Goal: Task Accomplishment & Management: Complete application form

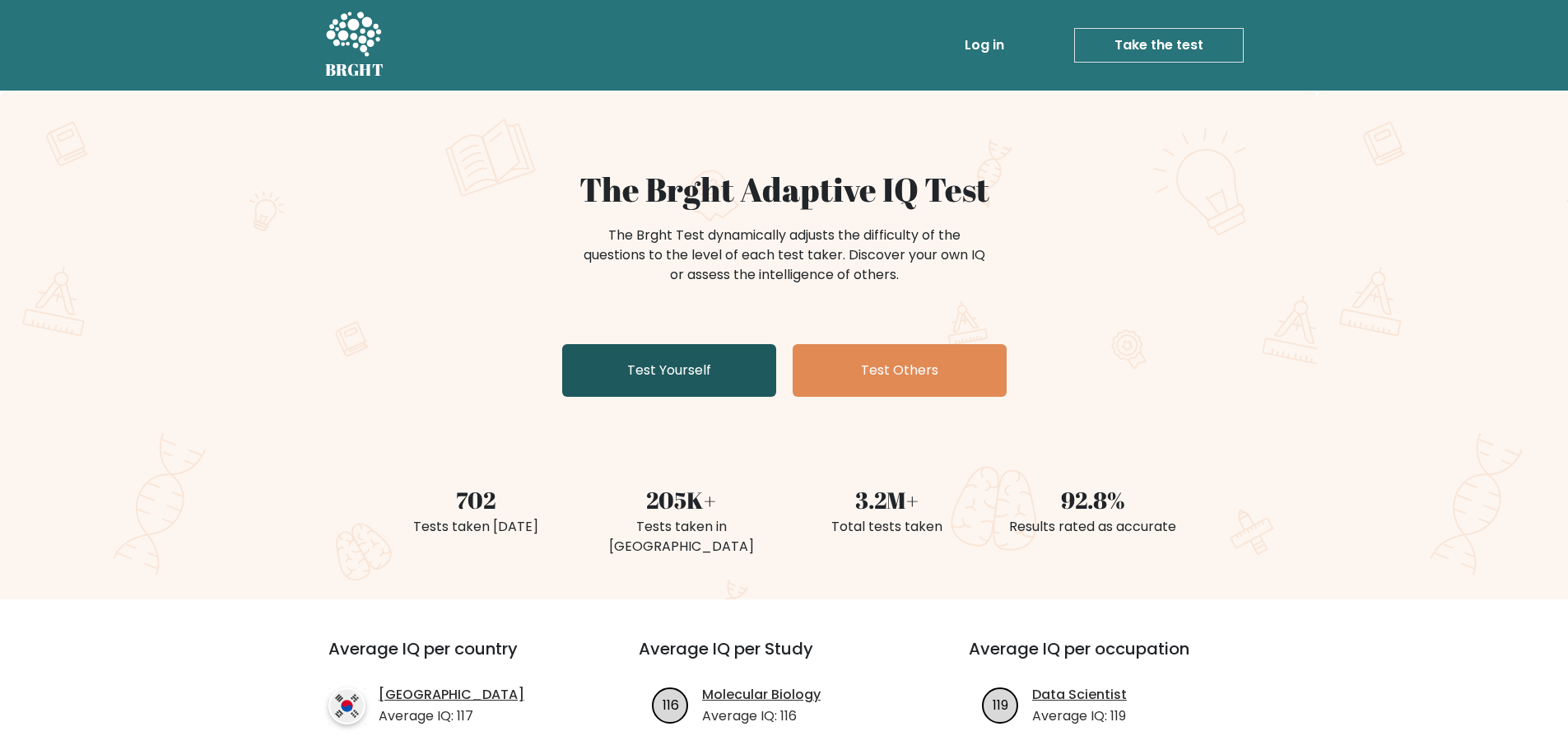
click at [681, 371] on link "Test Yourself" at bounding box center [670, 370] width 214 height 53
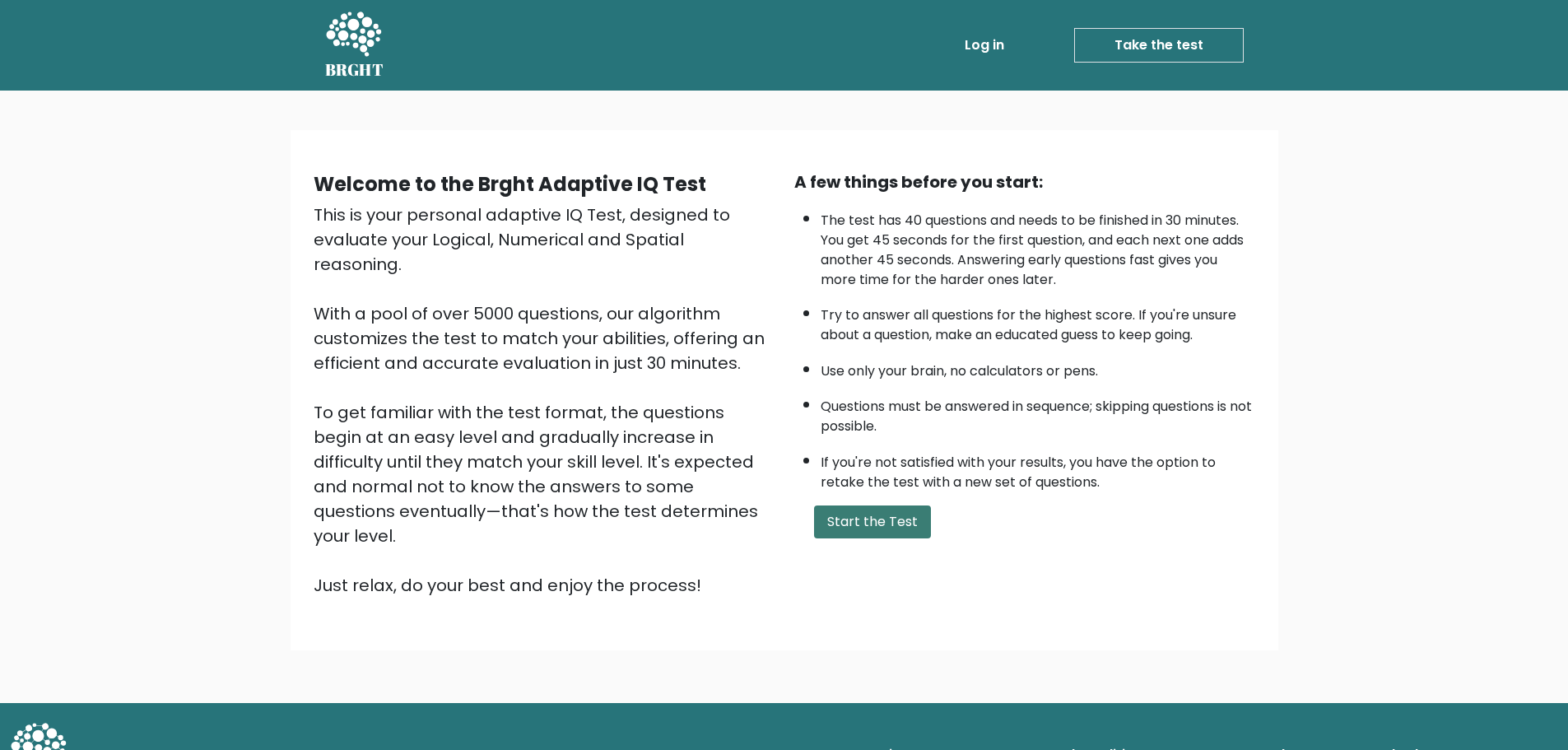
click at [877, 518] on button "Start the Test" at bounding box center [872, 521] width 117 height 33
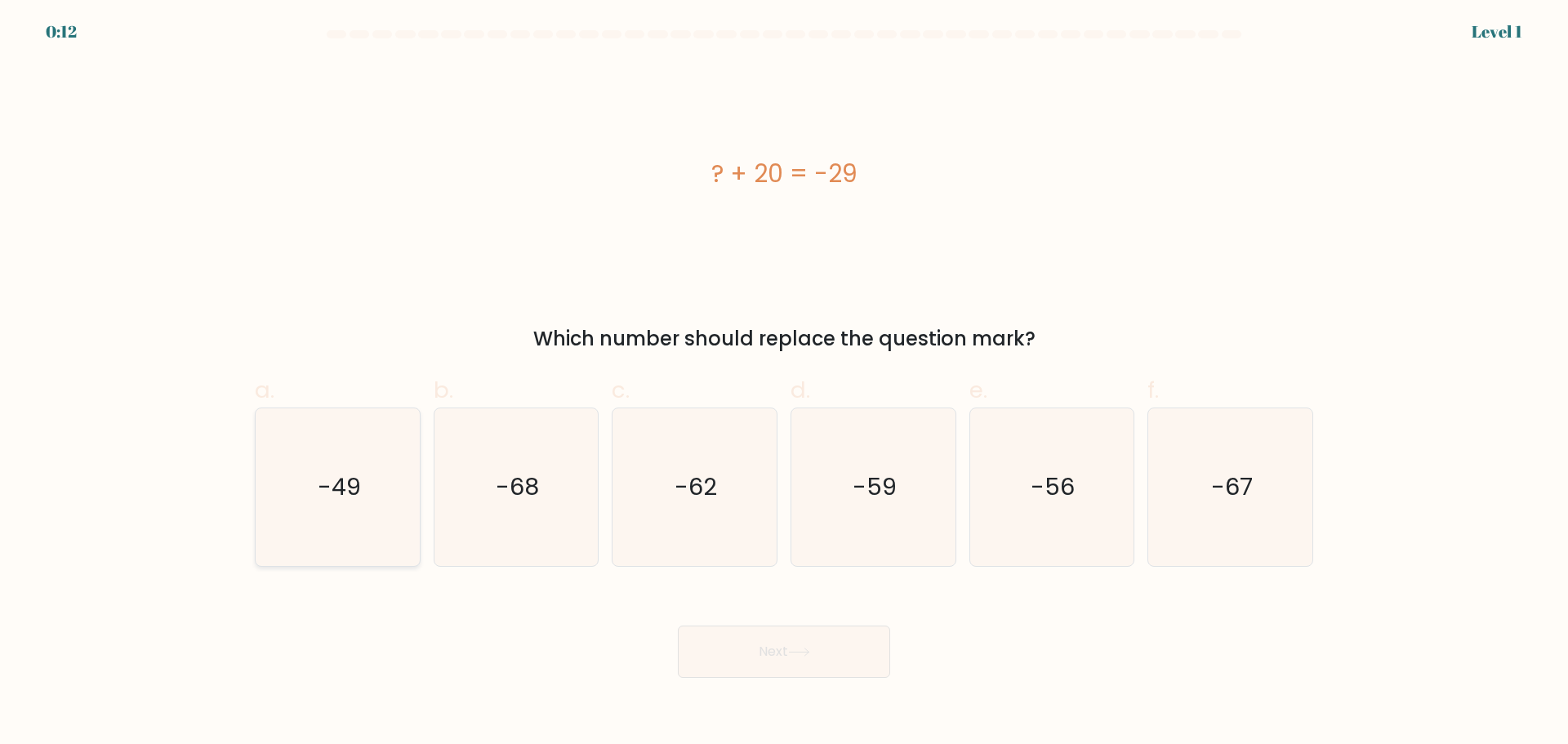
click at [328, 535] on icon "-49" at bounding box center [338, 487] width 158 height 158
click at [784, 383] on input "a. -49" at bounding box center [784, 377] width 1 height 10
radio input "true"
click at [828, 667] on button "Next" at bounding box center [784, 651] width 213 height 52
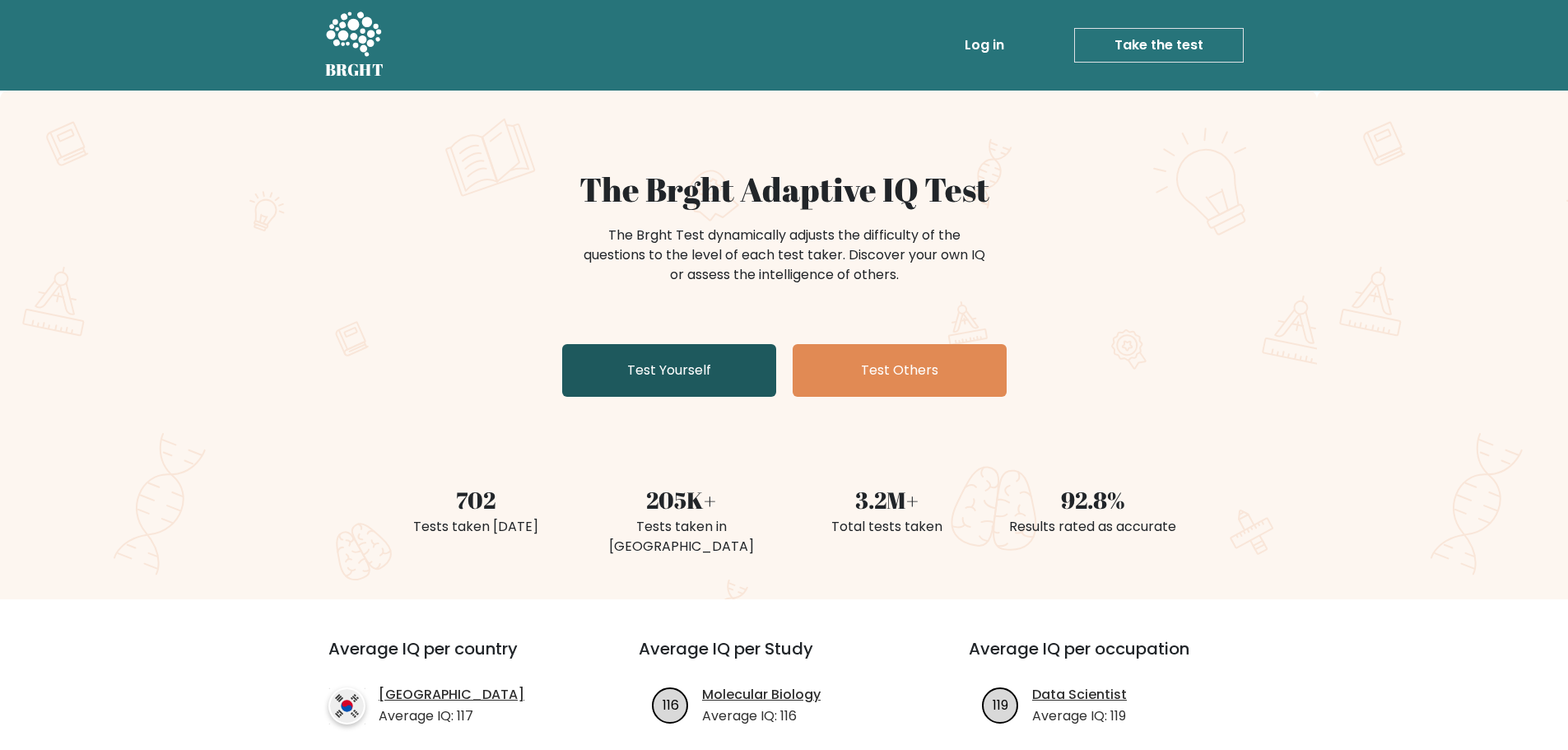
click at [640, 382] on link "Test Yourself" at bounding box center [670, 370] width 214 height 53
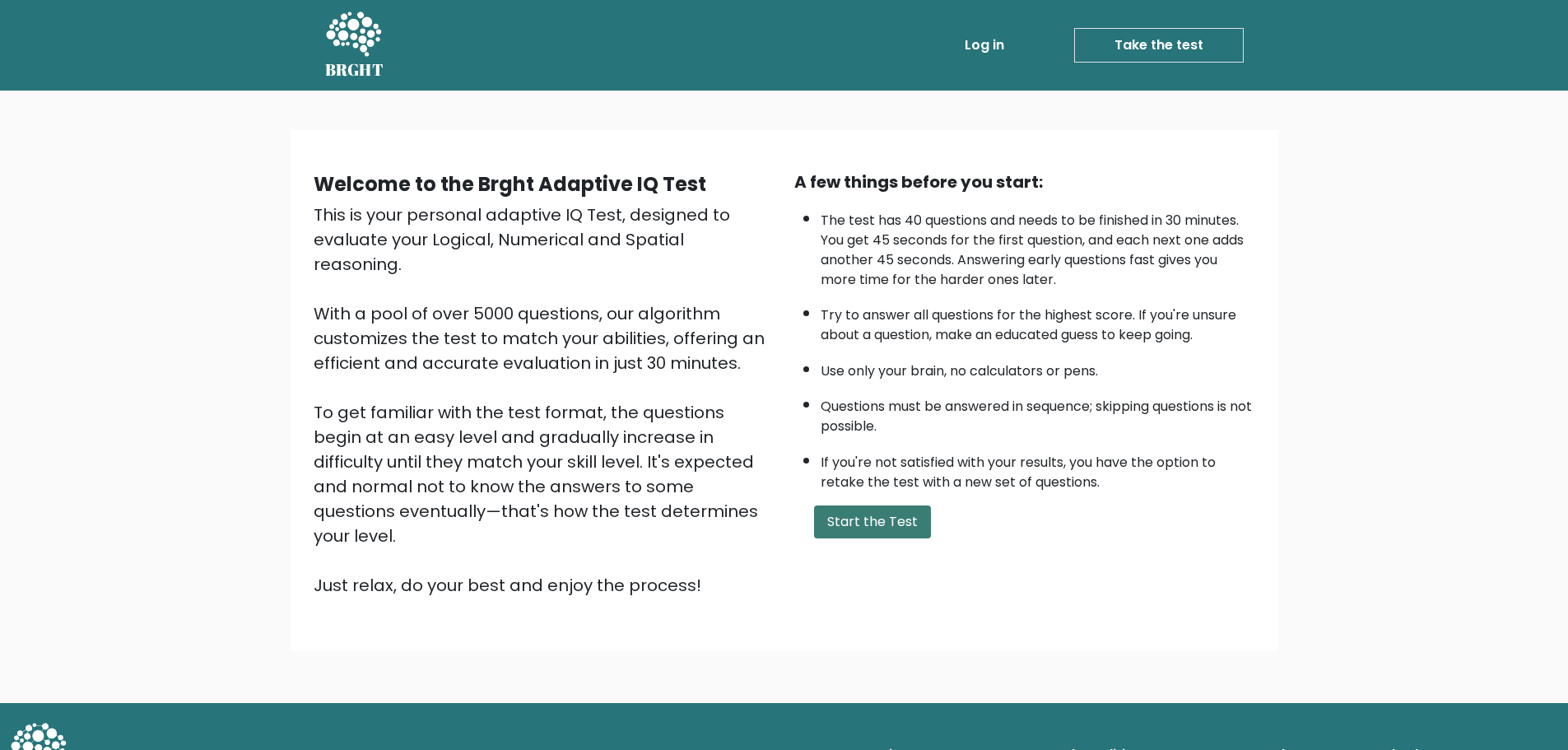
click at [845, 535] on button "Start the Test" at bounding box center [872, 521] width 117 height 33
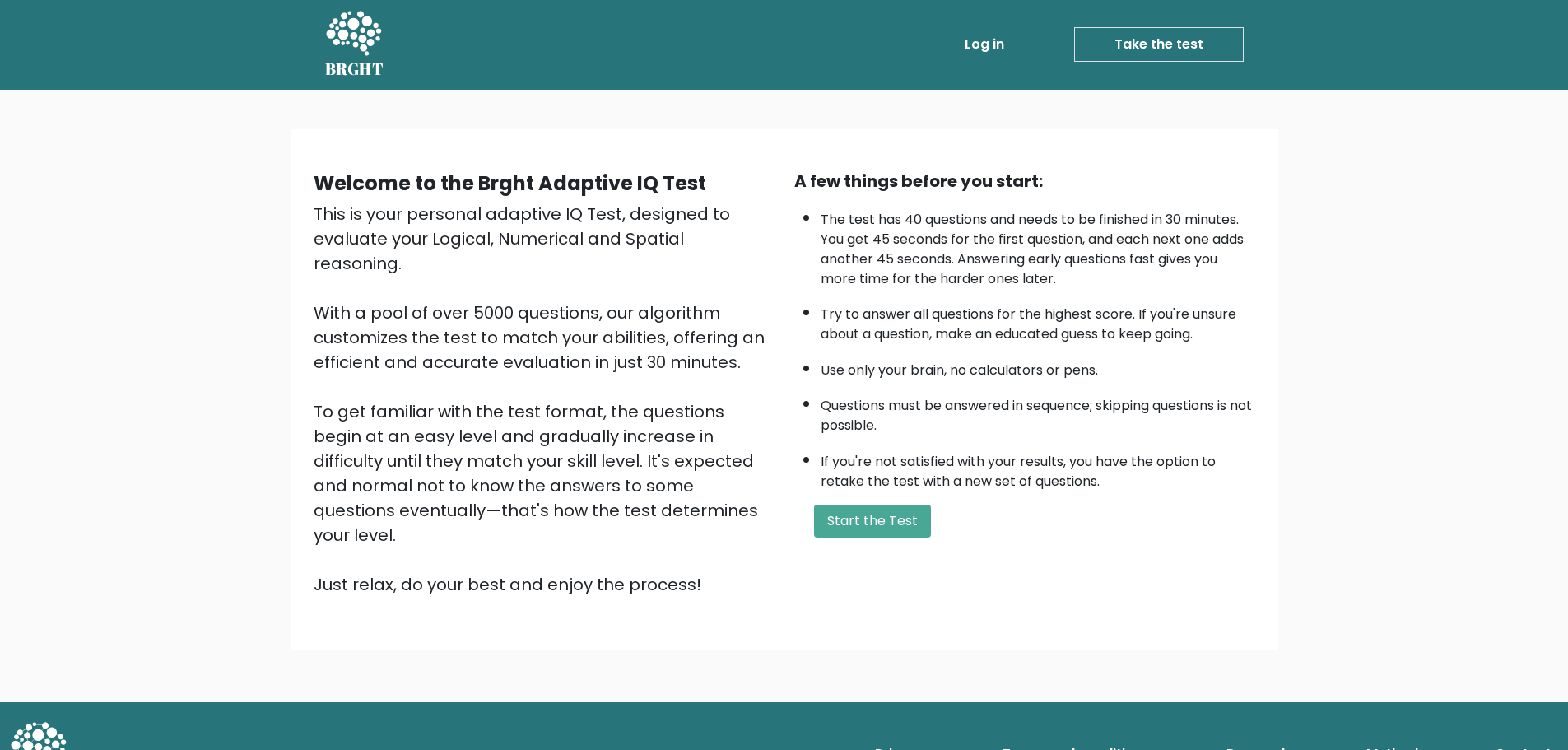
scroll to position [4, 0]
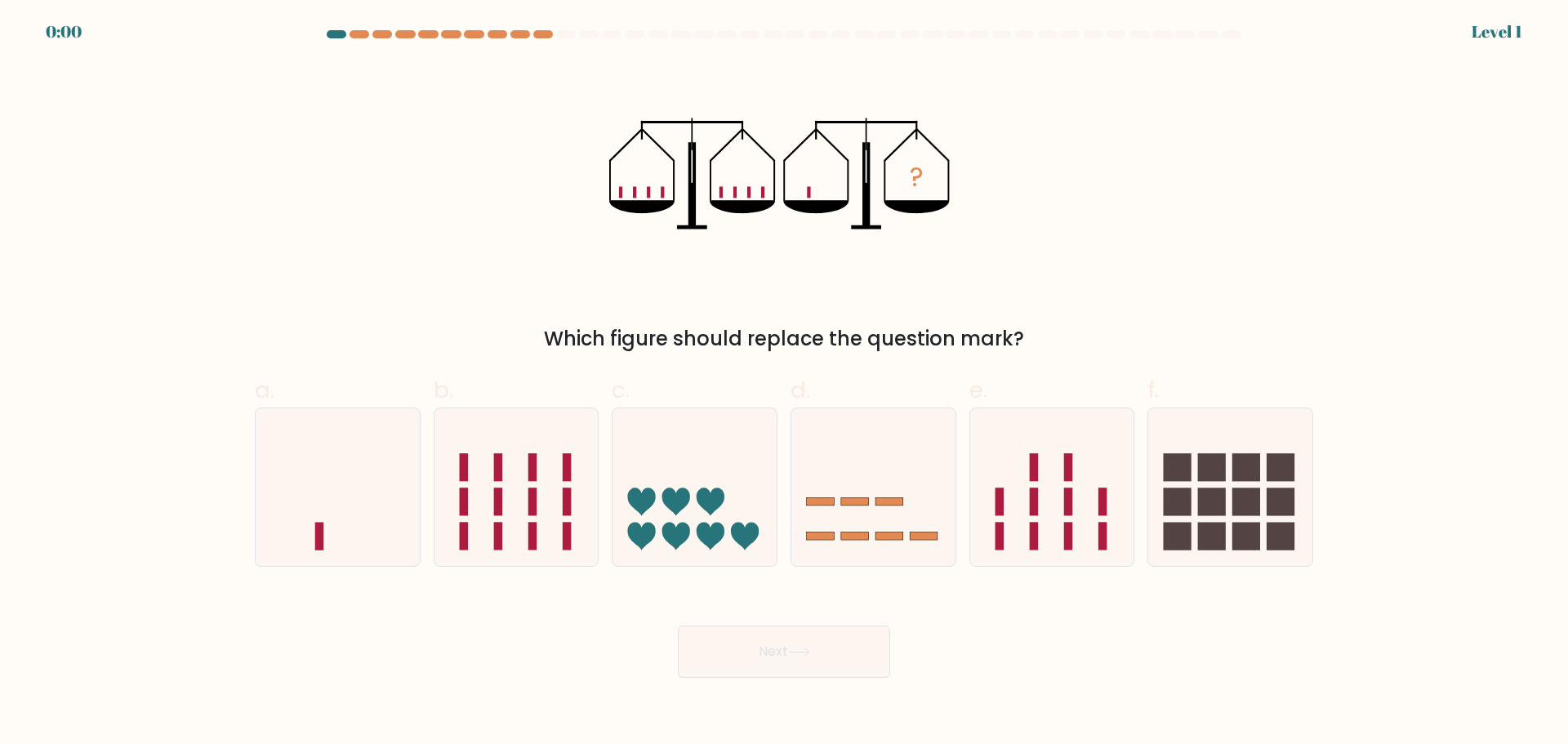
click at [354, 38] on div at bounding box center [784, 37] width 1078 height 14
click at [367, 38] on div at bounding box center [784, 37] width 1078 height 14
click at [369, 43] on div at bounding box center [784, 37] width 1078 height 14
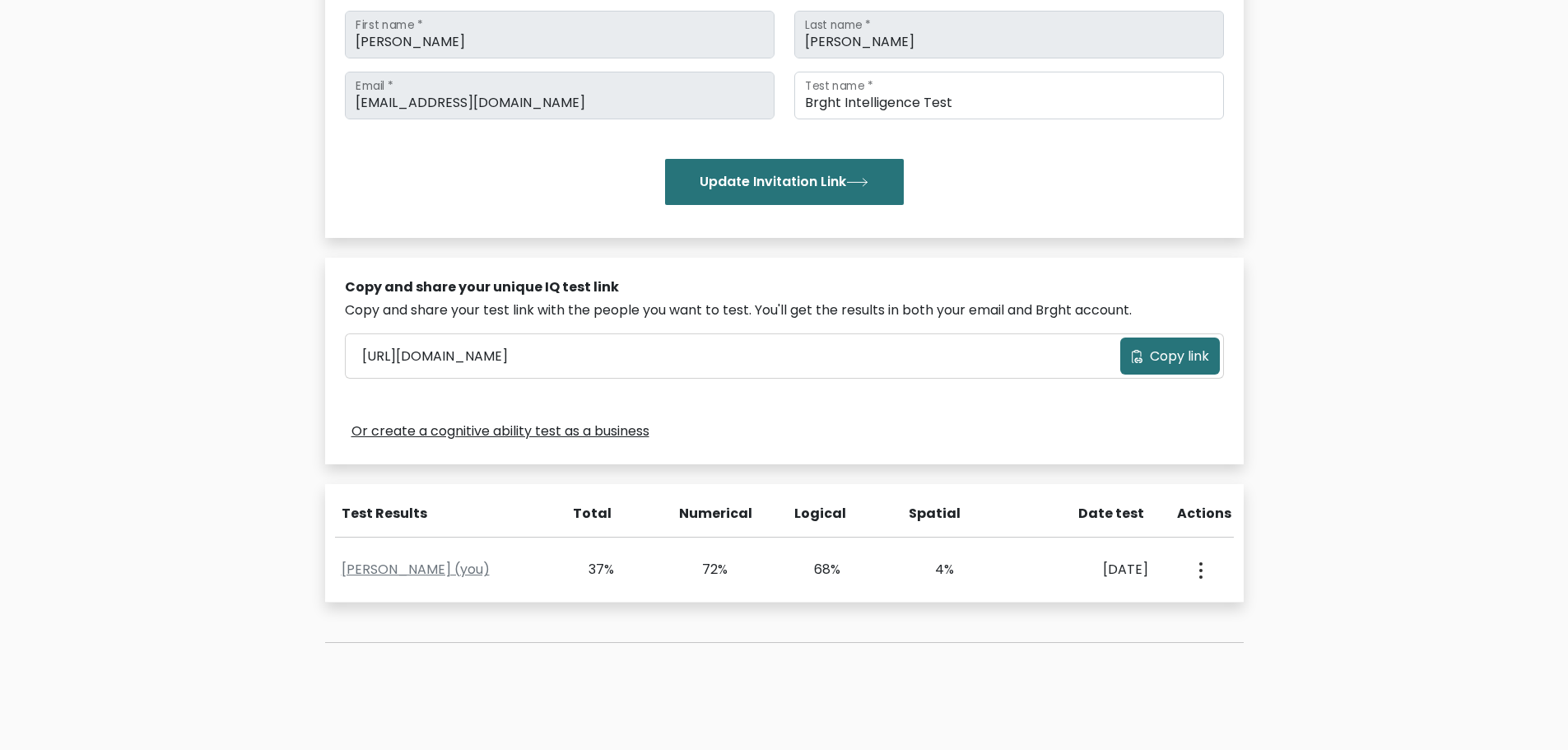
scroll to position [329, 0]
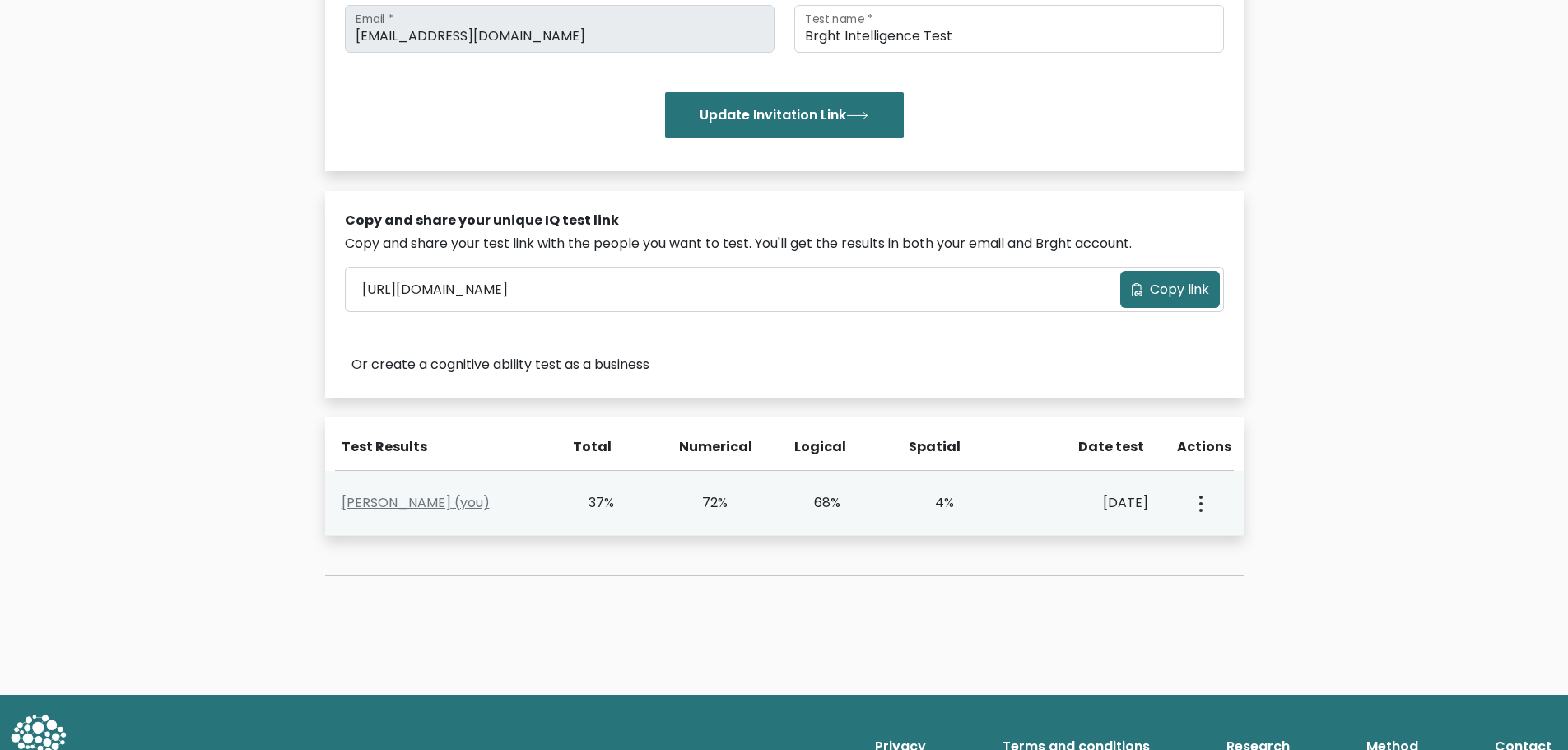
click at [1202, 508] on icon "button" at bounding box center [1201, 503] width 3 height 16
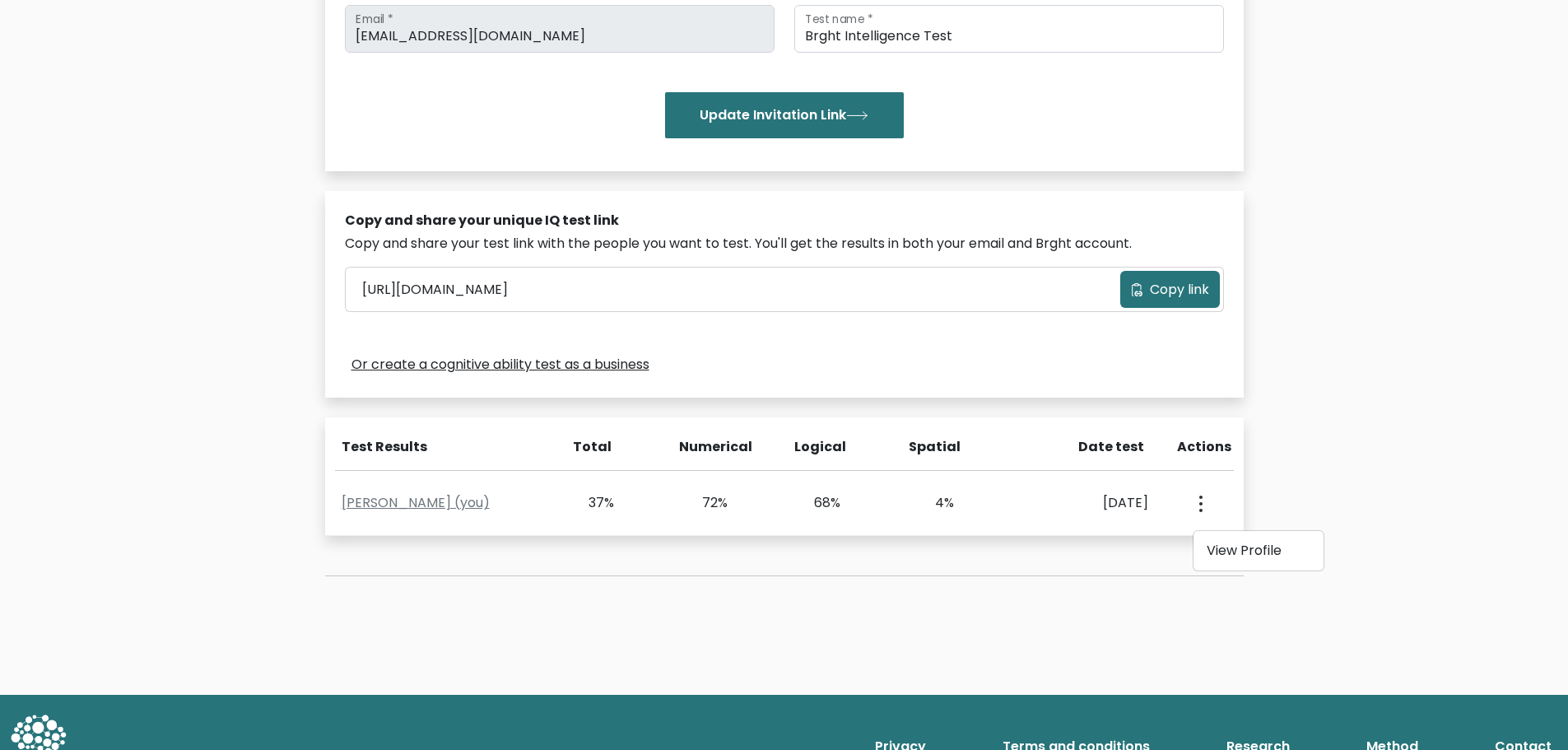
click at [1301, 500] on div "Test the IQ of other people 40 questions 30 minutes English Create your unique …" at bounding box center [784, 228] width 1568 height 934
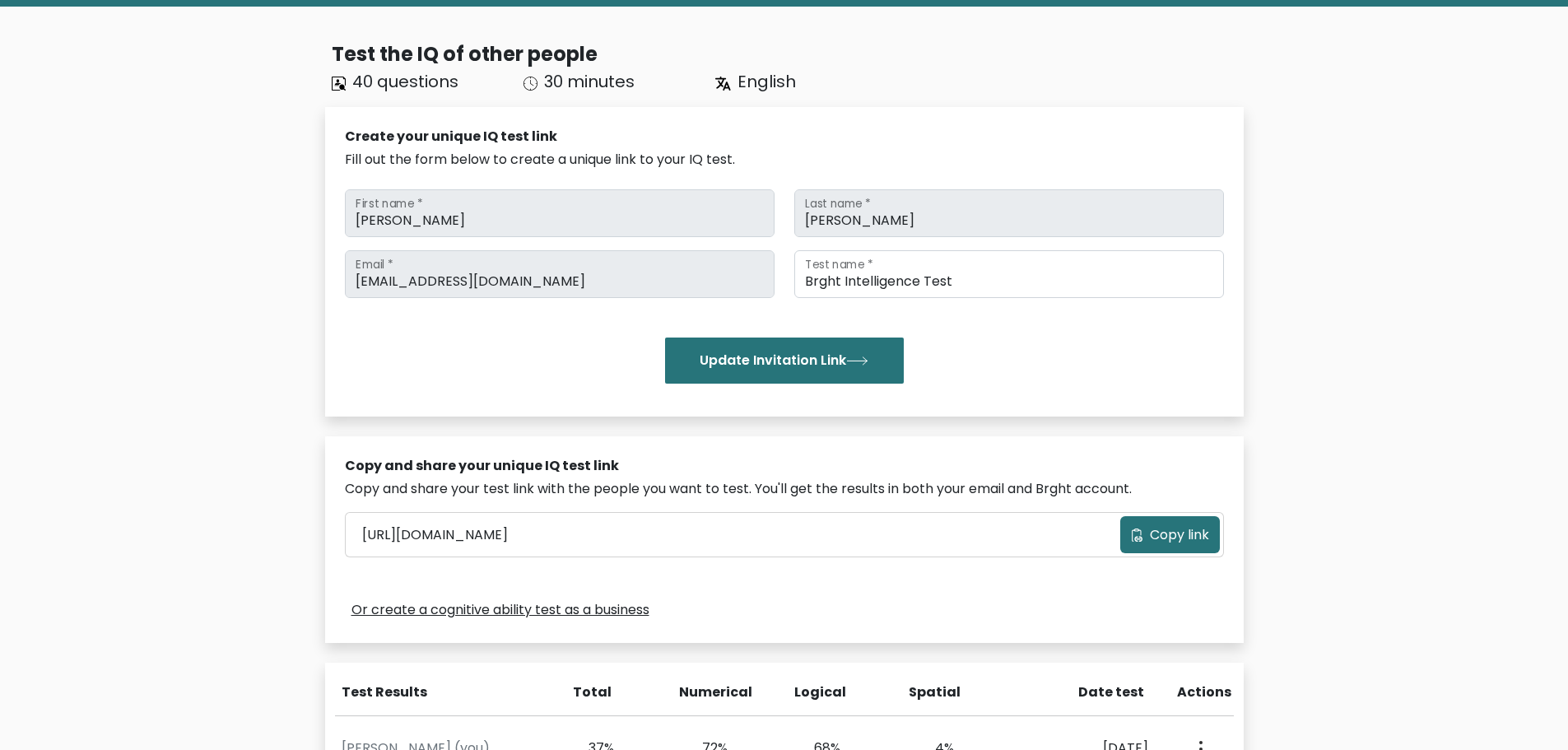
scroll to position [0, 0]
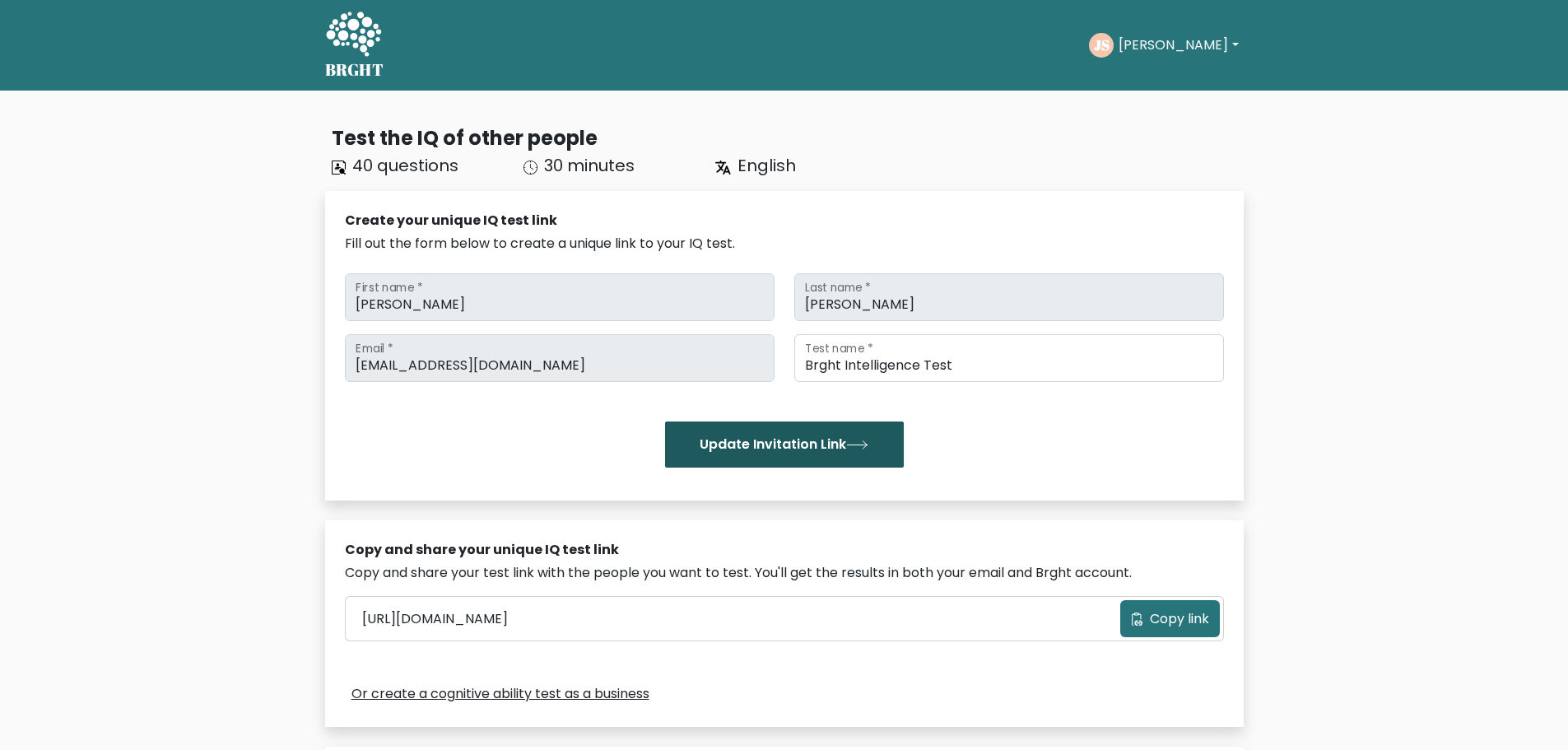
click at [855, 452] on button "Update Invitation Link" at bounding box center [784, 445] width 239 height 46
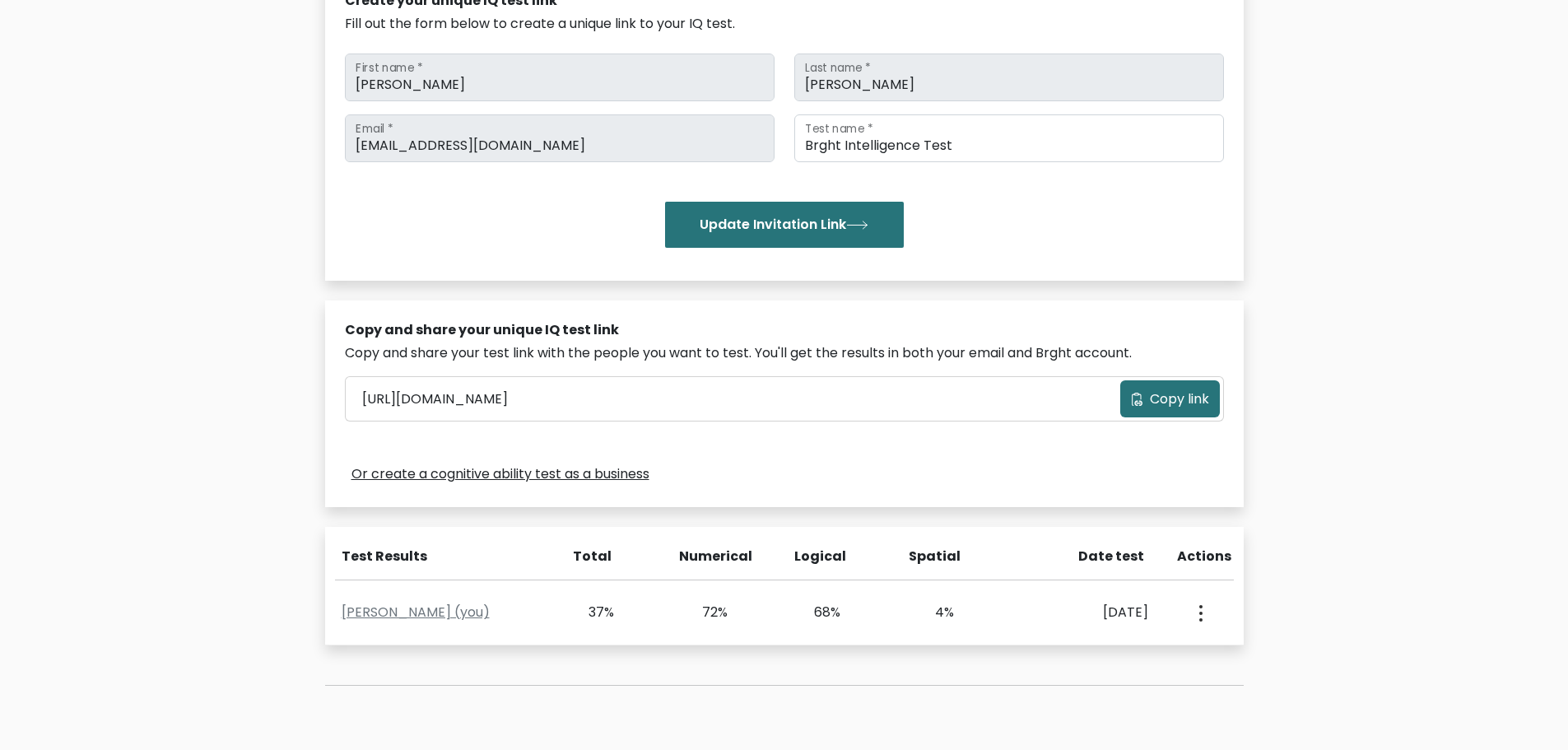
click at [1138, 410] on button "Copy link" at bounding box center [1170, 399] width 99 height 37
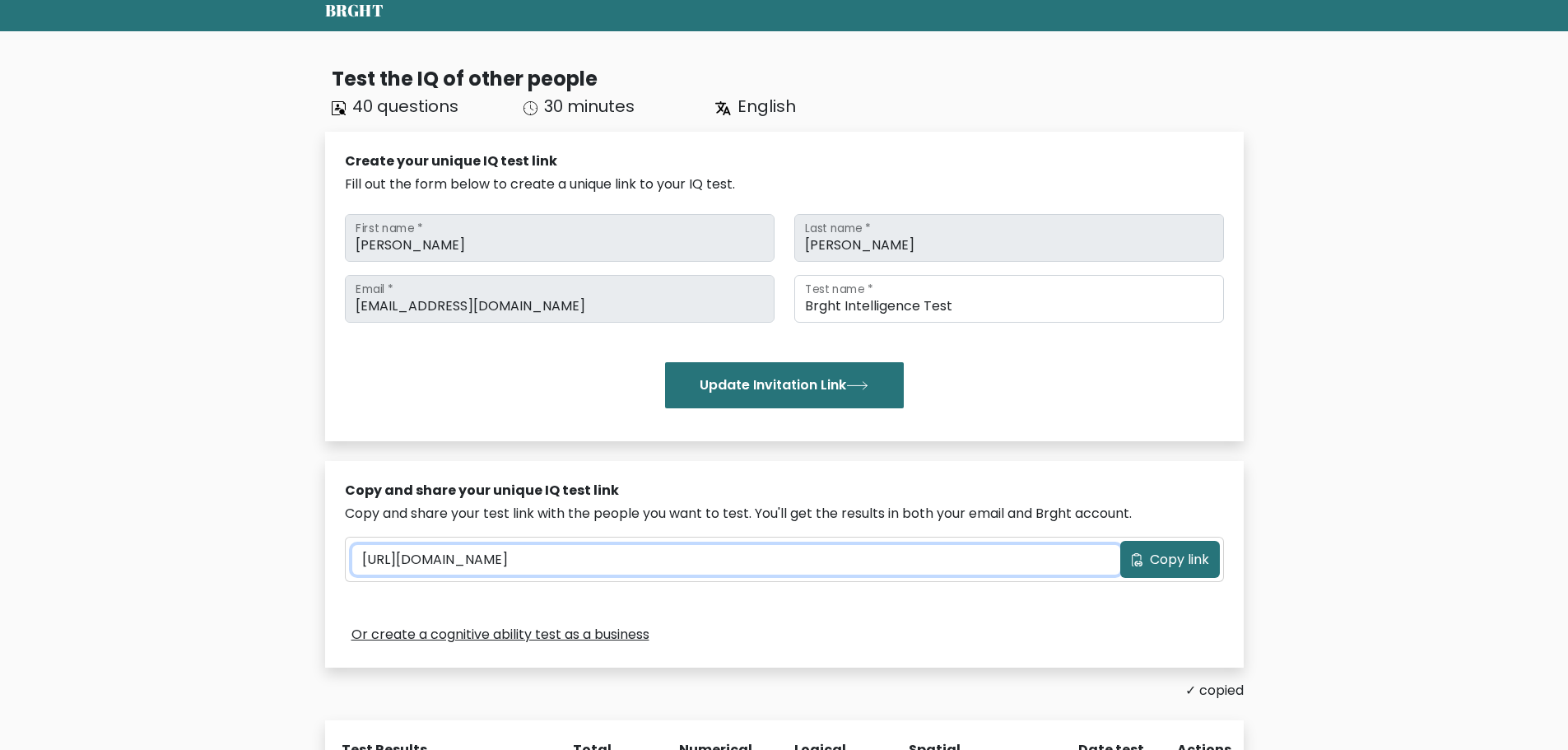
scroll to position [0, 0]
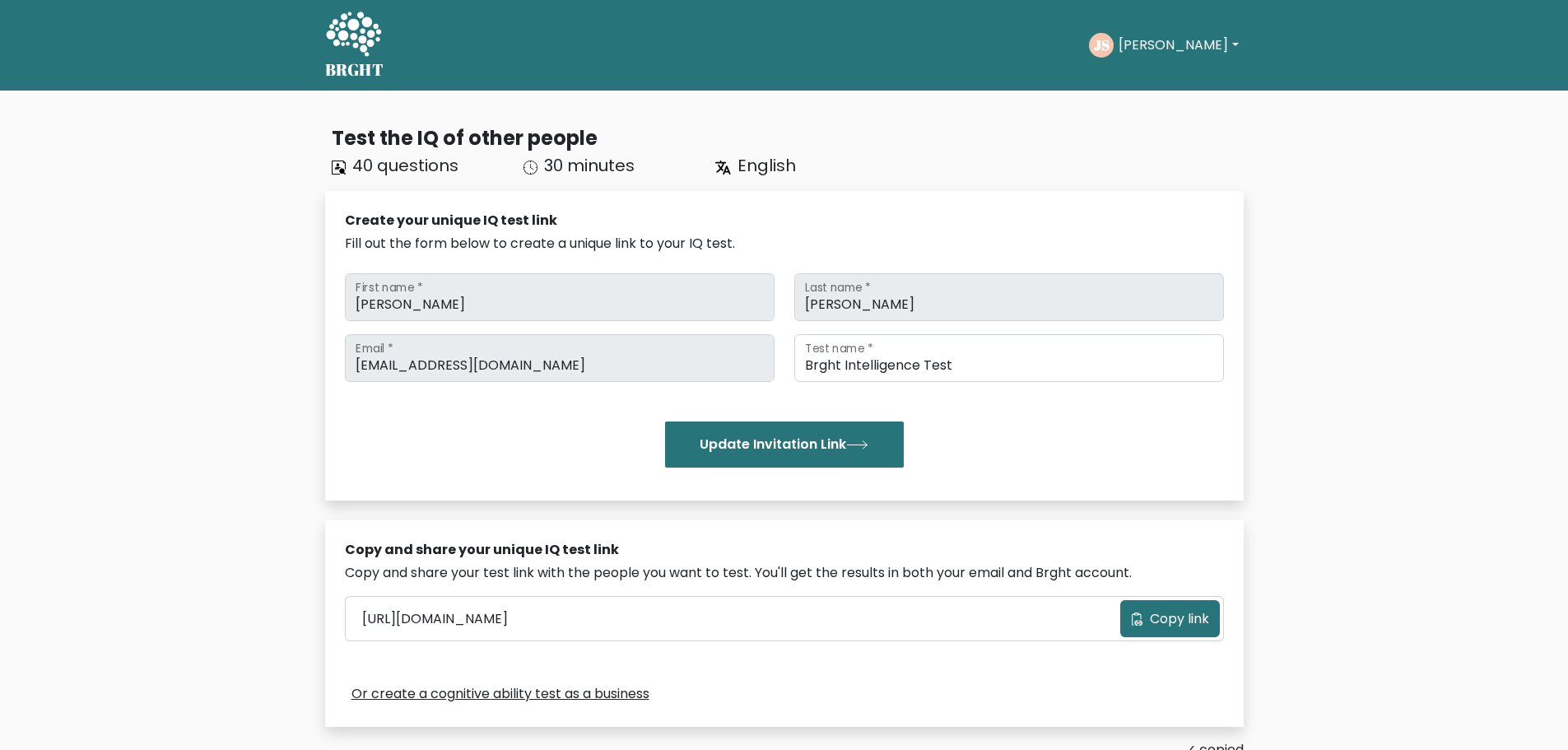
click at [1197, 36] on button "[PERSON_NAME]" at bounding box center [1178, 45] width 129 height 21
click at [1325, 210] on div "Test the IQ of other people 40 questions 30 minutes English Create your unique …" at bounding box center [784, 574] width 1568 height 966
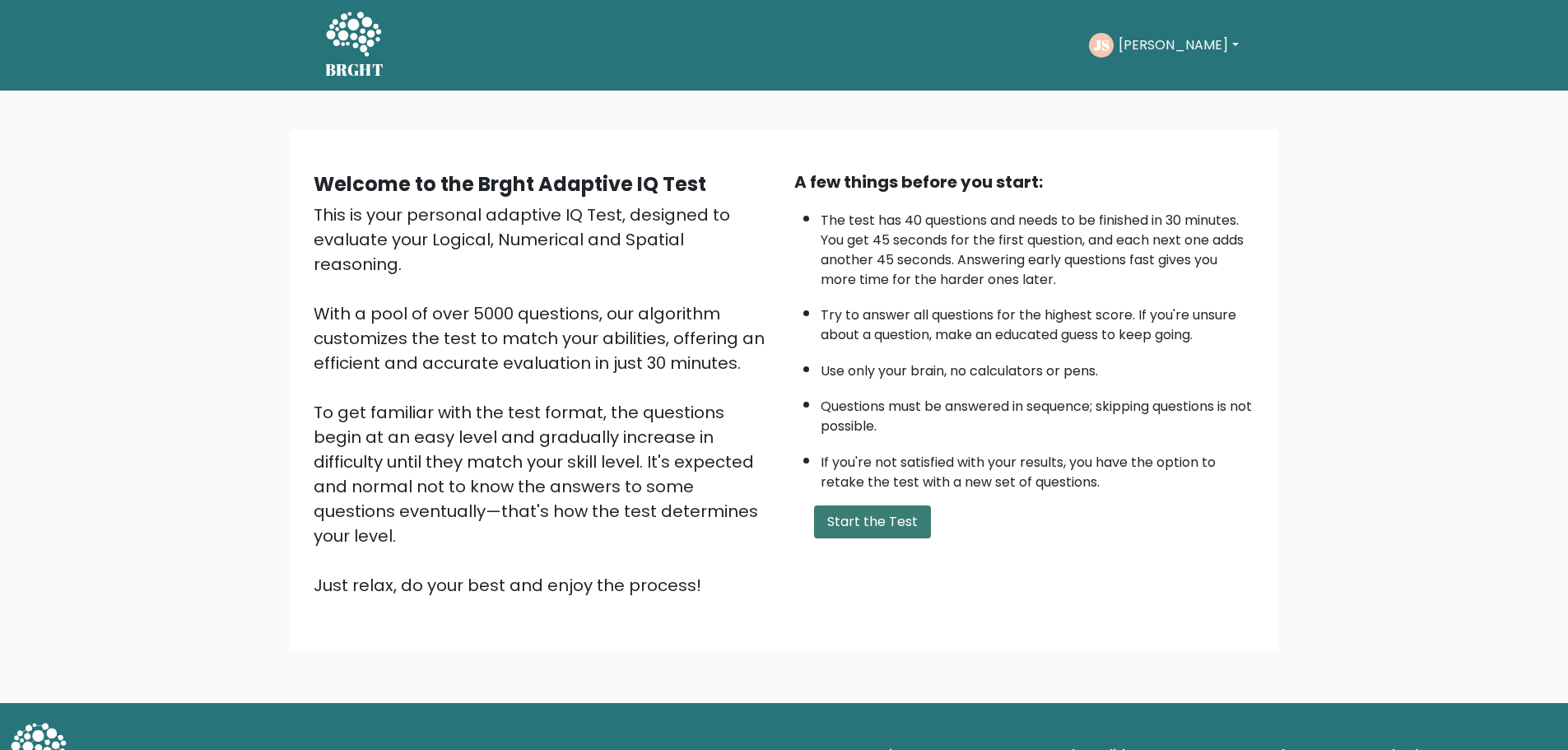
click at [900, 518] on button "Start the Test" at bounding box center [872, 521] width 117 height 33
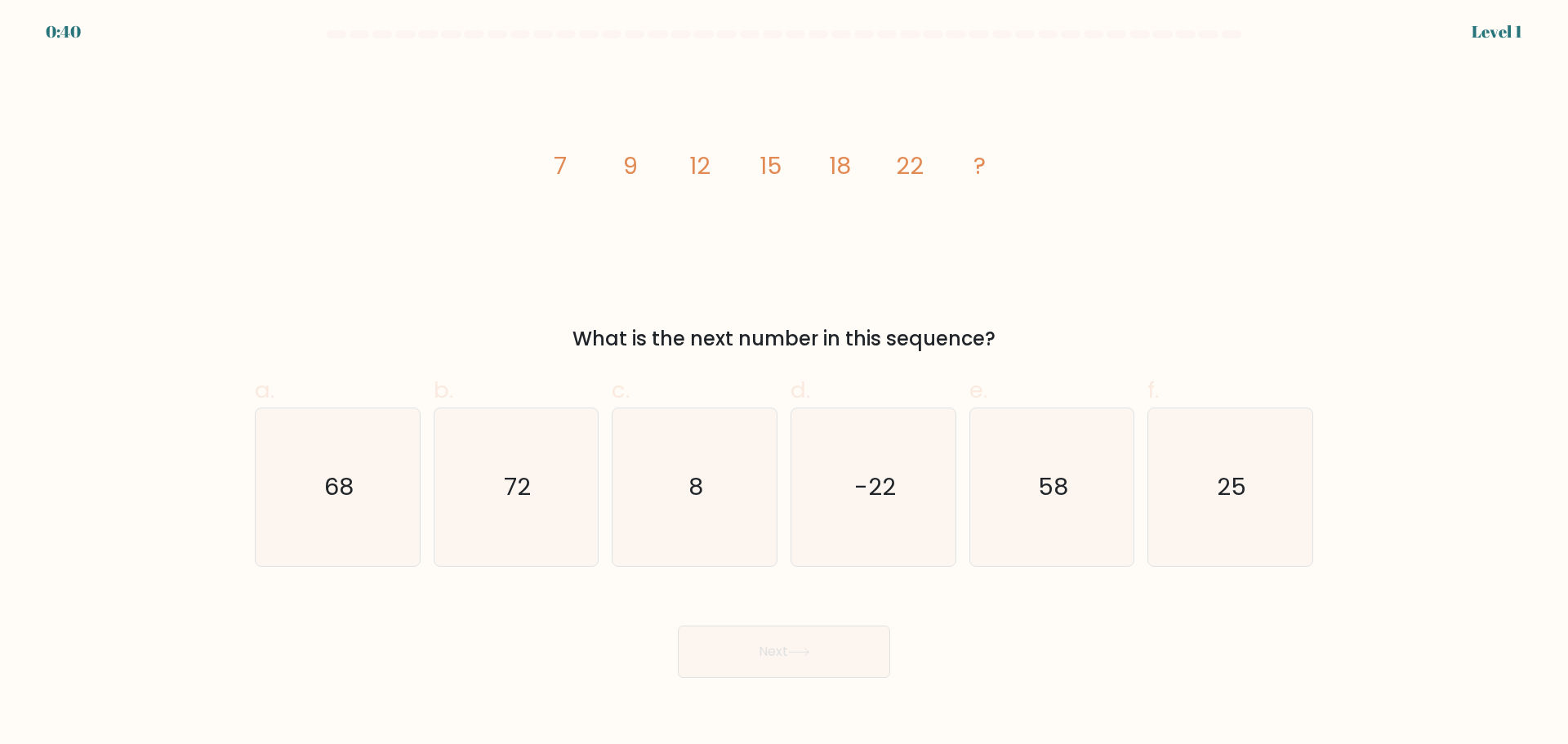
drag, startPoint x: 556, startPoint y: 160, endPoint x: 1502, endPoint y: 335, distance: 962.1
click at [1009, 354] on div "image/svg+xml 7 9 12 15 18 22 ? What is the next number in this sequence?" at bounding box center [784, 207] width 1078 height 291
copy div "7 9 12 15 18 22 ? What is the next number in this sequence?"
click at [1363, 290] on form at bounding box center [784, 354] width 1568 height 647
click at [564, 220] on icon "image/svg+xml 7 9 12 15 18 22 ?" at bounding box center [784, 173] width 490 height 223
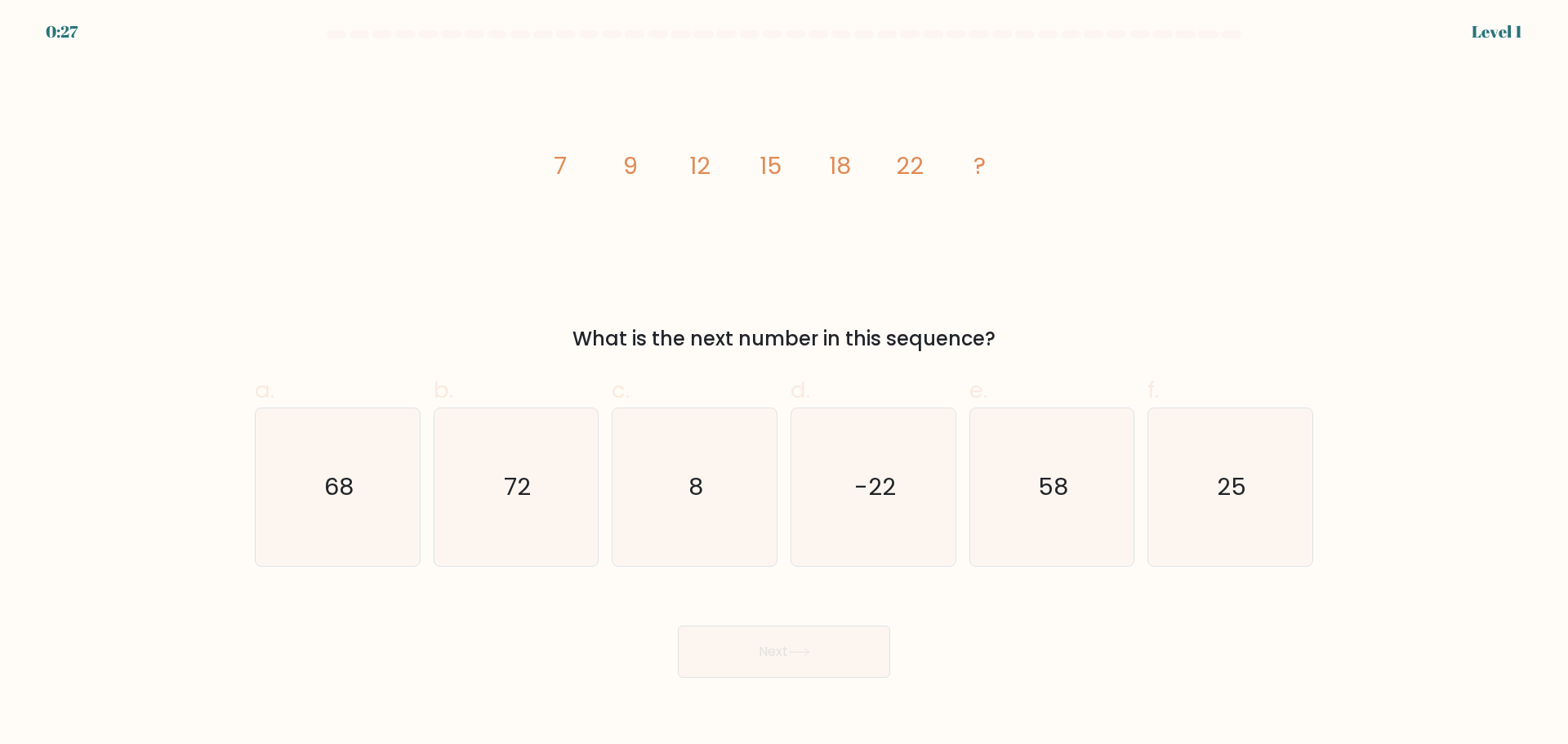
click at [518, 140] on div "image/svg+xml 7 9 12 15 18 22 ? What is the next number in this sequence?" at bounding box center [784, 207] width 1078 height 291
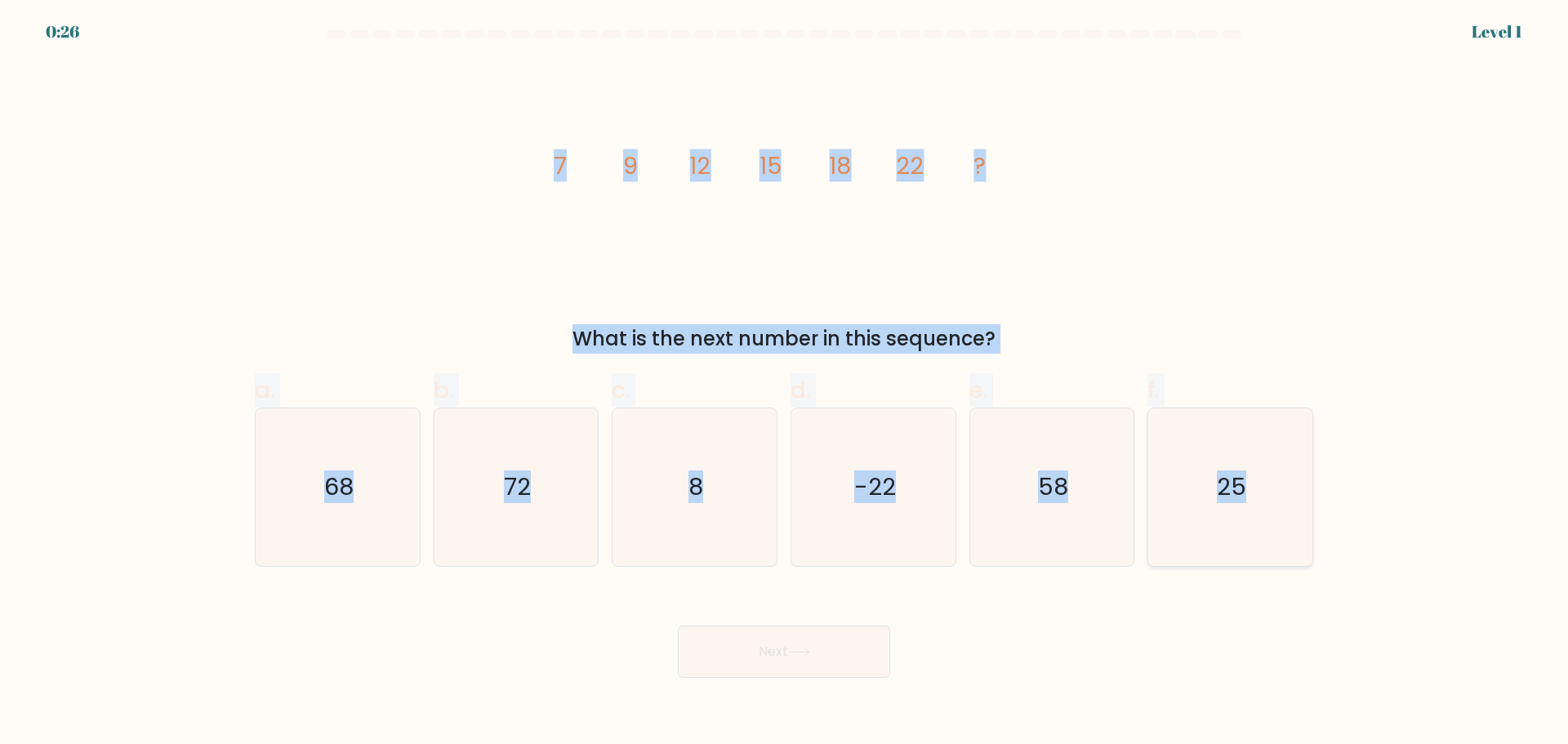
drag, startPoint x: 536, startPoint y: 168, endPoint x: 1272, endPoint y: 518, distance: 815.0
click at [1272, 518] on form at bounding box center [784, 354] width 1568 height 647
copy form "7 9 12 15 18 22 ? What is the next number in this sequence? a. 68 b. 72 c. 8 d.…"
click at [1460, 565] on form at bounding box center [784, 354] width 1568 height 647
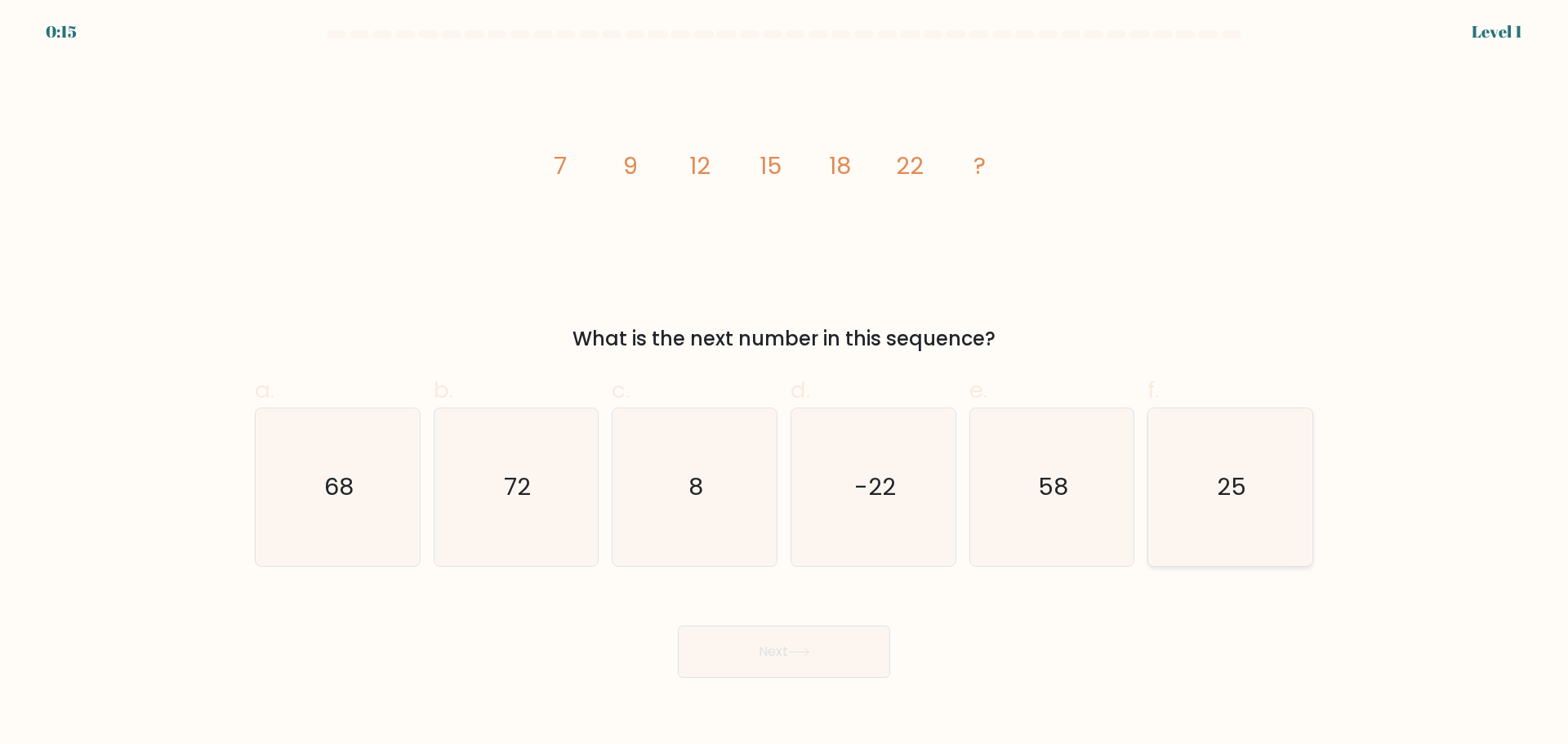
click at [1245, 541] on icon "25" at bounding box center [1230, 487] width 158 height 158
click at [785, 383] on input "f. 25" at bounding box center [784, 377] width 1 height 10
radio input "true"
click at [771, 670] on button "Next" at bounding box center [784, 651] width 213 height 52
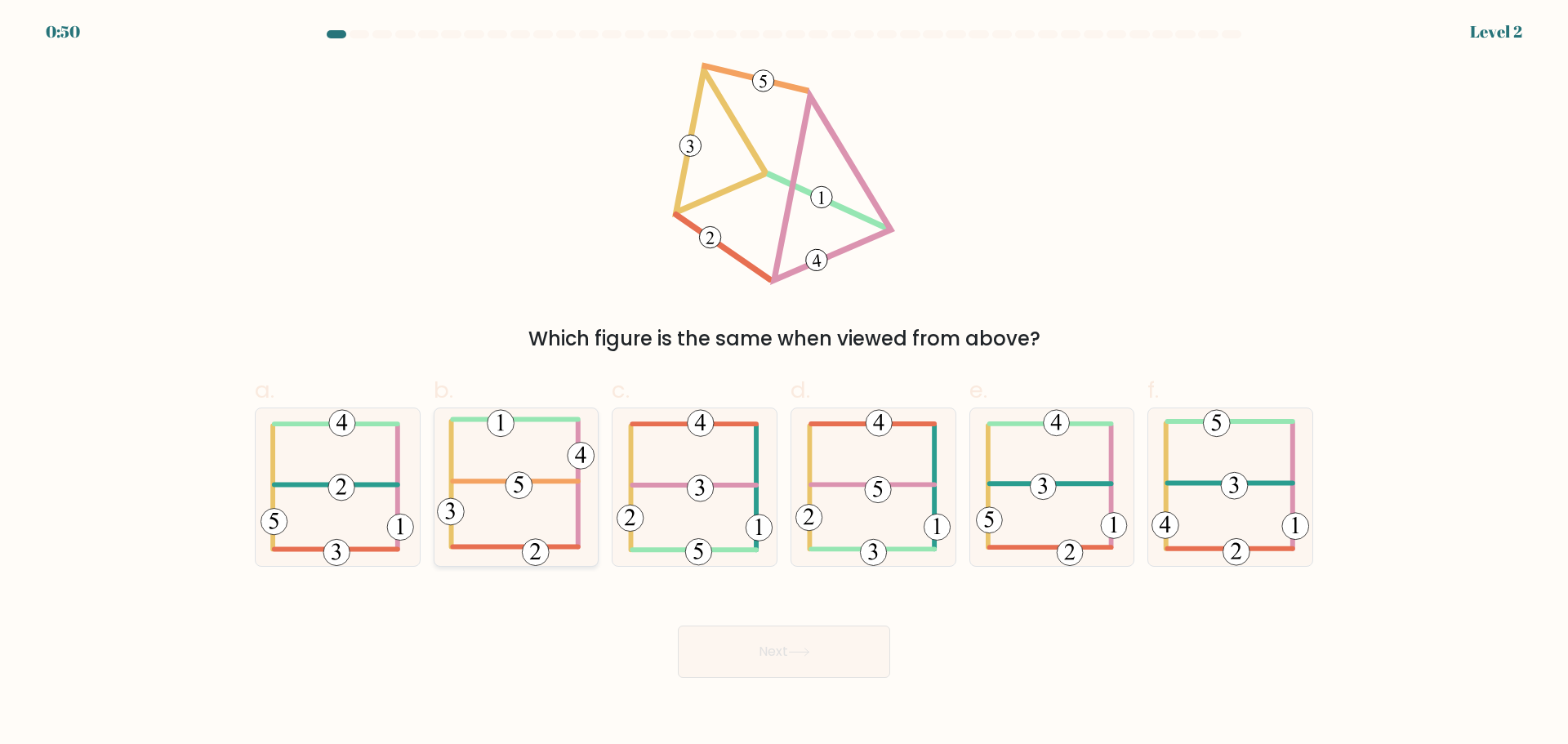
click at [530, 508] on icon at bounding box center [515, 487] width 158 height 158
click at [784, 383] on input "b." at bounding box center [784, 377] width 1 height 10
radio input "true"
click at [800, 661] on button "Next" at bounding box center [784, 651] width 213 height 52
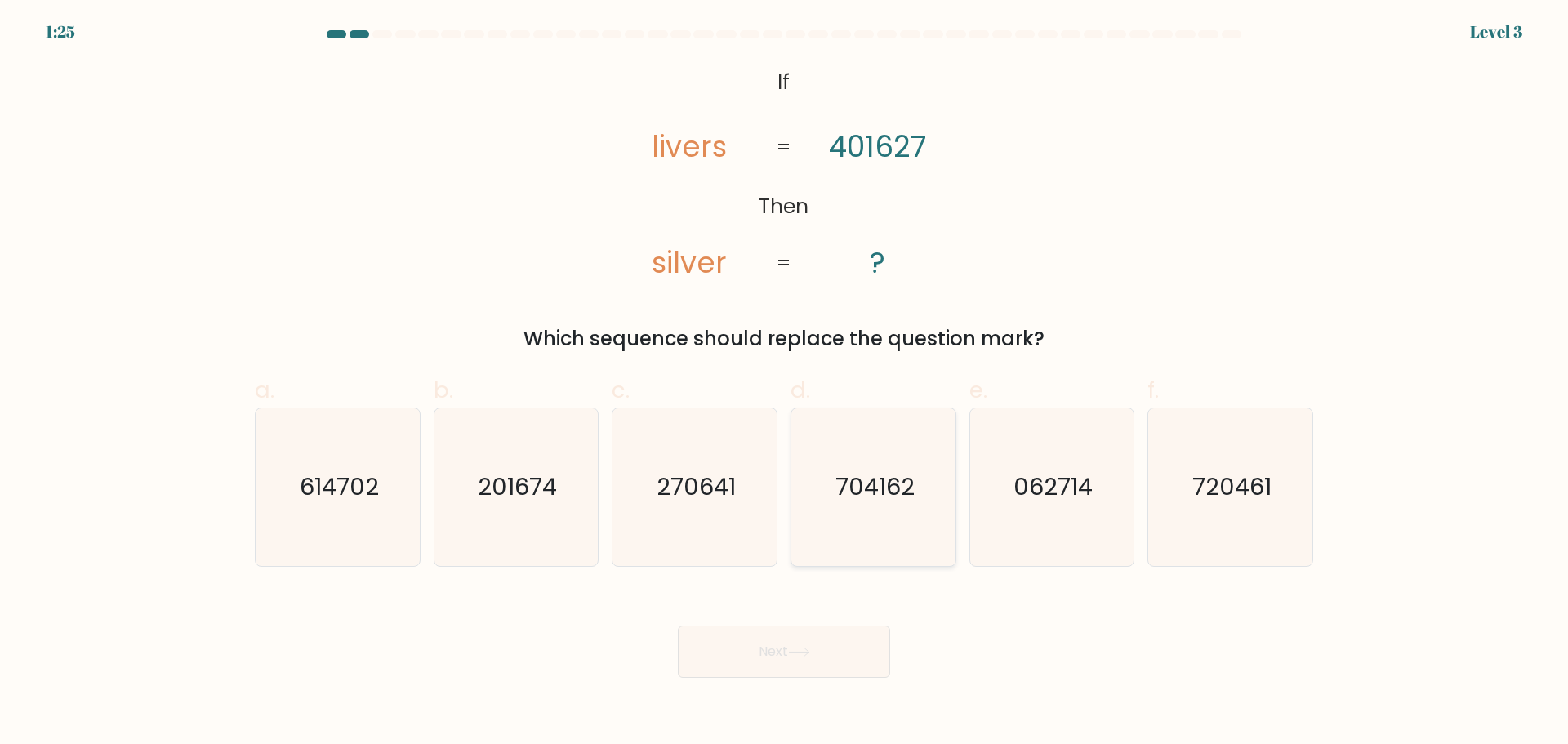
click at [875, 539] on icon "704162" at bounding box center [873, 487] width 158 height 158
click at [785, 383] on input "d. 704162" at bounding box center [784, 377] width 1 height 10
radio input "true"
click at [819, 676] on button "Next" at bounding box center [784, 651] width 213 height 52
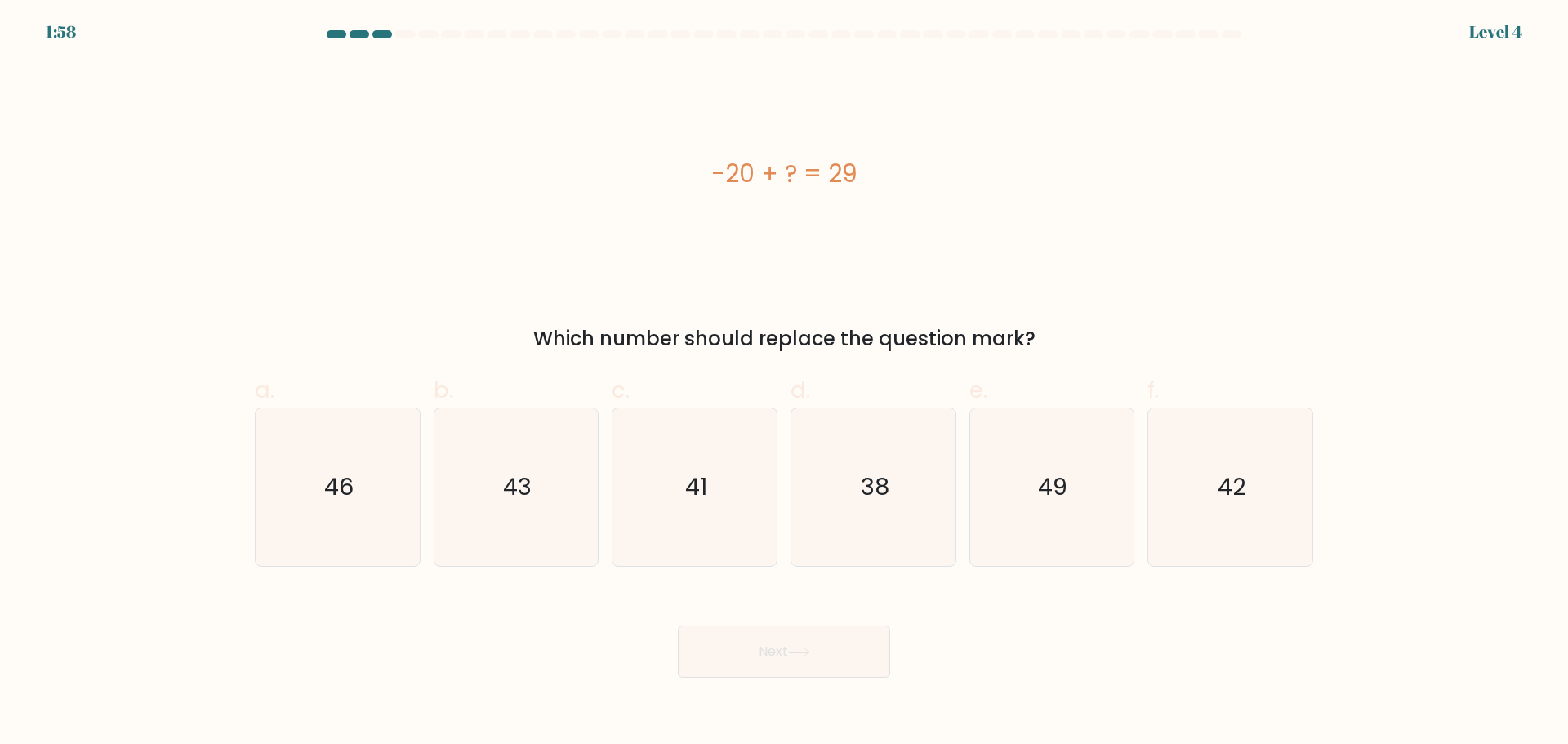
drag, startPoint x: 681, startPoint y: 160, endPoint x: 1051, endPoint y: 310, distance: 399.2
click at [1051, 310] on div "-20 + ? = 29 Which number should replace the question mark?" at bounding box center [784, 207] width 1078 height 291
copy div "-20 + ? = 29 Which number should replace the question mark?"
click at [1041, 496] on text "49" at bounding box center [1054, 487] width 29 height 32
click at [821, 654] on button "Next" at bounding box center [784, 651] width 213 height 52
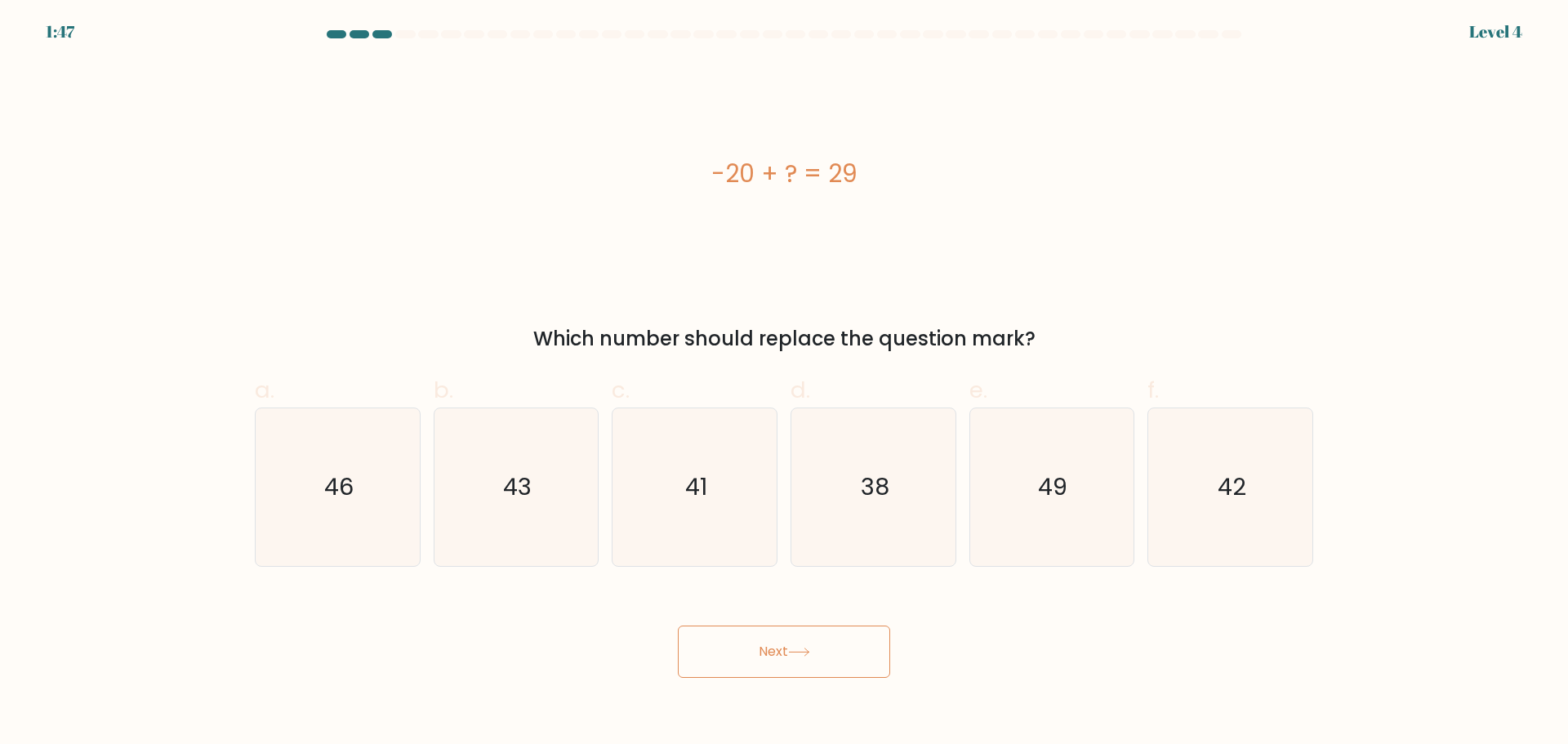
click at [1084, 311] on div "-20 + ? = 29 Which number should replace the question mark?" at bounding box center [784, 207] width 1078 height 291
click at [1061, 475] on text "49" at bounding box center [1054, 487] width 29 height 32
click at [785, 383] on input "e. 49" at bounding box center [784, 377] width 1 height 10
radio input "true"
click at [828, 659] on button "Next" at bounding box center [784, 651] width 213 height 52
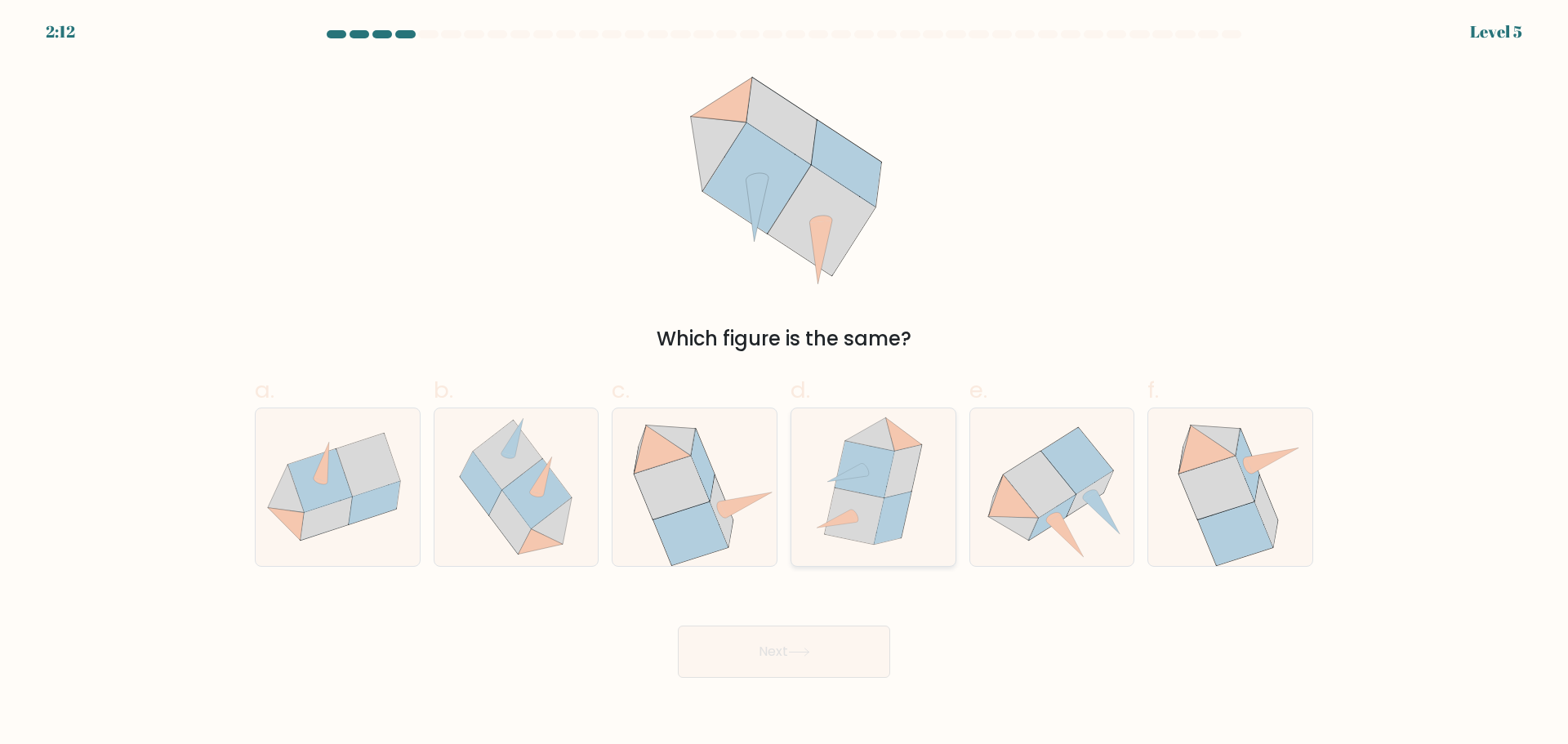
click at [887, 520] on icon at bounding box center [893, 517] width 37 height 53
click at [785, 383] on input "d." at bounding box center [784, 377] width 1 height 10
radio input "true"
click at [846, 664] on button "Next" at bounding box center [784, 651] width 213 height 52
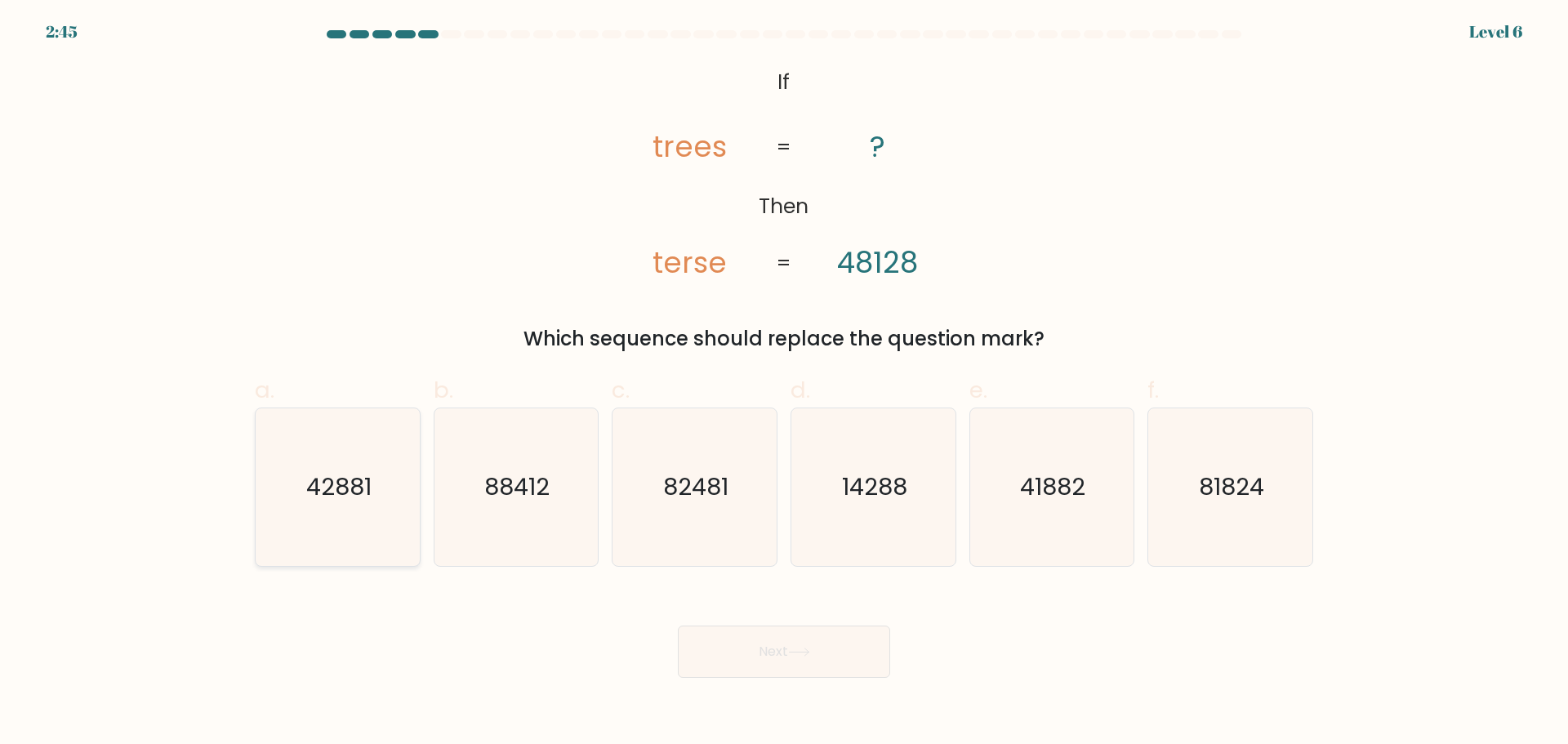
click at [360, 561] on icon "42881" at bounding box center [338, 487] width 158 height 158
click at [784, 383] on input "a. 42881" at bounding box center [784, 377] width 1 height 10
radio input "true"
click at [1088, 524] on icon "41882" at bounding box center [1052, 487] width 158 height 158
click at [785, 383] on input "e. 41882" at bounding box center [784, 377] width 1 height 10
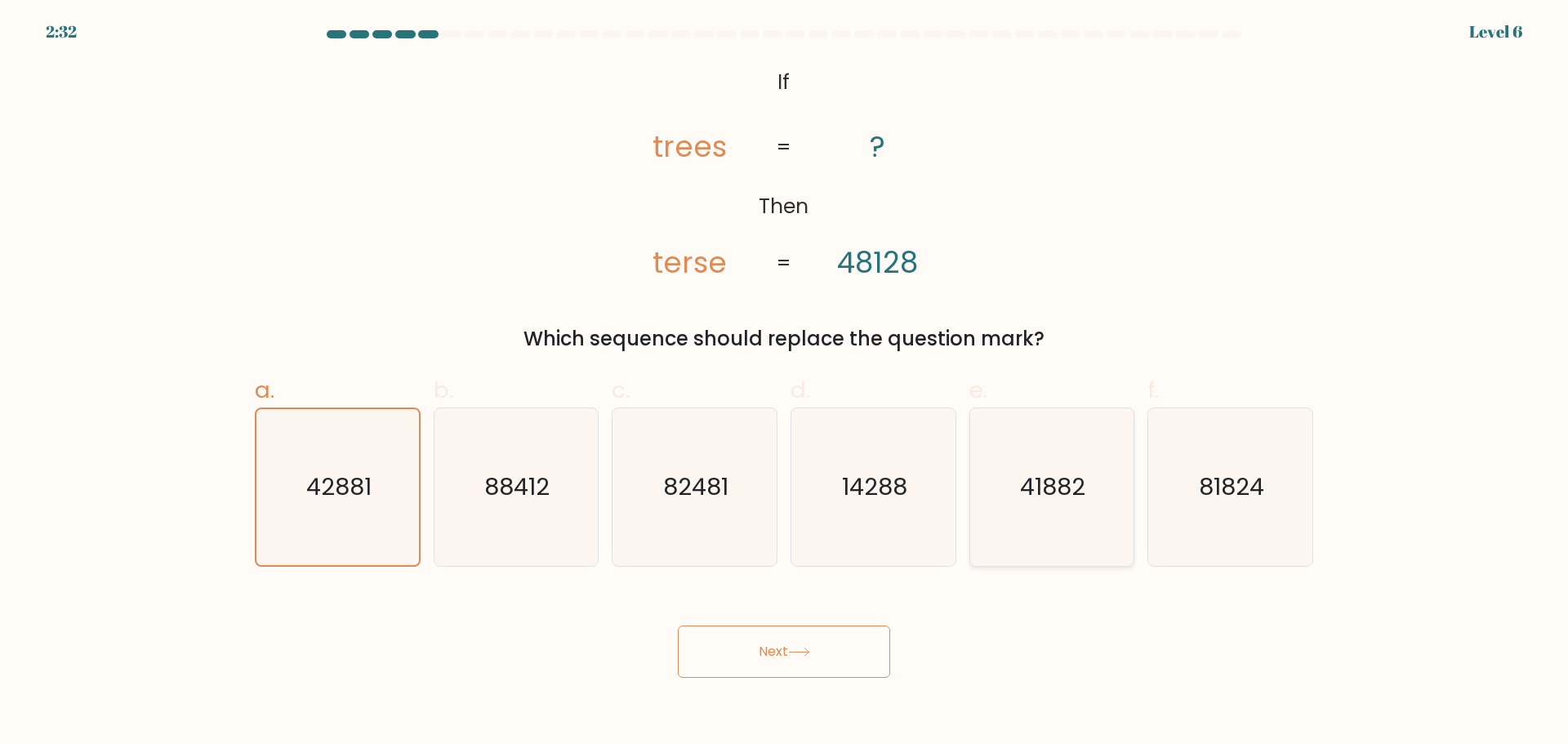
radio input "true"
click at [834, 658] on button "Next" at bounding box center [784, 651] width 213 height 52
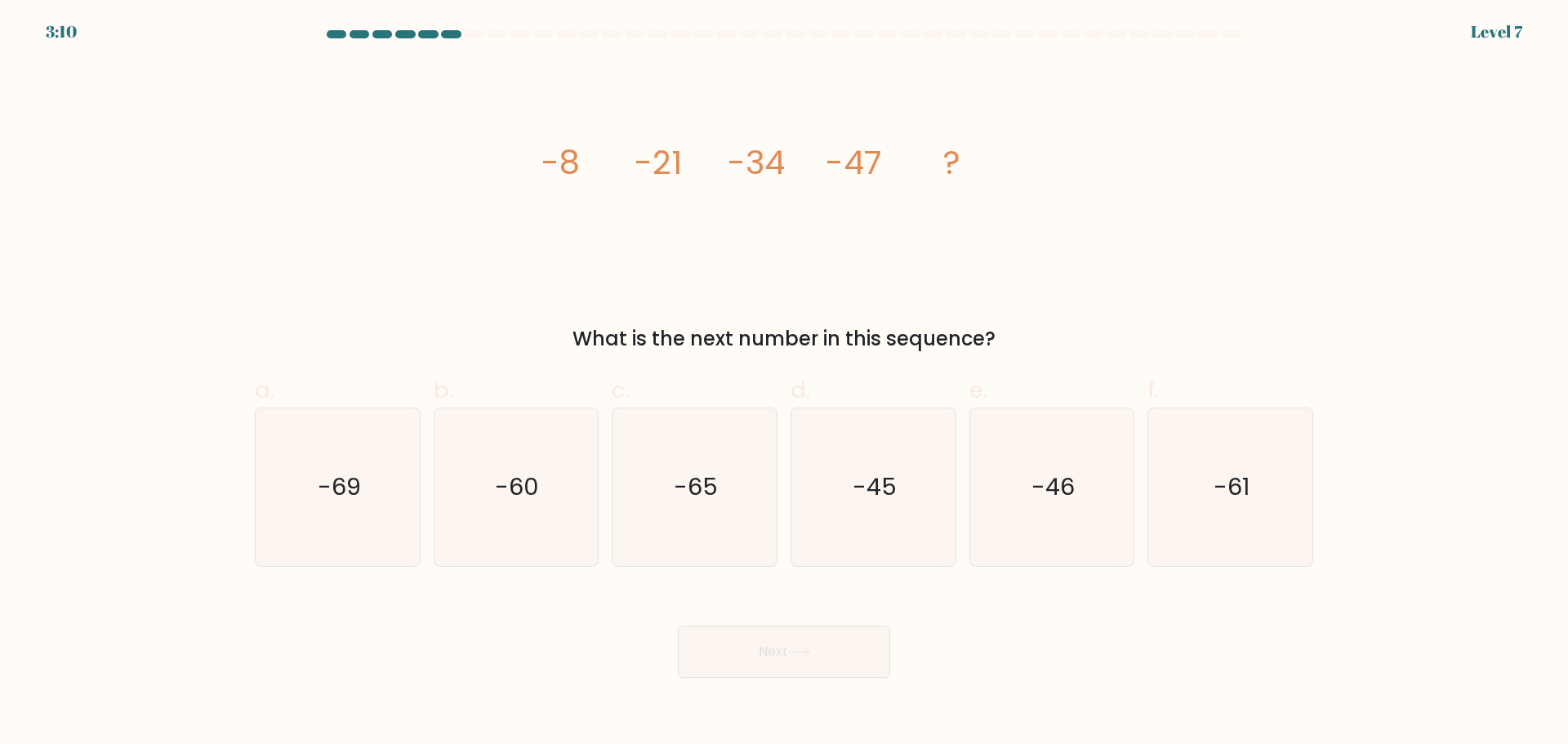
drag, startPoint x: 515, startPoint y: 156, endPoint x: 1022, endPoint y: 325, distance: 534.4
click at [1022, 325] on div "image/svg+xml -8 -21 -34 -47 ? What is the next number in this sequence?" at bounding box center [784, 207] width 1078 height 291
copy div "-8 -21 -34 -47 ? What is the next number in this sequence?"
click at [515, 518] on icon "-60" at bounding box center [515, 487] width 158 height 158
click at [784, 383] on input "b. -60" at bounding box center [784, 377] width 1 height 10
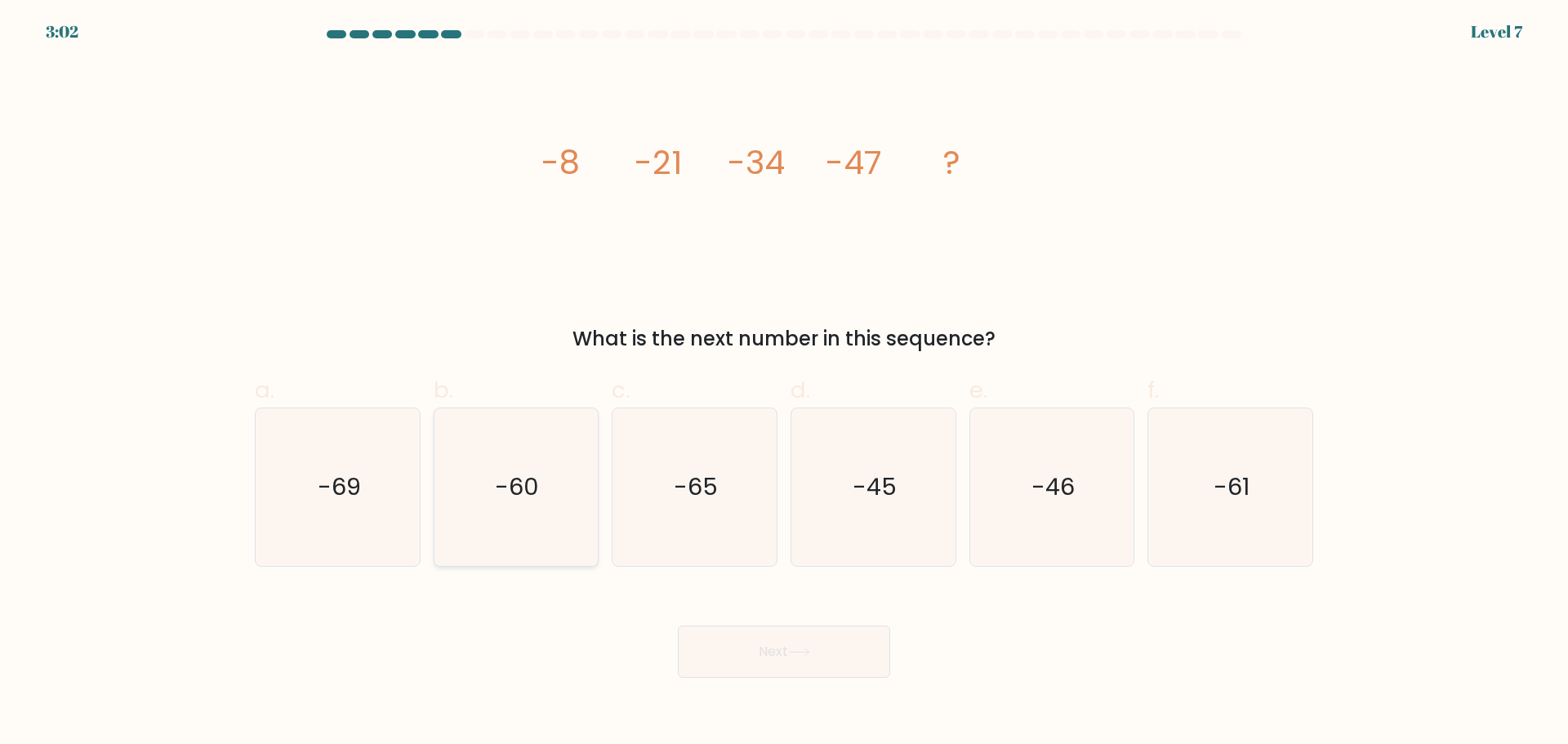
radio input "true"
click at [781, 651] on button "Next" at bounding box center [784, 651] width 213 height 52
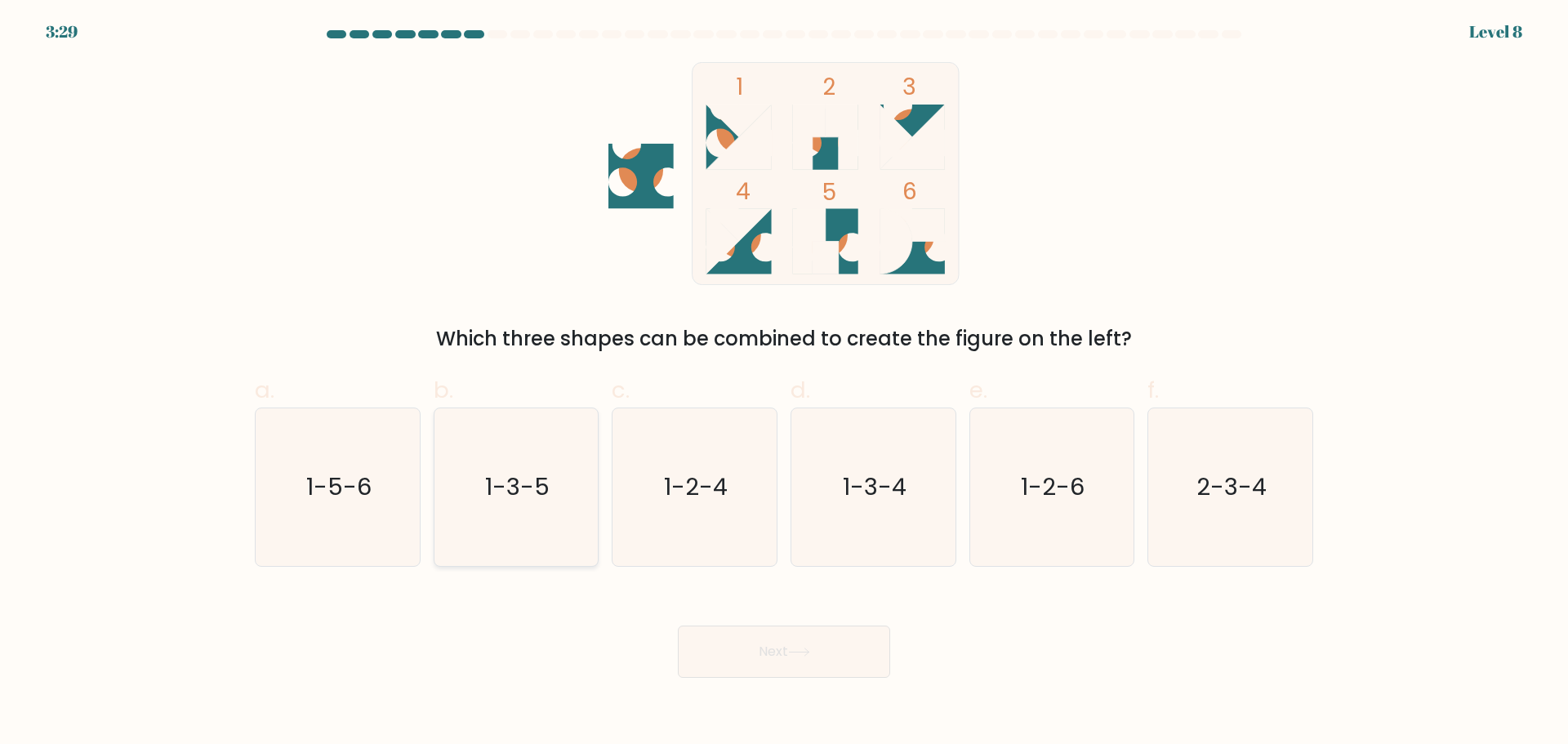
click at [471, 503] on icon "1-3-5" at bounding box center [515, 487] width 158 height 158
click at [784, 383] on input "b. 1-3-5" at bounding box center [784, 377] width 1 height 10
radio input "true"
click at [909, 524] on icon "1-3-4" at bounding box center [873, 487] width 158 height 158
click at [785, 383] on input "d. 1-3-4" at bounding box center [784, 377] width 1 height 10
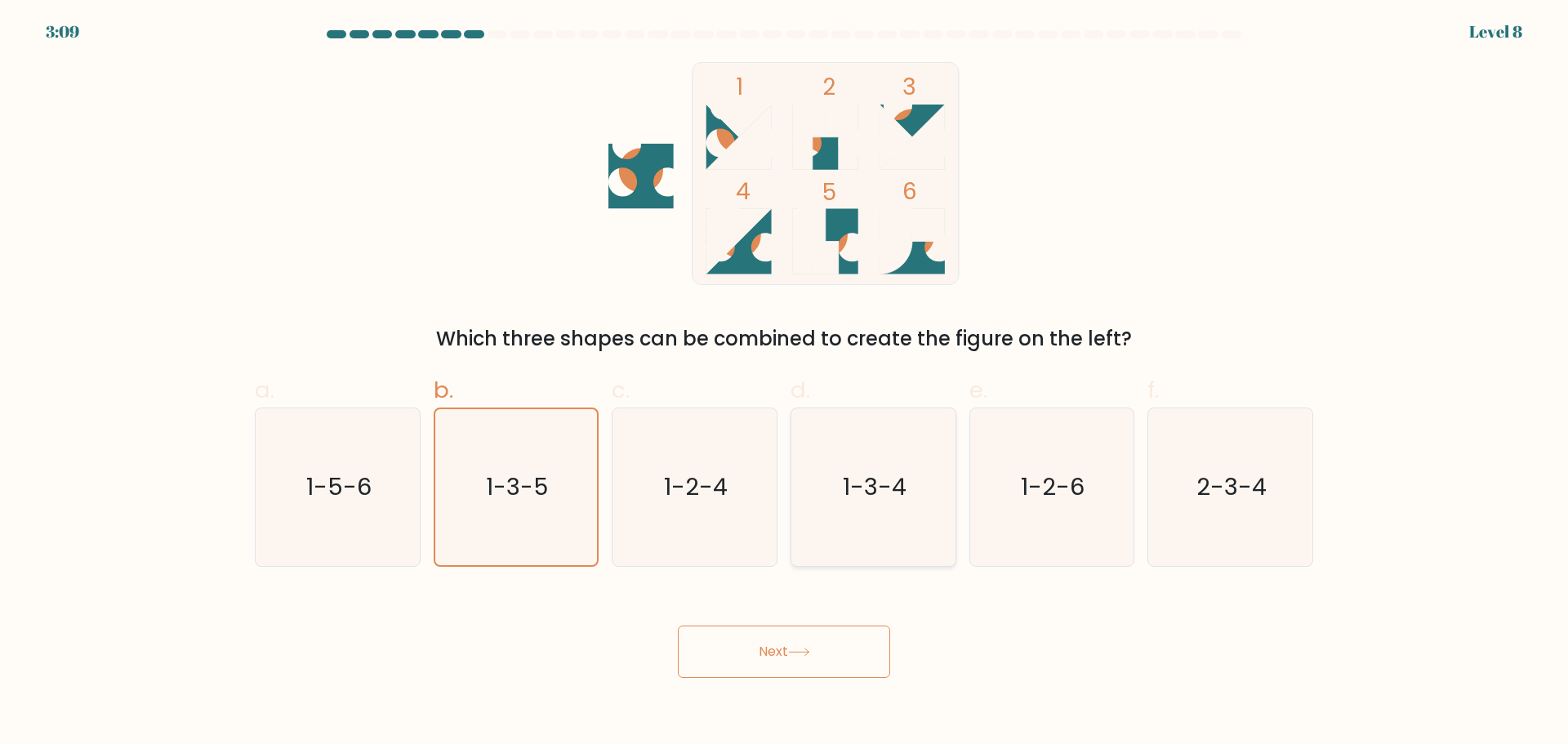
radio input "true"
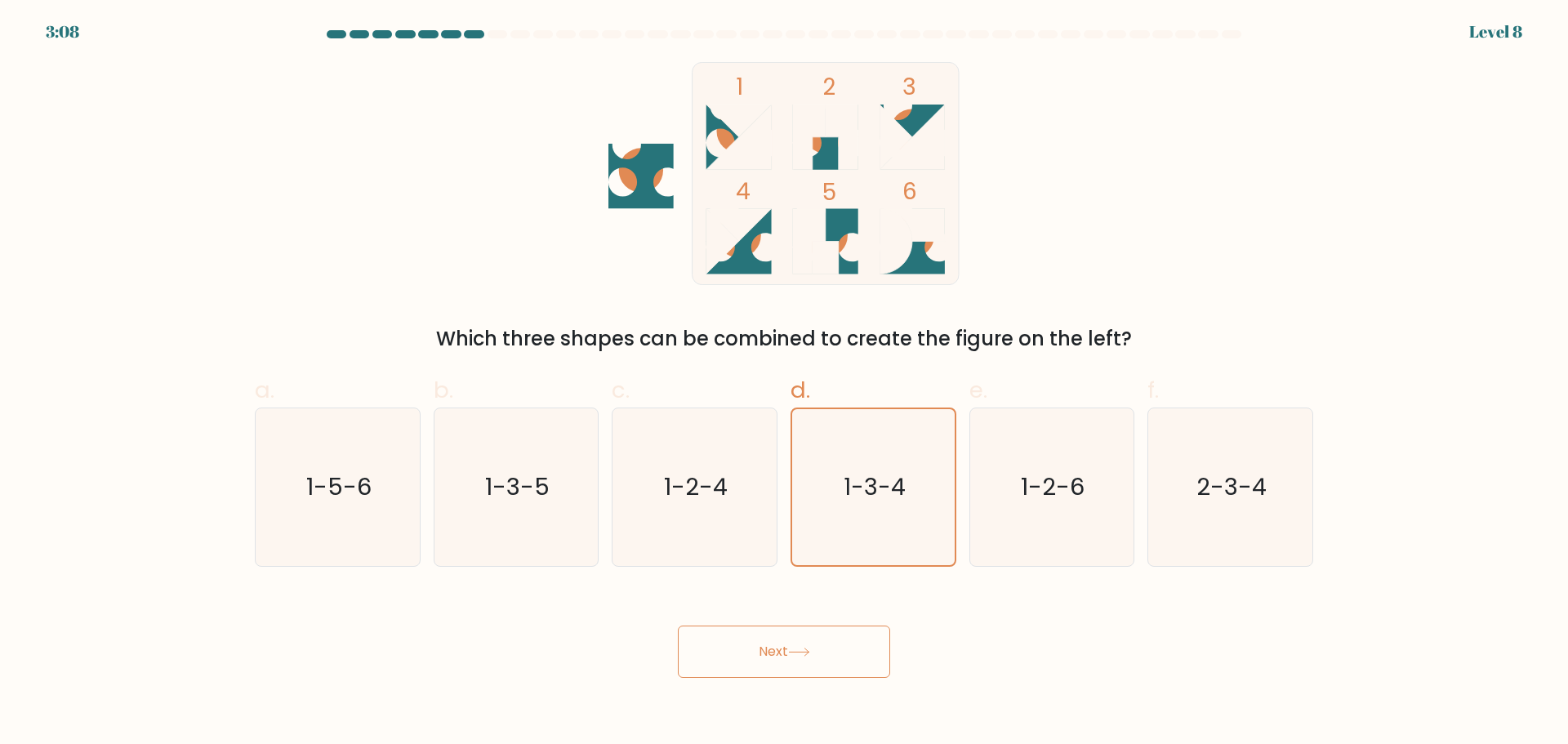
click at [865, 661] on button "Next" at bounding box center [784, 651] width 213 height 52
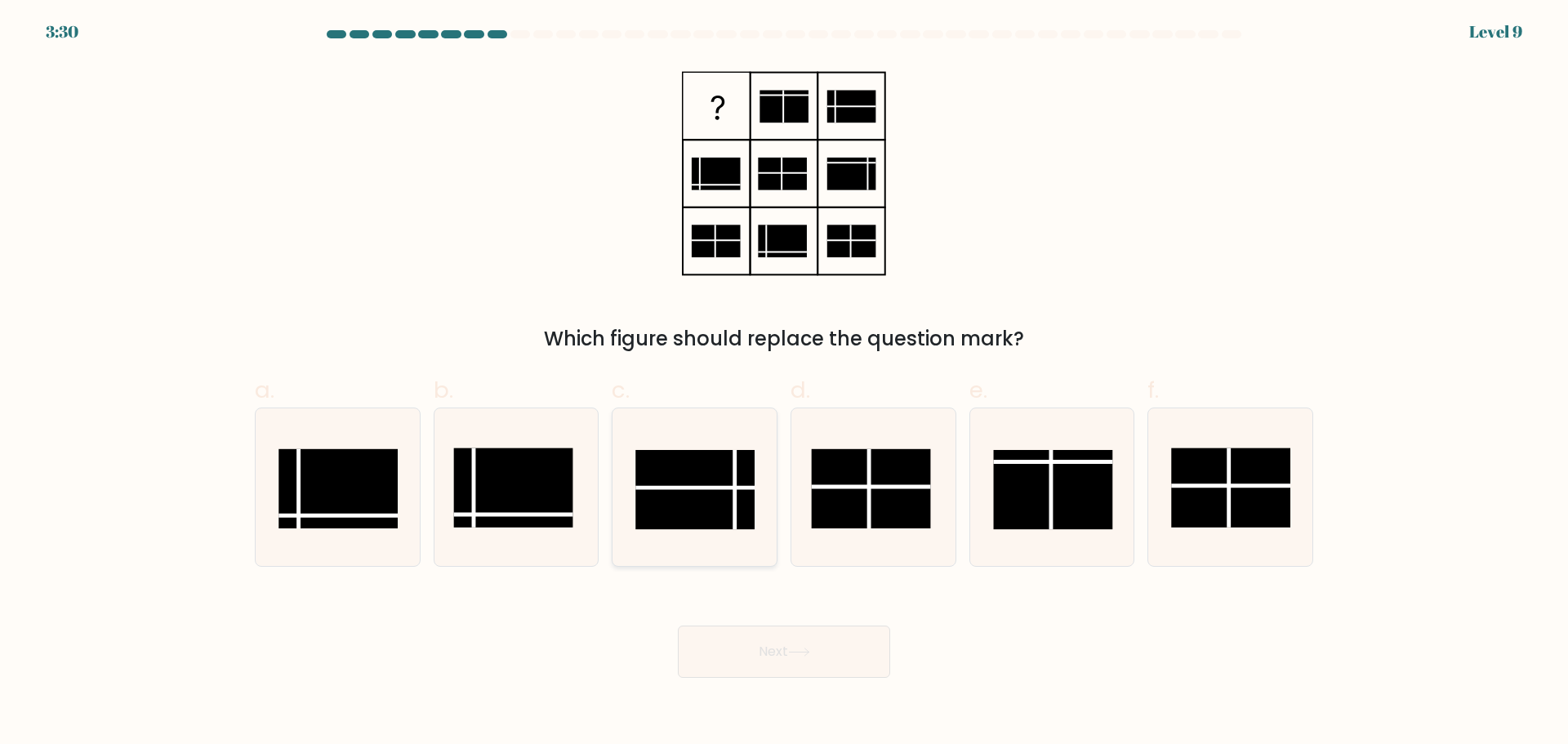
click at [727, 515] on rect at bounding box center [695, 489] width 120 height 79
click at [784, 383] on input "c." at bounding box center [784, 377] width 1 height 10
radio input "true"
click at [826, 660] on button "Next" at bounding box center [784, 651] width 213 height 52
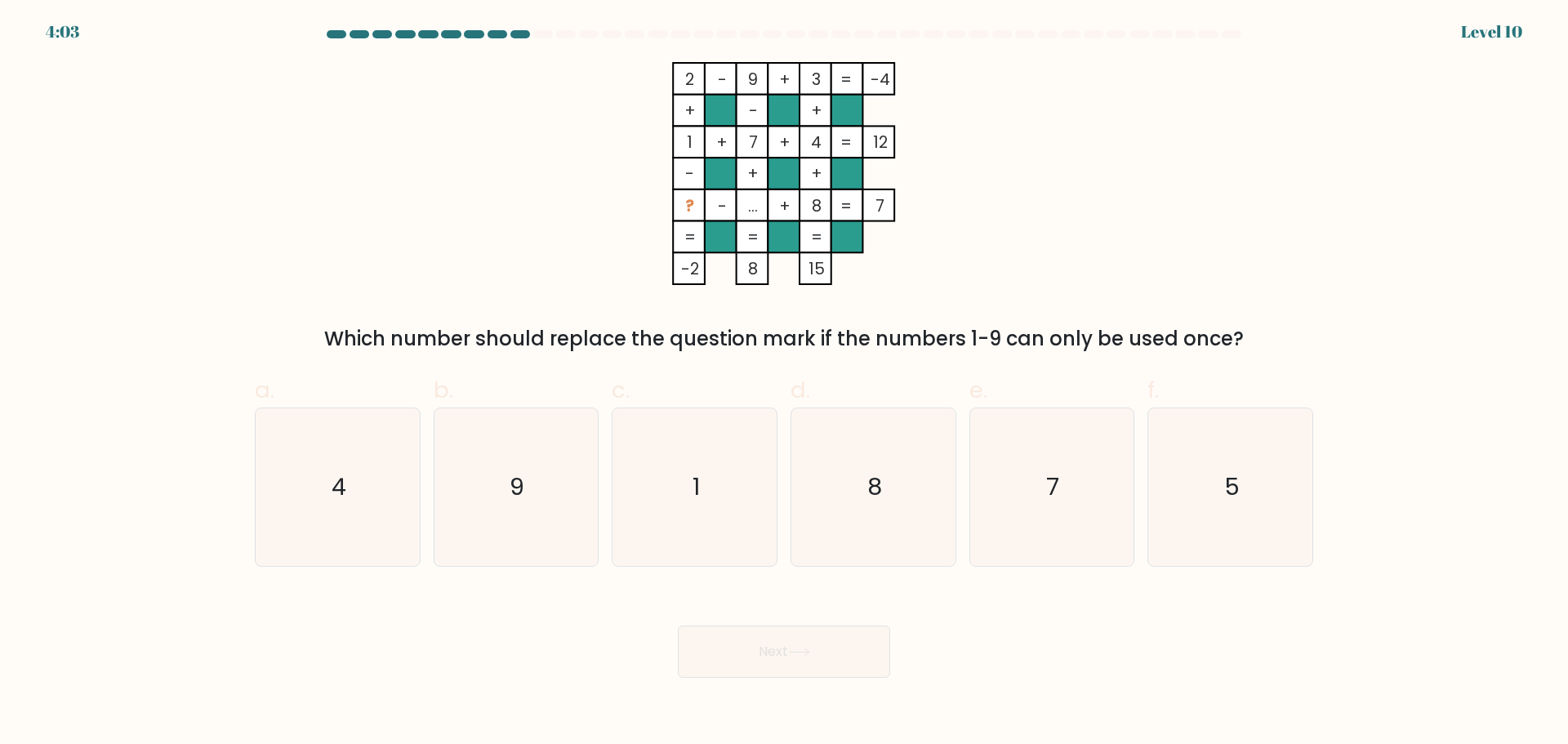
drag, startPoint x: 681, startPoint y: 79, endPoint x: 1274, endPoint y: 334, distance: 645.5
click at [1253, 349] on div "2 - 9 + 3 -4 + - + 1 + 7 + 4 12 - + + ? - ... + 8 = 7 = = = = -2 8 15 = Which n…" at bounding box center [784, 207] width 1078 height 291
copy div "2 - 9 + 3 -4 + - + 1 + 7 + 4 12 - + + ? - ... + 8 = 7 = = = = -2 8 15 = Which n…"
click at [1361, 331] on form at bounding box center [784, 354] width 1568 height 647
click at [1356, 307] on form at bounding box center [784, 354] width 1568 height 647
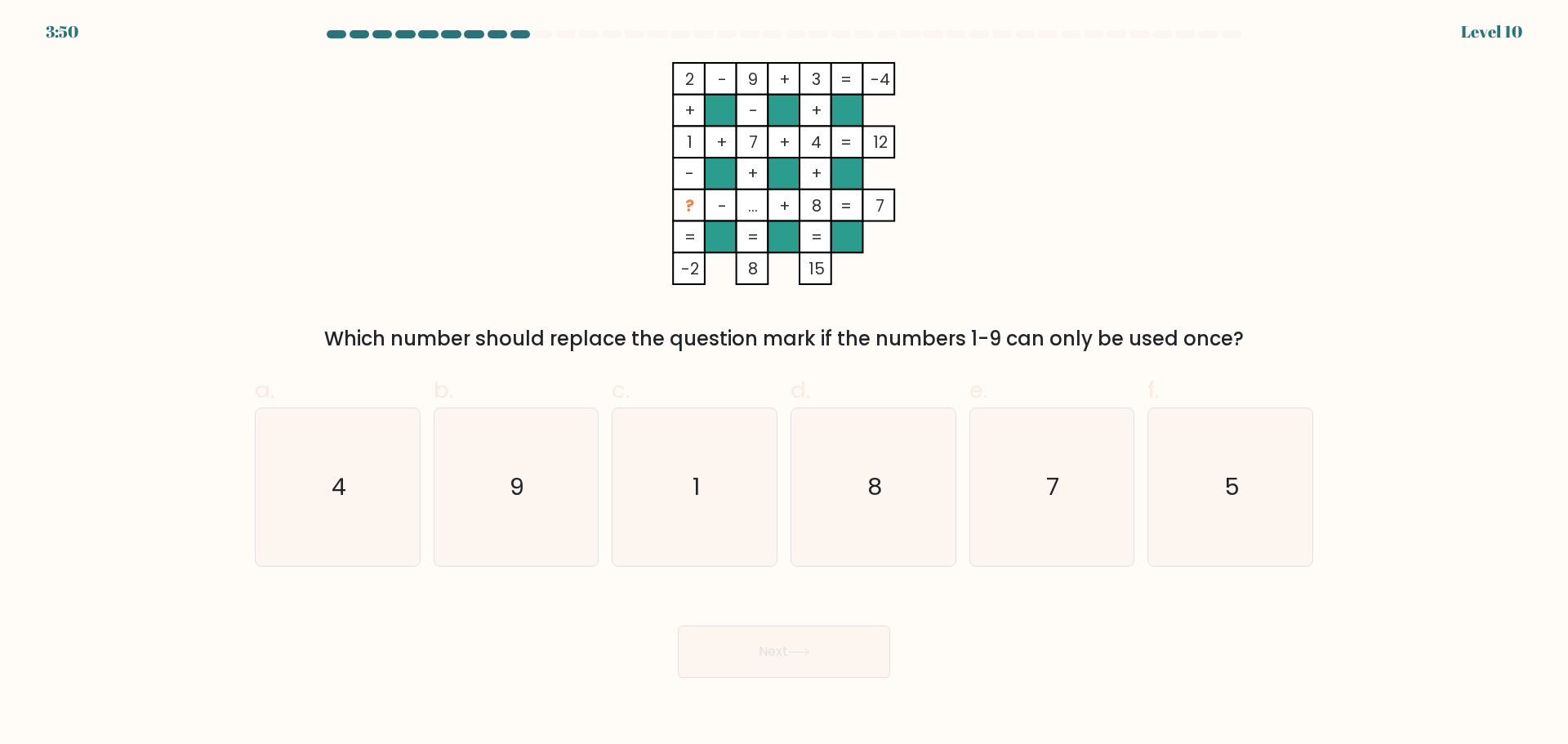
click at [1174, 211] on div "2 - 9 + 3 -4 + - + 1 + 7 + 4 12 - + + ? - ... + 8 = 7 = = = = -2 8 15 = Which n…" at bounding box center [784, 207] width 1078 height 291
drag, startPoint x: 682, startPoint y: 137, endPoint x: 831, endPoint y: 132, distance: 149.1
click at [831, 132] on icon "2 - 9 + 3 -4 + - + 1 + 7 + 4 12 - + + ? - ... + 8 = 7 = = = = -2 8 15 =" at bounding box center [784, 173] width 490 height 223
click at [1055, 200] on div "2 - 9 + 3 -4 + - + 1 + 7 + 4 12 - + + ? - ... + 8 = 7 = = = = -2 8 15 = Which n…" at bounding box center [784, 207] width 1078 height 291
drag, startPoint x: 887, startPoint y: 208, endPoint x: 675, endPoint y: 214, distance: 212.1
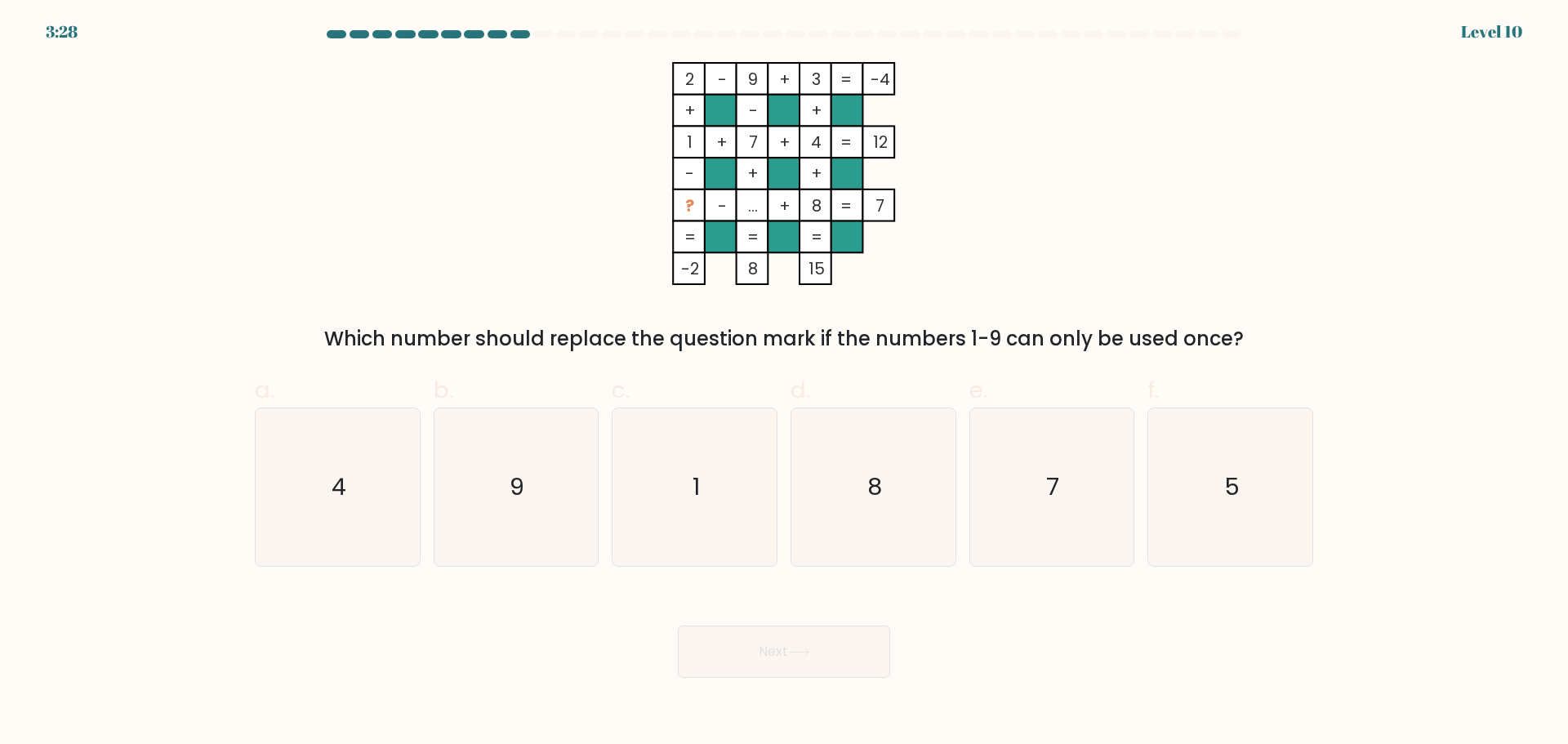
click at [675, 214] on icon "2 - 9 + 3 -4 + - + 1 + 7 + 4 12 - + + ? - ... + 8 = 7 = = = = -2 8 15 =" at bounding box center [784, 173] width 490 height 223
click at [1238, 272] on div "2 - 9 + 3 -4 + - + 1 + 7 + 4 12 - + + ? - ... + 8 = 7 = = = = -2 8 15 = Which n…" at bounding box center [784, 207] width 1078 height 291
click at [716, 524] on icon "1" at bounding box center [695, 487] width 158 height 158
click at [784, 383] on input "c. 1" at bounding box center [784, 377] width 1 height 10
radio input "true"
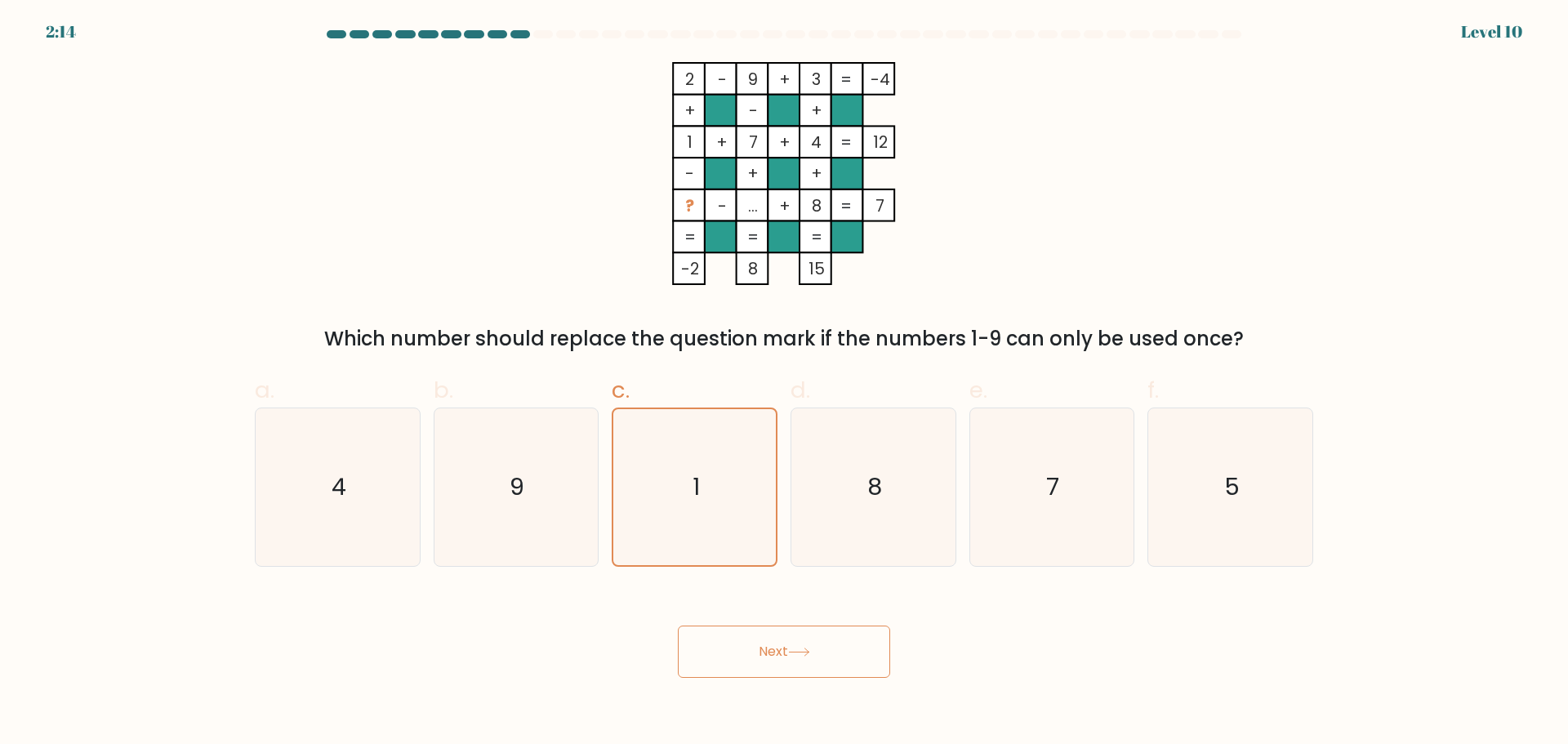
click at [817, 656] on button "Next" at bounding box center [784, 651] width 213 height 52
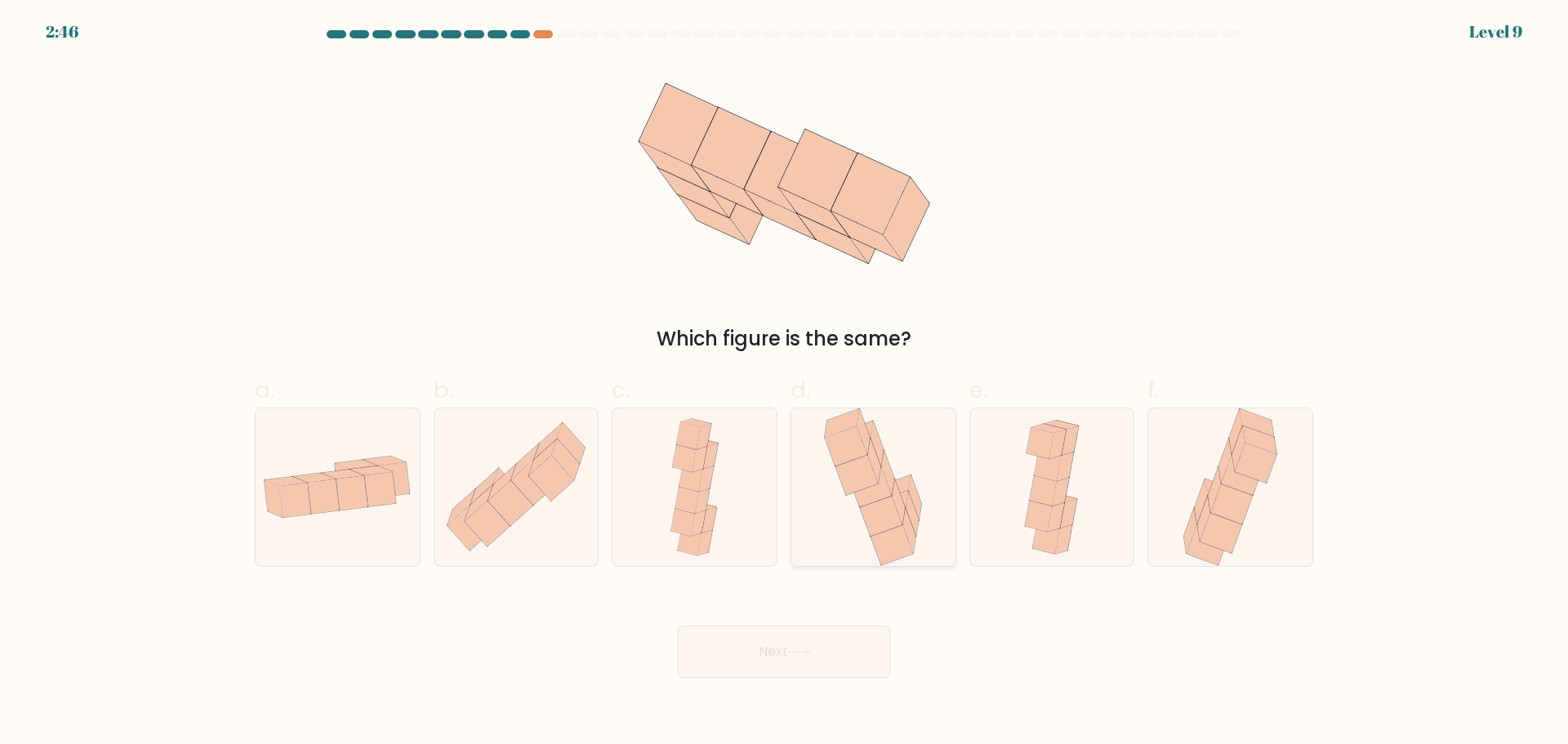
click at [927, 537] on icon at bounding box center [873, 487] width 108 height 158
click at [785, 383] on input "d." at bounding box center [784, 377] width 1 height 10
radio input "true"
click at [843, 654] on button "Next" at bounding box center [784, 651] width 213 height 52
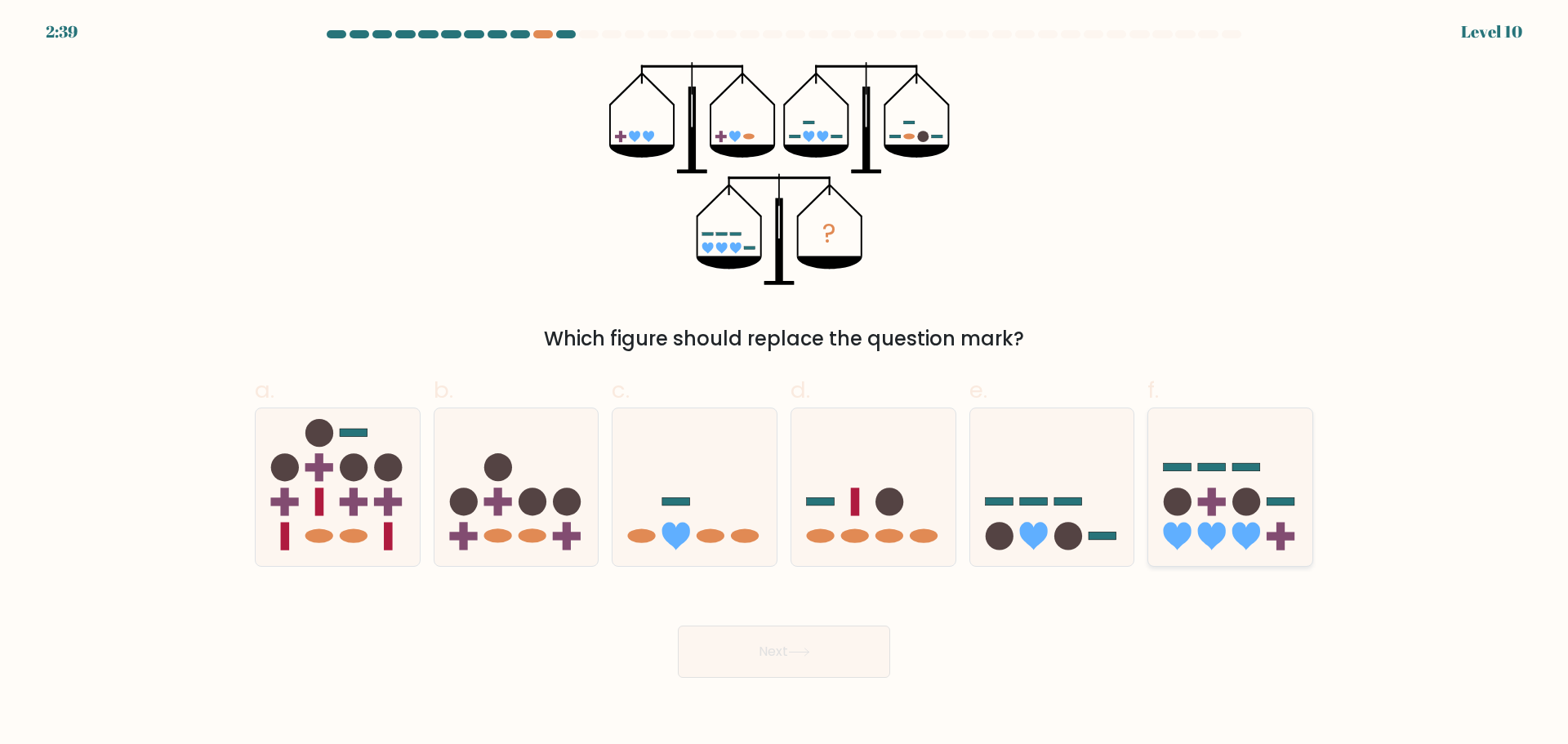
click at [1230, 479] on icon at bounding box center [1230, 486] width 164 height 136
click at [785, 383] on input "f." at bounding box center [784, 377] width 1 height 10
radio input "true"
click at [707, 660] on button "Next" at bounding box center [784, 651] width 213 height 52
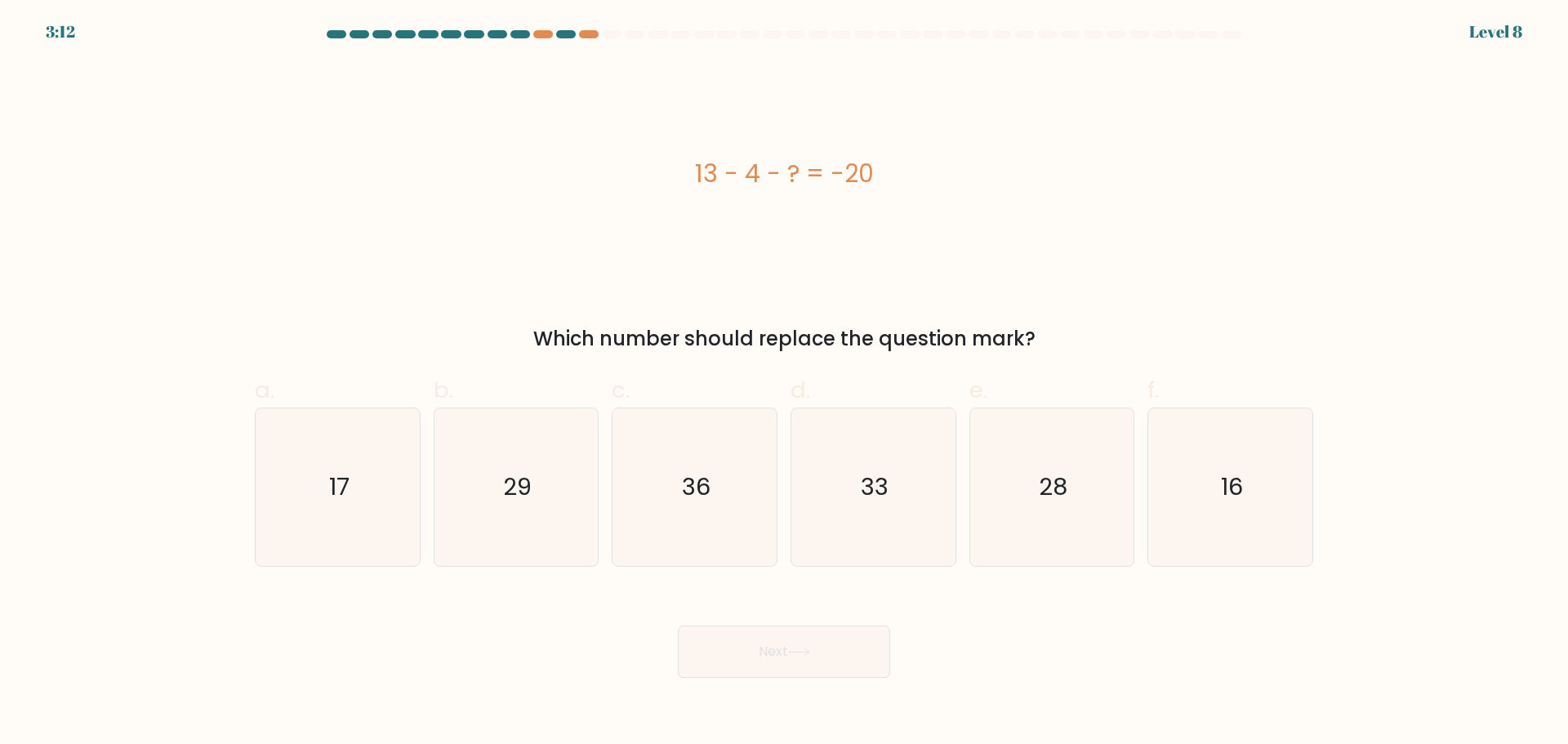
drag, startPoint x: 663, startPoint y: 162, endPoint x: 1055, endPoint y: 330, distance: 426.5
click at [1055, 330] on div "13 - 4 - ? = -20 Which number should replace the question mark?" at bounding box center [784, 207] width 1078 height 291
copy div "13 - 4 - ? = -20 Which number should replace the question mark?"
click at [524, 501] on icon "29" at bounding box center [515, 487] width 158 height 158
click at [529, 521] on icon "29" at bounding box center [515, 487] width 158 height 158
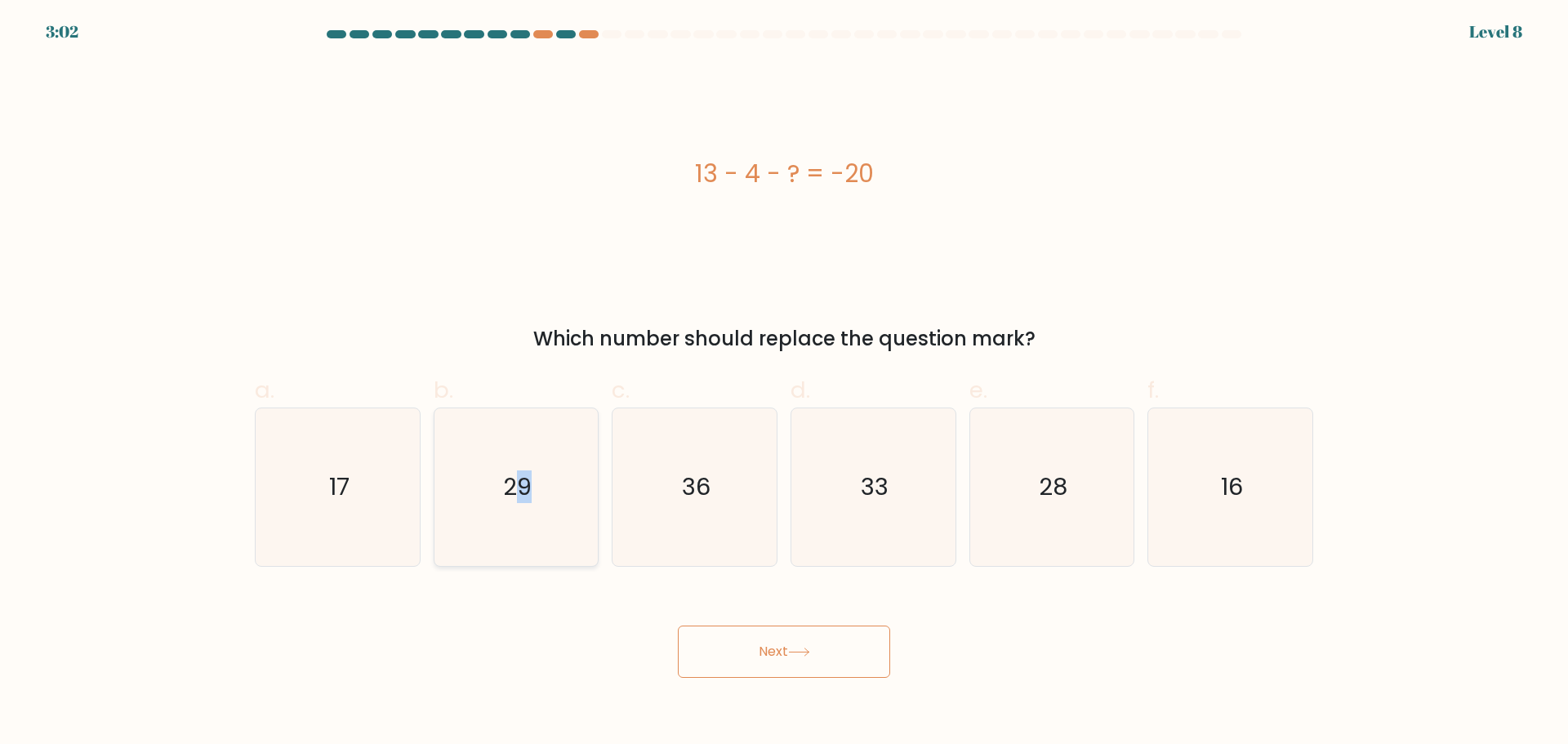
click at [784, 383] on input "b. 29" at bounding box center [784, 377] width 1 height 10
radio input "true"
click at [731, 646] on button "Next" at bounding box center [784, 651] width 213 height 52
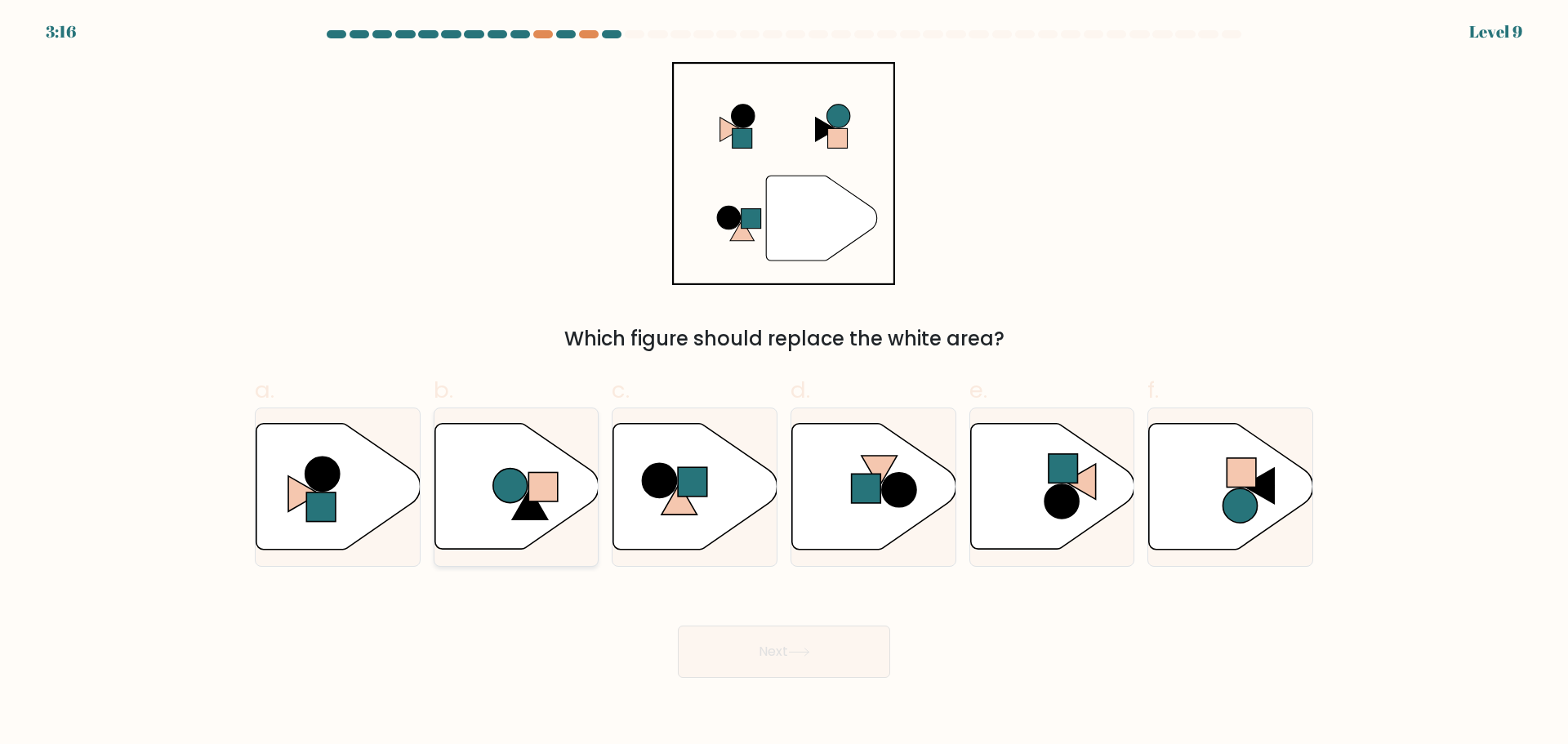
click at [532, 498] on rect at bounding box center [543, 486] width 29 height 29
click at [784, 383] on input "b." at bounding box center [784, 377] width 1 height 10
radio input "true"
click at [787, 670] on button "Next" at bounding box center [784, 651] width 213 height 52
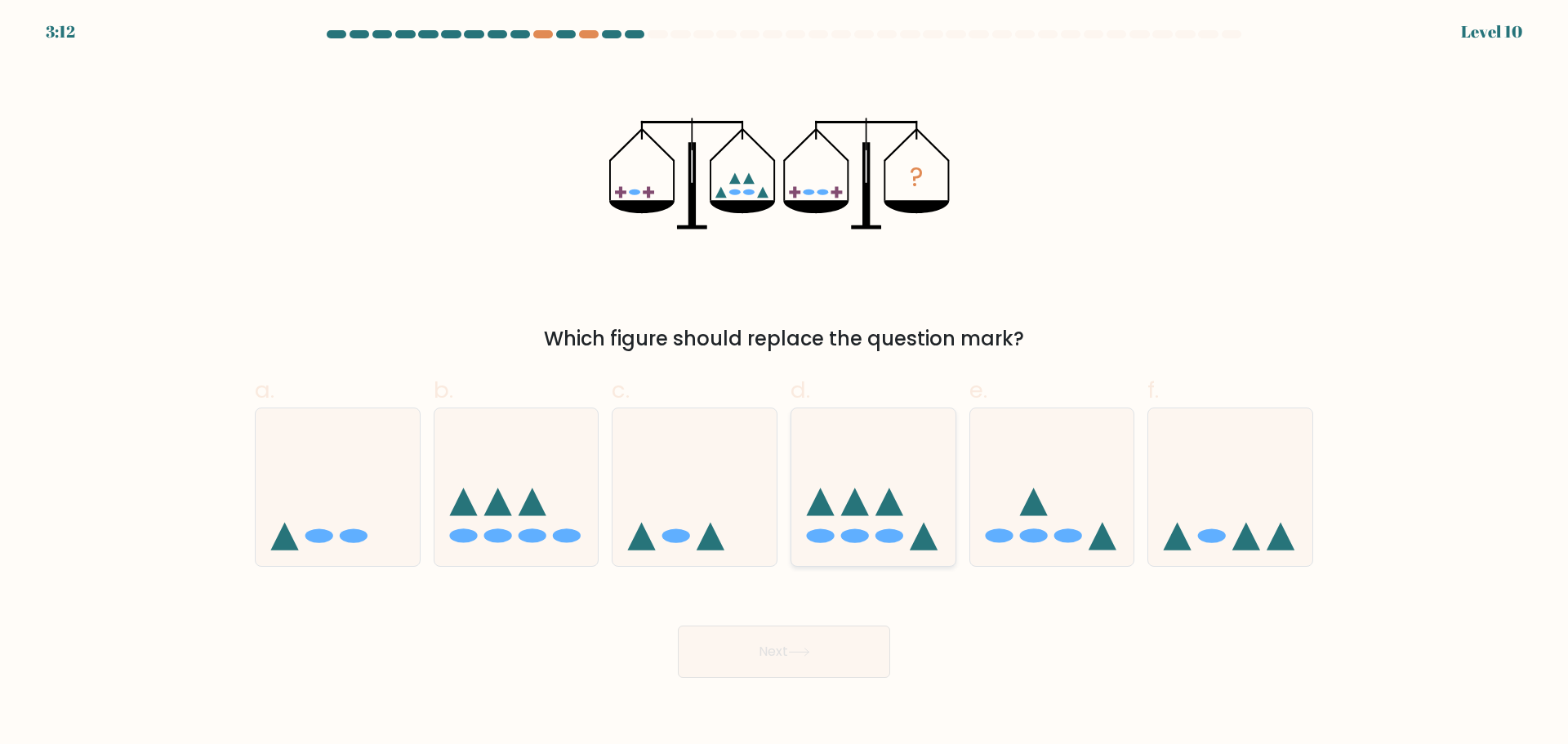
click at [889, 526] on icon at bounding box center [873, 486] width 164 height 136
click at [785, 383] on input "d." at bounding box center [784, 377] width 1 height 10
radio input "true"
click at [835, 668] on button "Next" at bounding box center [784, 651] width 213 height 52
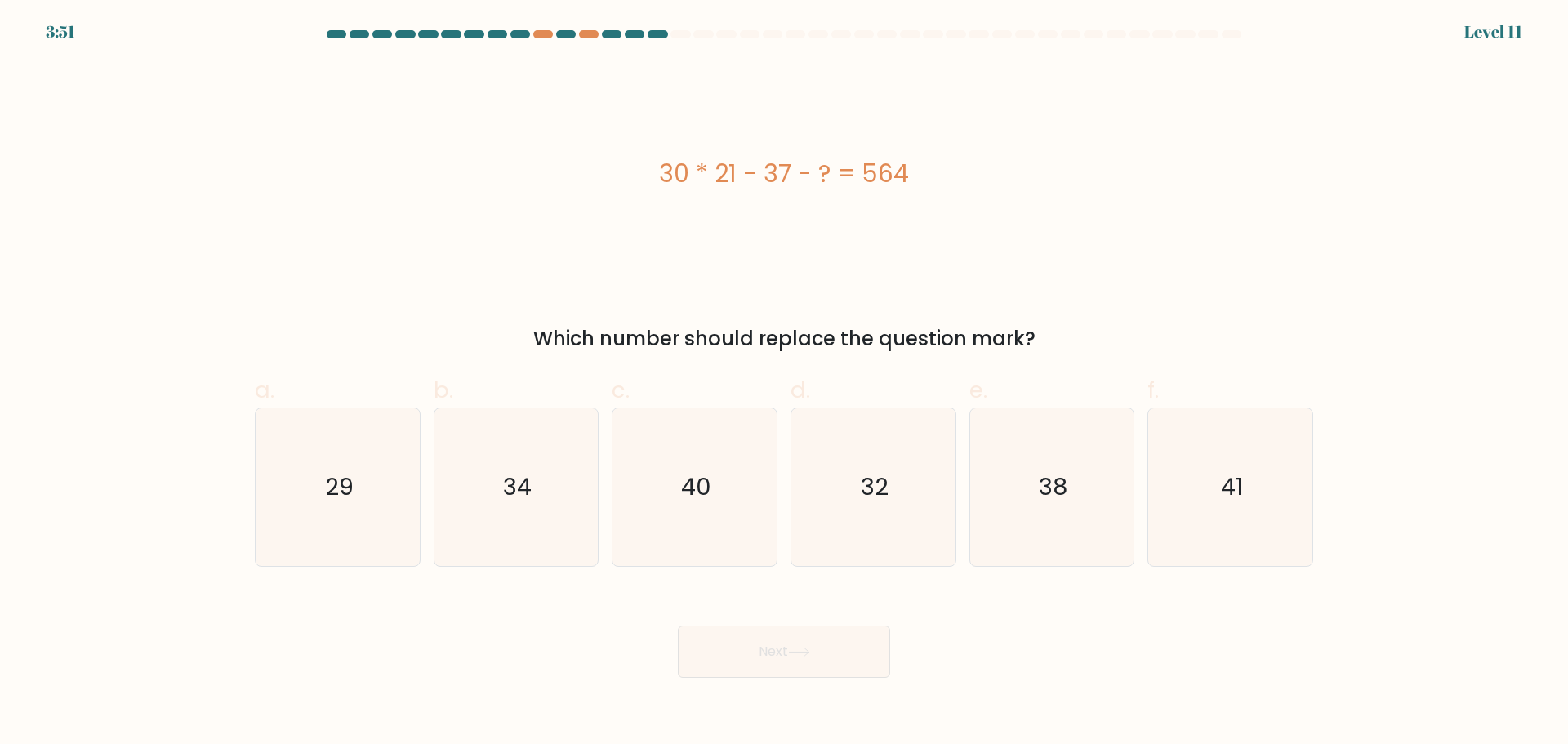
drag, startPoint x: 640, startPoint y: 167, endPoint x: 1036, endPoint y: 345, distance: 434.2
click at [1036, 345] on div "30 * 21 - 37 - ? = 564 Which number should replace the question mark?" at bounding box center [784, 207] width 1078 height 291
copy div "30 * 21 - 37 - ? = 564 Which number should replace the question mark?"
click at [317, 501] on icon "29" at bounding box center [338, 487] width 158 height 158
click at [784, 383] on input "a. 29" at bounding box center [784, 377] width 1 height 10
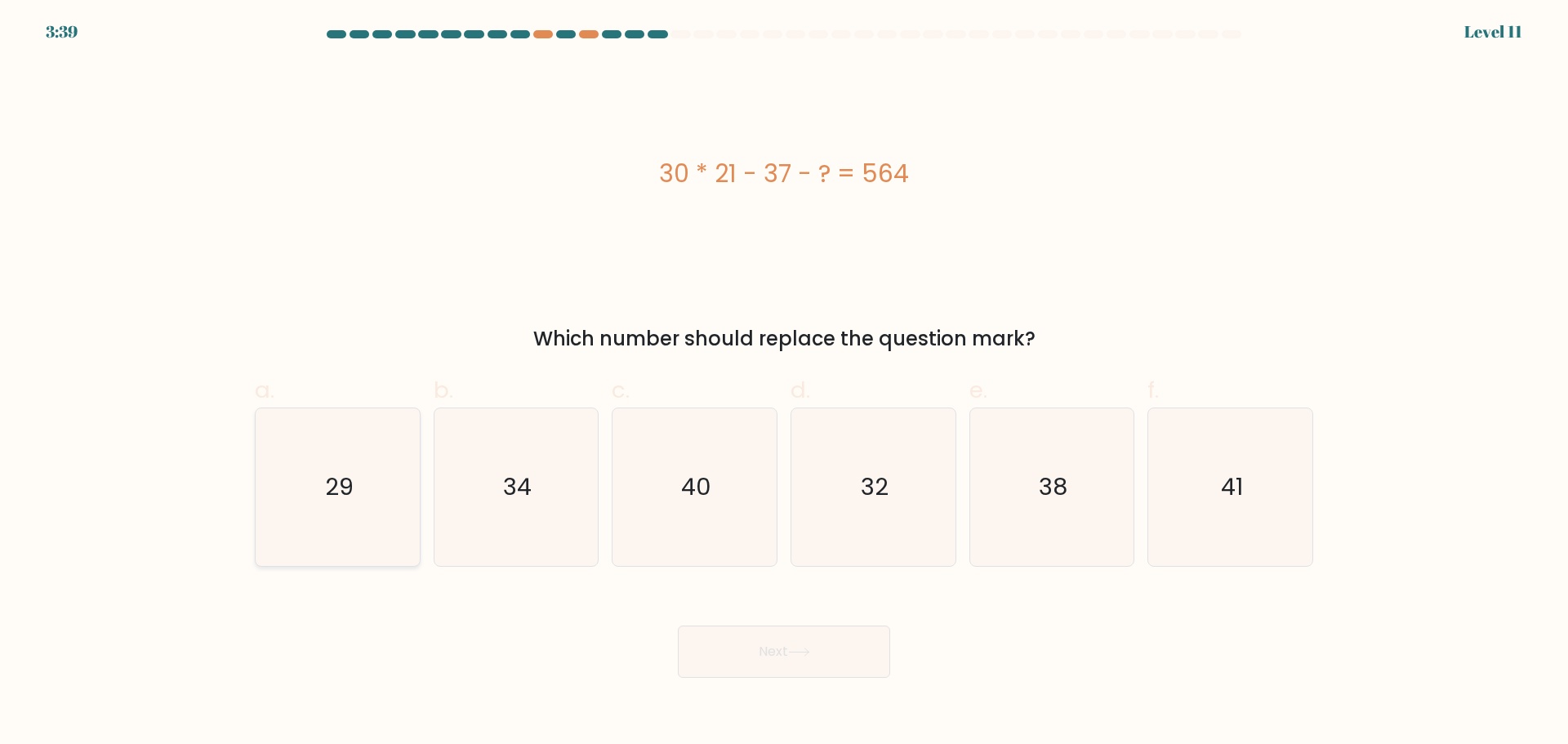
radio input "true"
click at [811, 656] on icon at bounding box center [798, 651] width 22 height 9
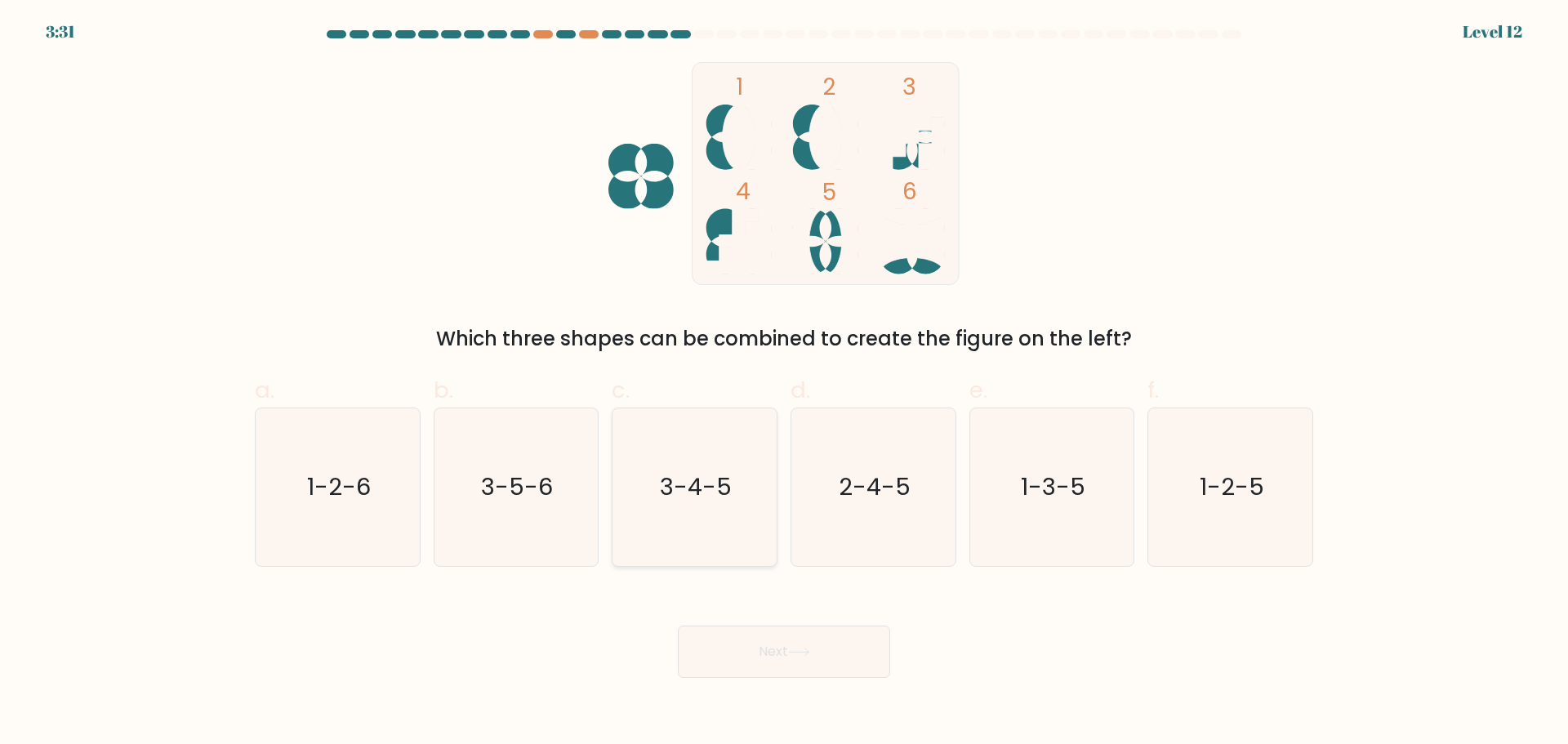
click at [691, 493] on text "3-4-5" at bounding box center [697, 487] width 72 height 32
click at [784, 383] on input "c. 3-4-5" at bounding box center [784, 377] width 1 height 10
radio input "true"
click at [784, 679] on body "3:31 Level 12" at bounding box center [784, 372] width 1568 height 744
click at [785, 660] on button "Next" at bounding box center [784, 651] width 213 height 52
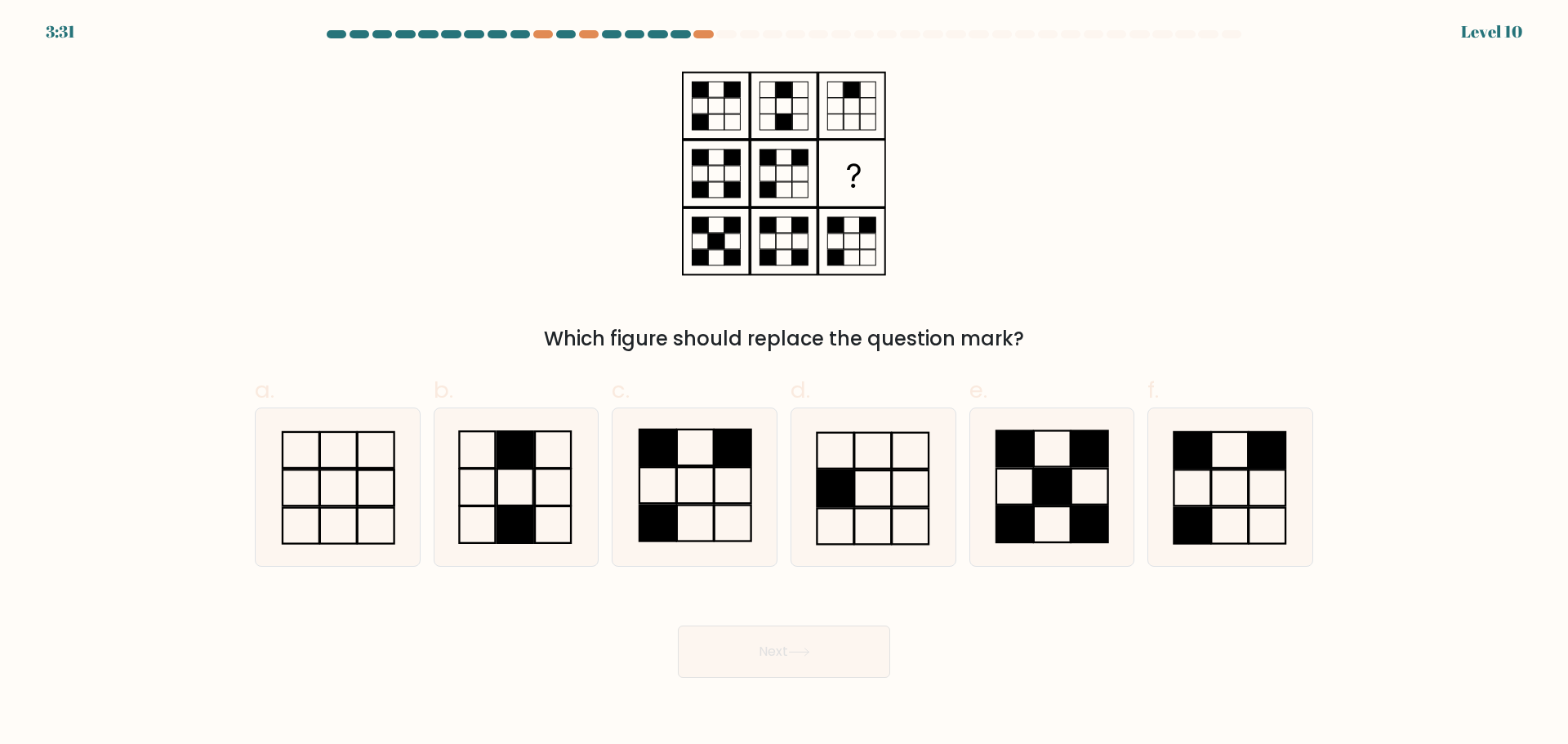
click at [423, 455] on div "a." at bounding box center [338, 469] width 178 height 193
click at [485, 483] on icon at bounding box center [515, 487] width 158 height 158
click at [784, 383] on input "b." at bounding box center [784, 377] width 1 height 10
radio input "true"
drag, startPoint x: 823, startPoint y: 649, endPoint x: 962, endPoint y: 619, distance: 142.2
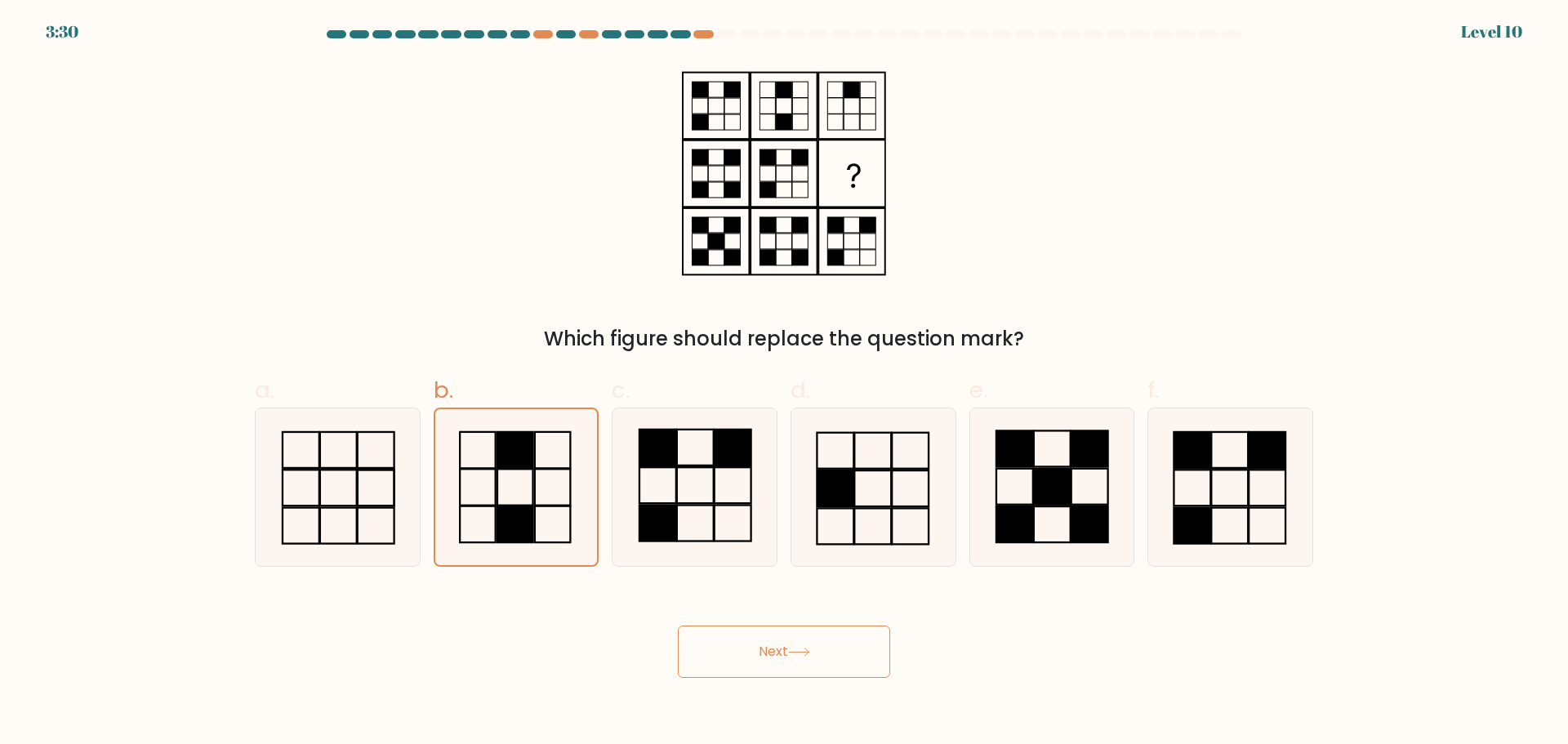
click at [823, 647] on button "Next" at bounding box center [784, 651] width 213 height 52
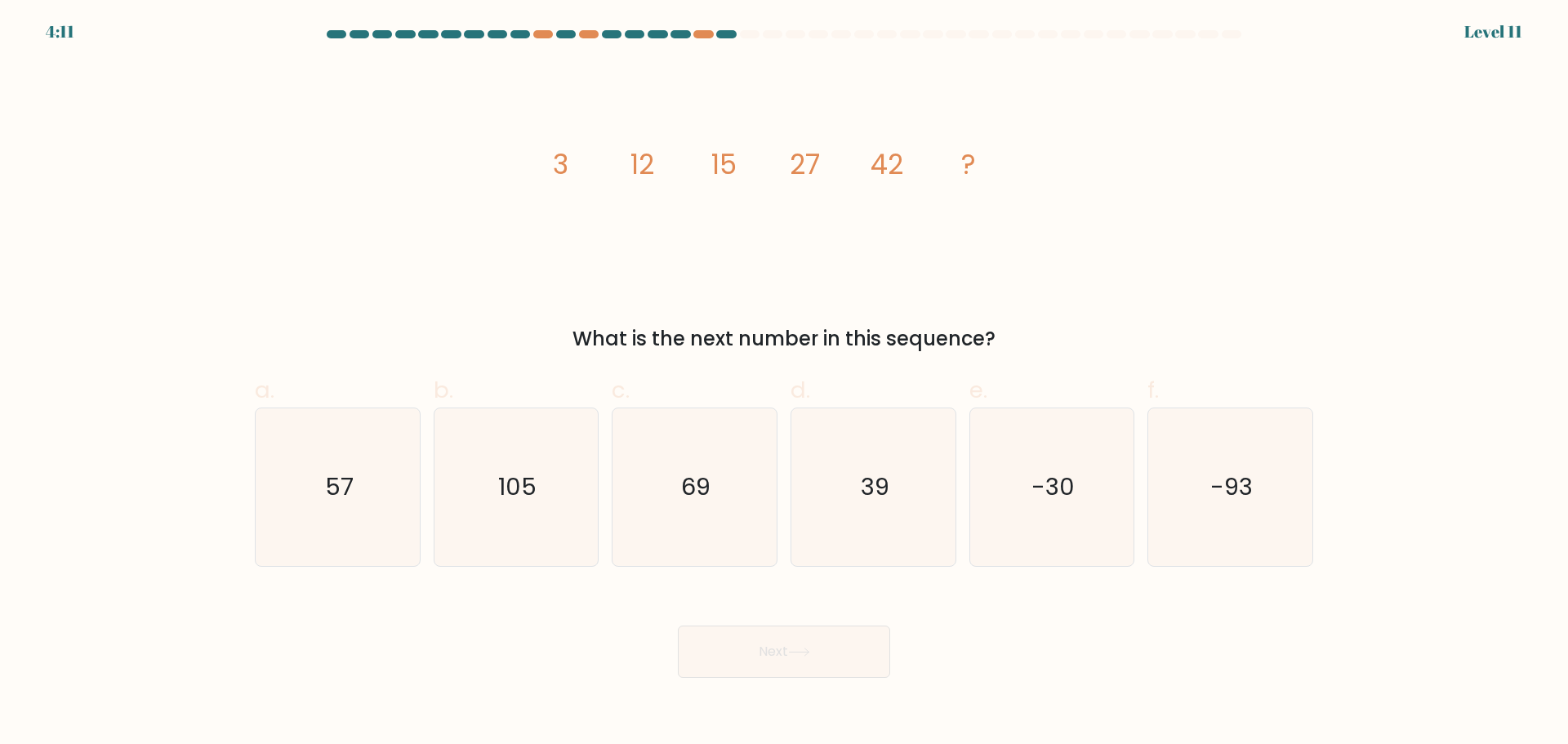
drag, startPoint x: 533, startPoint y: 168, endPoint x: 1011, endPoint y: 334, distance: 506.0
click at [1011, 334] on div "image/svg+xml 3 12 15 27 42 ? What is the next number in this sequence?" at bounding box center [784, 207] width 1078 height 291
copy div "3 12 15 27 42 ? What is the next number in this sequence?"
click at [376, 227] on div "image/svg+xml 3 12 15 27 42 ? What is the next number in this sequence?" at bounding box center [784, 207] width 1078 height 291
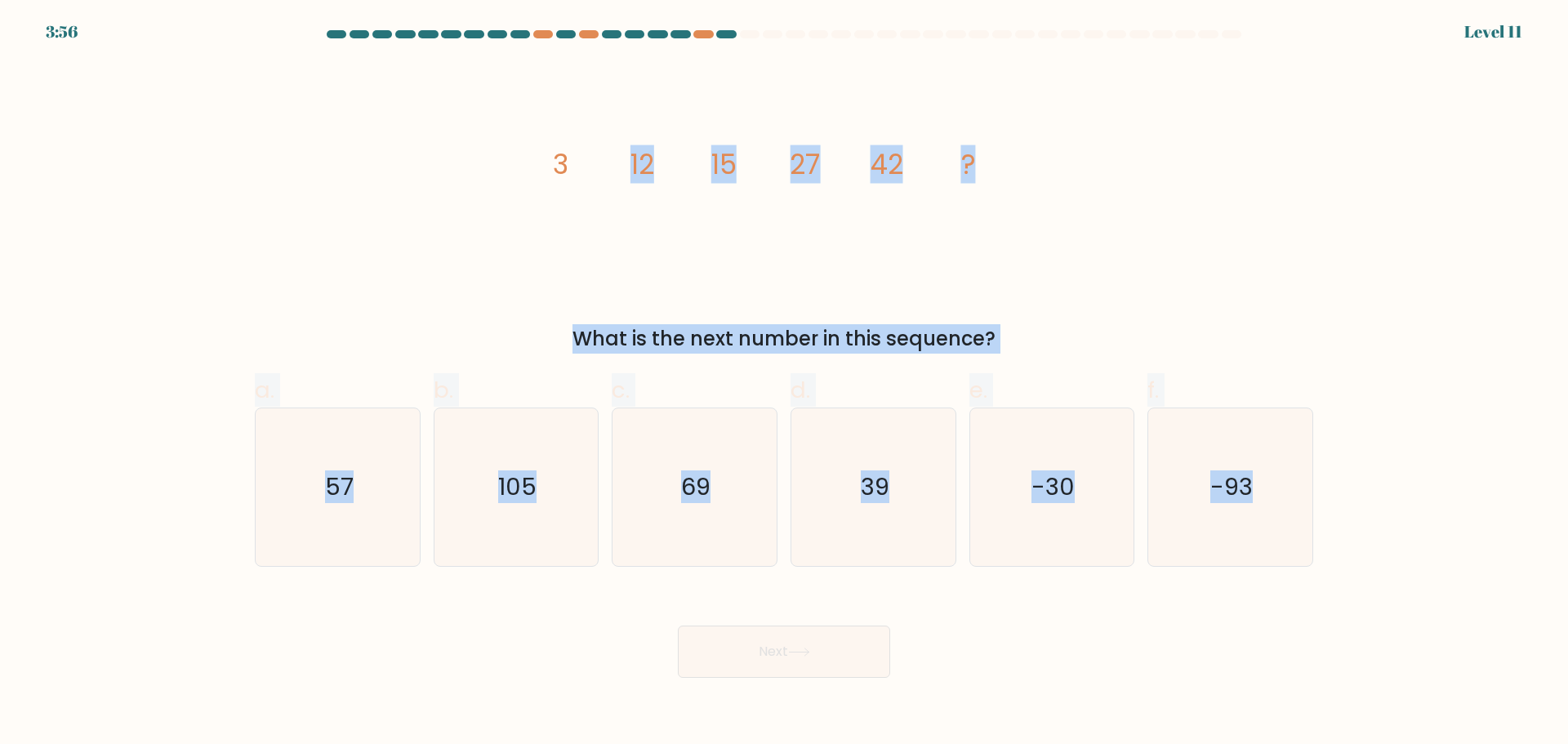
drag, startPoint x: 486, startPoint y: 148, endPoint x: 1316, endPoint y: 467, distance: 889.2
click at [1316, 467] on form at bounding box center [784, 354] width 1568 height 647
copy form "12 15 27 42 ? What is the next number in this sequence? a. 57 b. 105 c. 69 d. 3…"
click at [355, 526] on icon "57" at bounding box center [338, 487] width 158 height 158
click at [784, 383] on input "a. 57" at bounding box center [784, 377] width 1 height 10
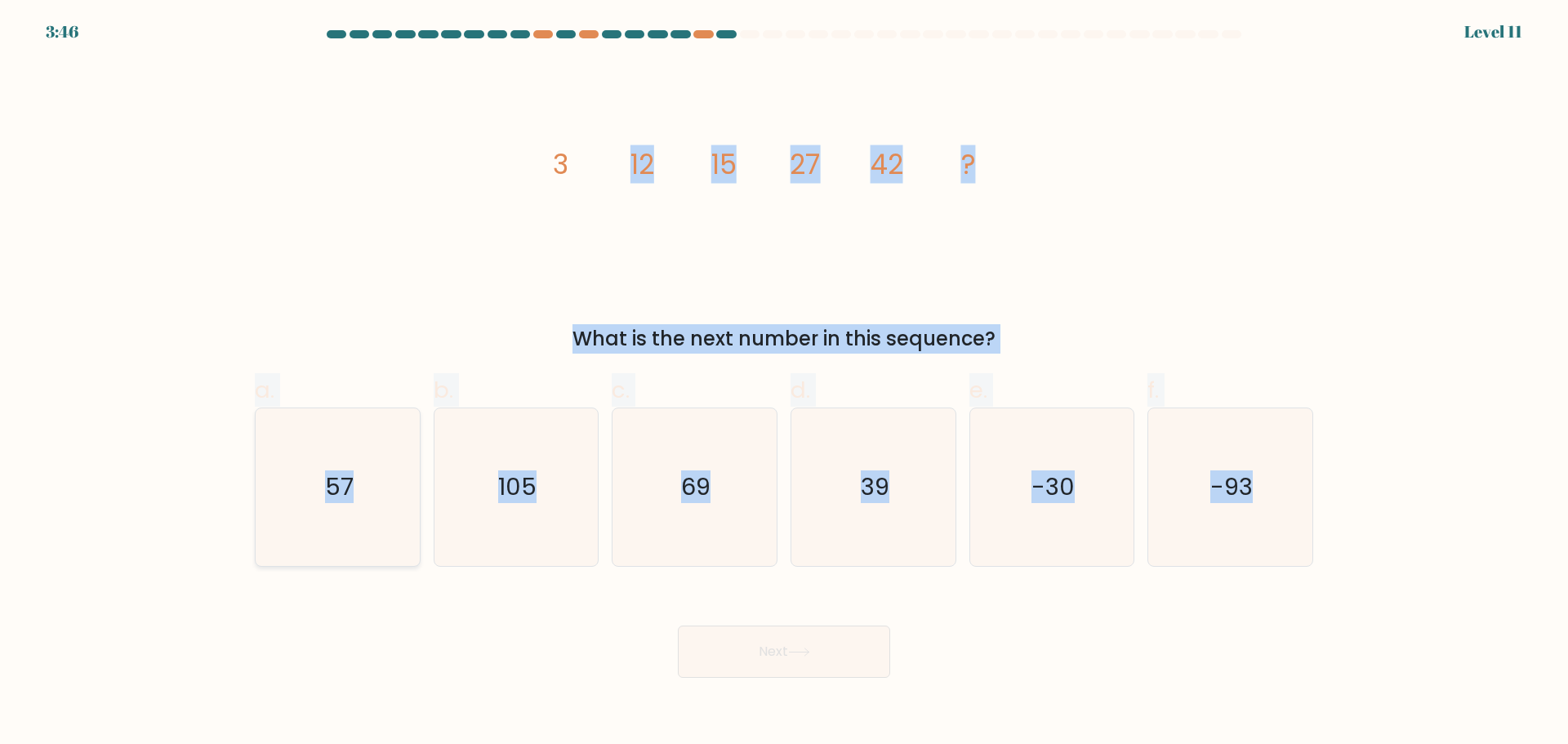
radio input "true"
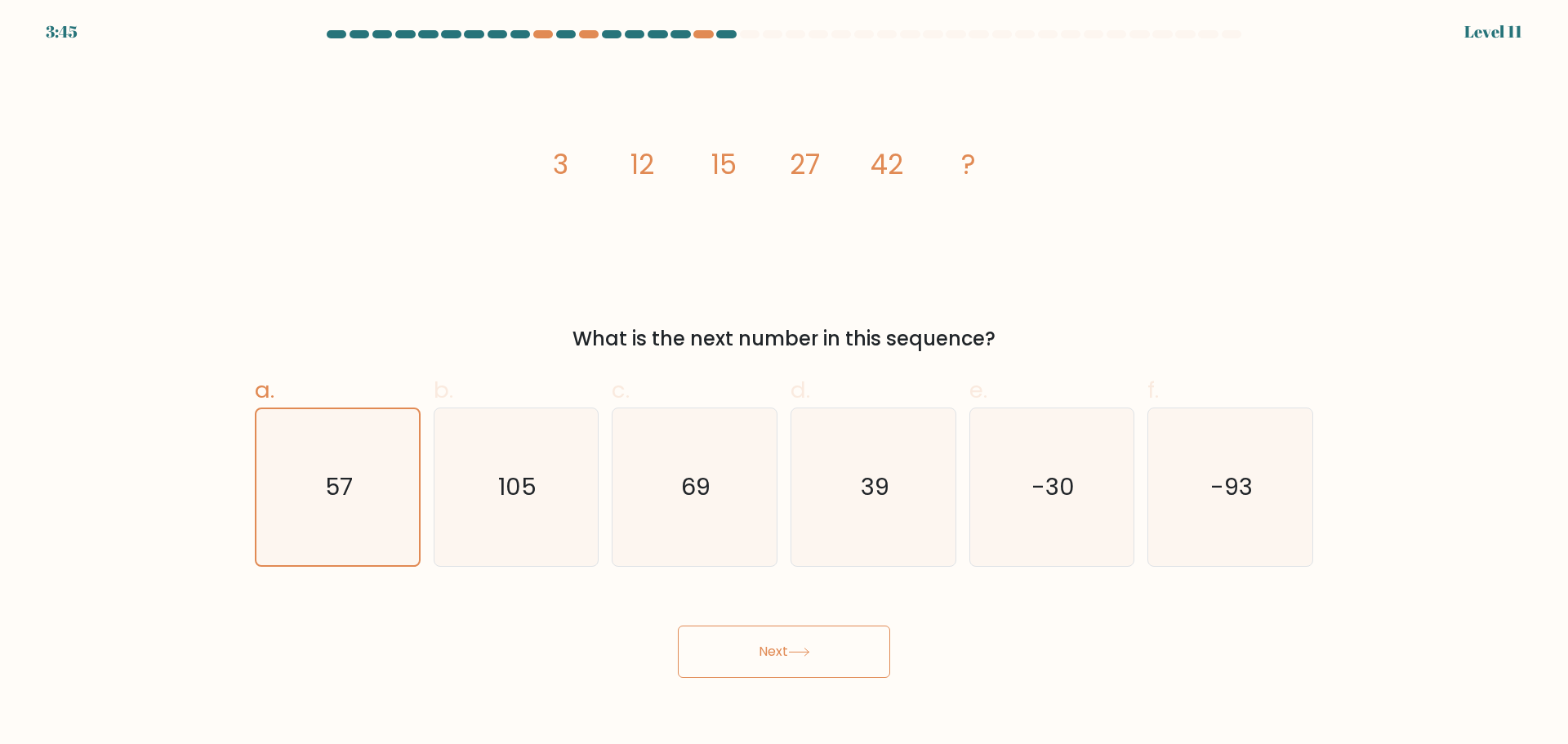
click at [738, 657] on button "Next" at bounding box center [784, 651] width 213 height 52
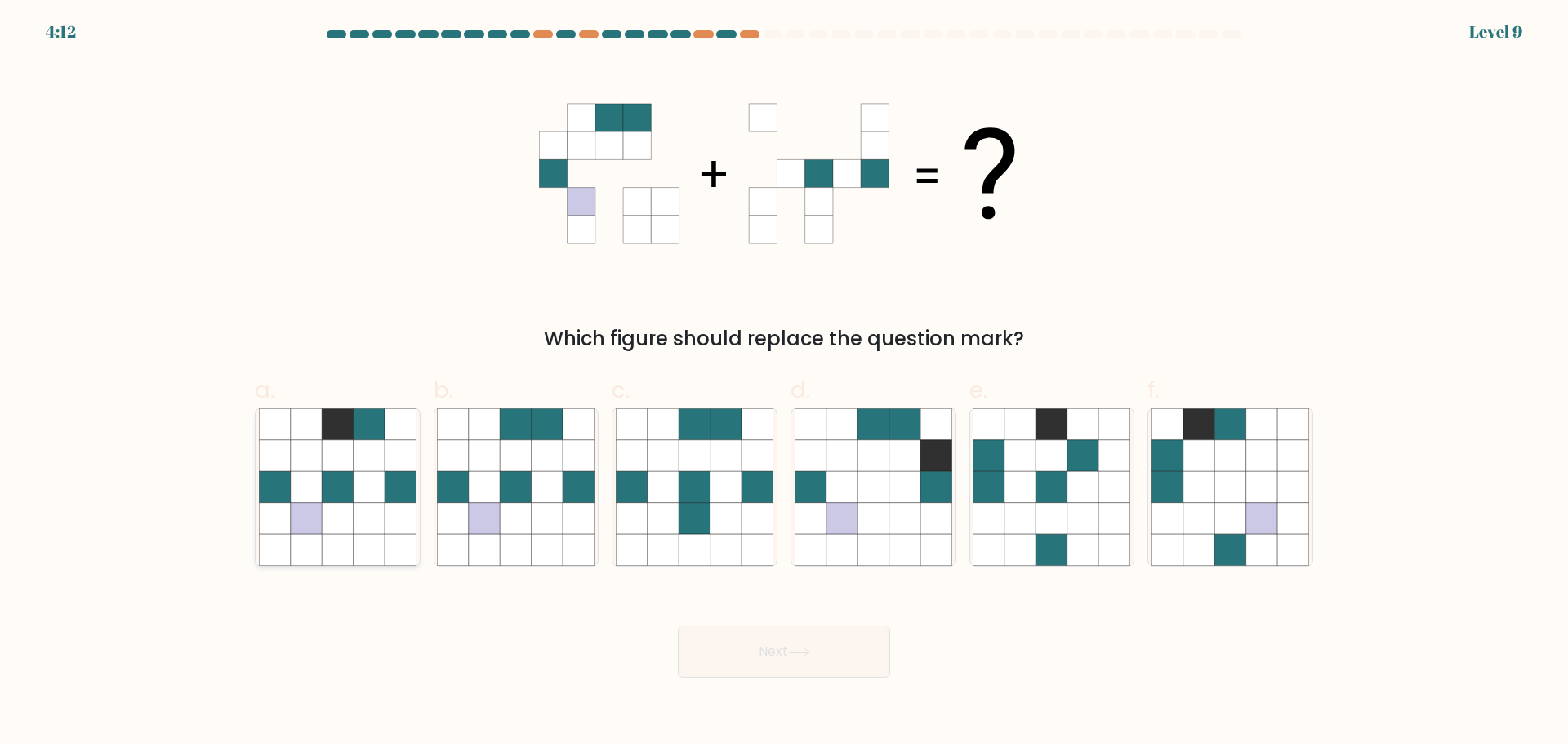
click at [337, 512] on icon at bounding box center [337, 517] width 31 height 31
click at [784, 383] on input "a." at bounding box center [784, 377] width 1 height 10
radio input "true"
click at [723, 532] on icon at bounding box center [726, 517] width 31 height 31
click at [784, 383] on input "c." at bounding box center [784, 377] width 1 height 10
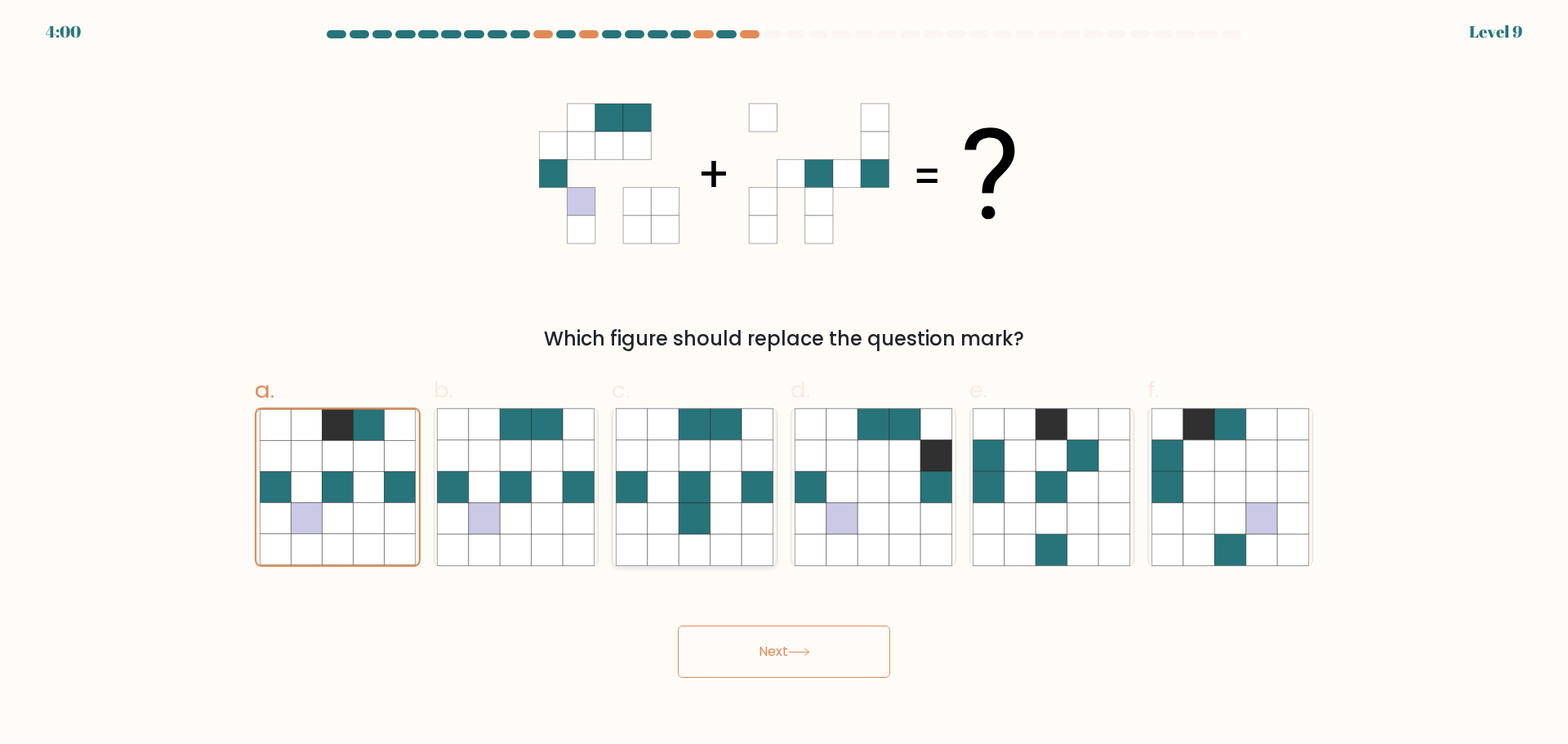
radio input "true"
click at [541, 520] on icon at bounding box center [547, 517] width 31 height 31
click at [784, 383] on input "b." at bounding box center [784, 377] width 1 height 10
radio input "true"
click at [757, 653] on button "Next" at bounding box center [784, 651] width 213 height 52
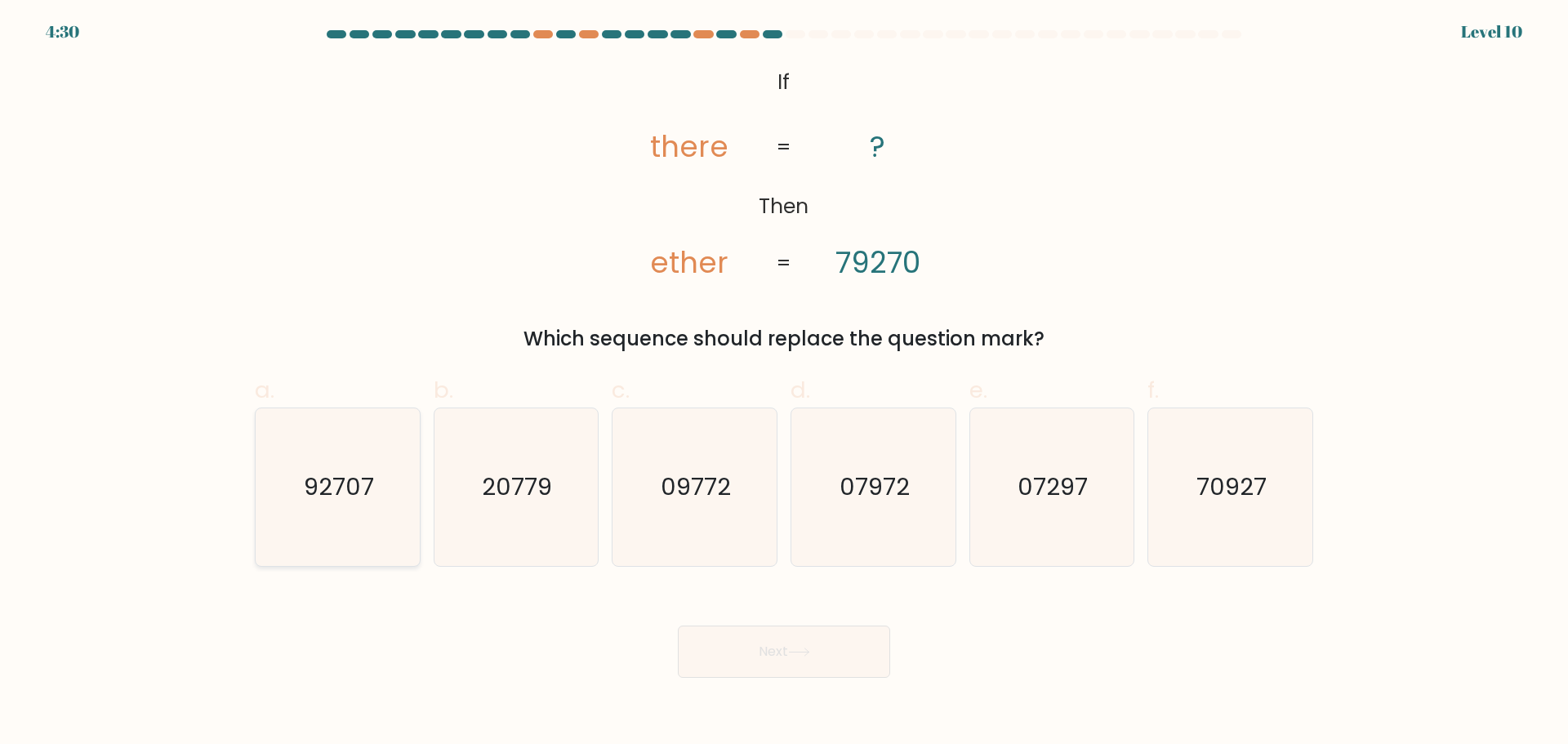
click at [365, 533] on icon "92707" at bounding box center [338, 487] width 158 height 158
click at [784, 383] on input "a. 92707" at bounding box center [784, 377] width 1 height 10
radio input "true"
click at [782, 649] on button "Next" at bounding box center [784, 651] width 213 height 52
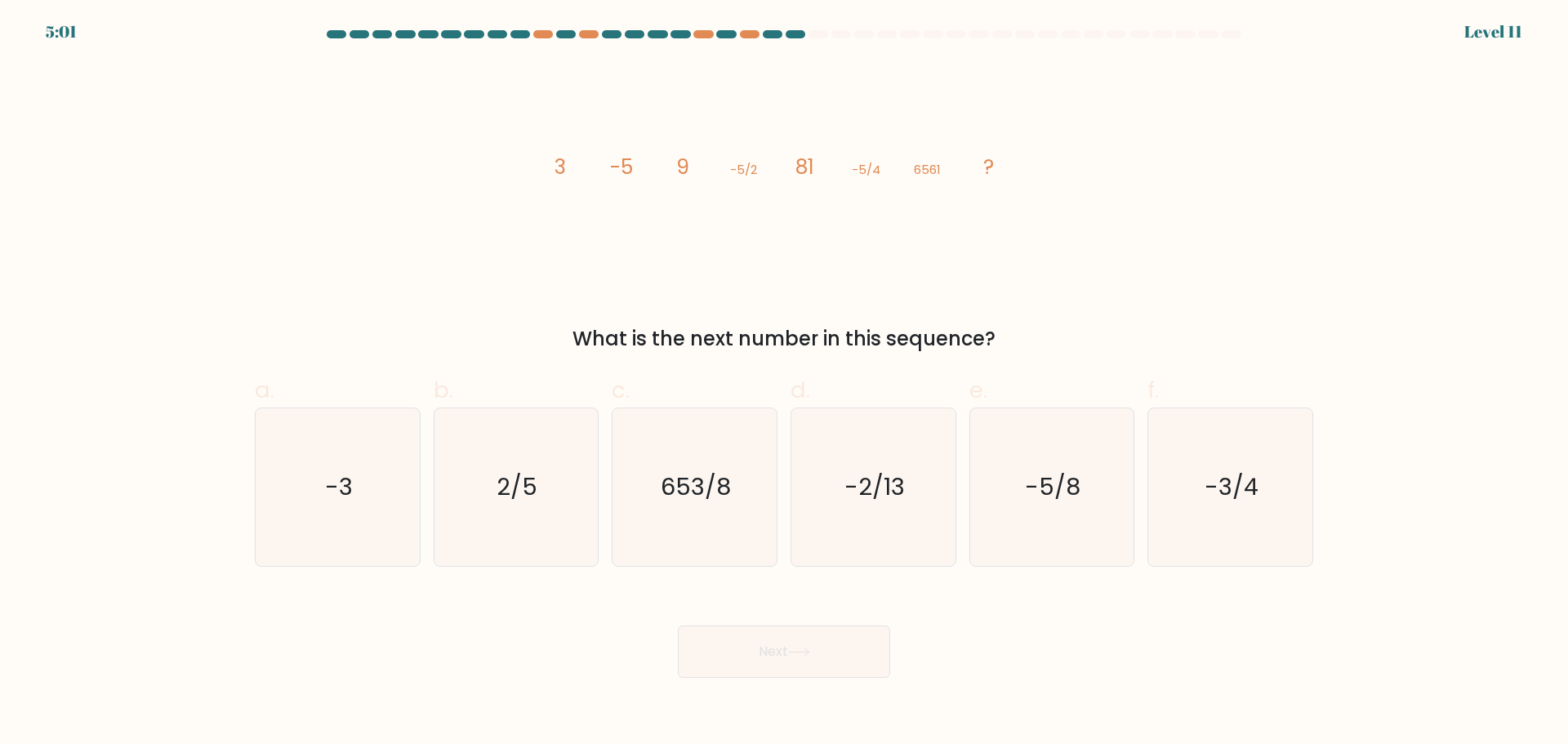
drag, startPoint x: 520, startPoint y: 168, endPoint x: 1037, endPoint y: 351, distance: 548.4
click at [1005, 351] on div "image/svg+xml 3 -5 9 -5/2 81 -5/4 6561 ? What is the next number in this sequen…" at bounding box center [784, 207] width 1078 height 291
copy div "3 -5 9 -5/2 81 -5/4 6561 ? What is the next number in this sequence?"
click at [1061, 520] on icon "-5/8" at bounding box center [1052, 487] width 158 height 158
click at [785, 383] on input "e. -5/8" at bounding box center [784, 377] width 1 height 10
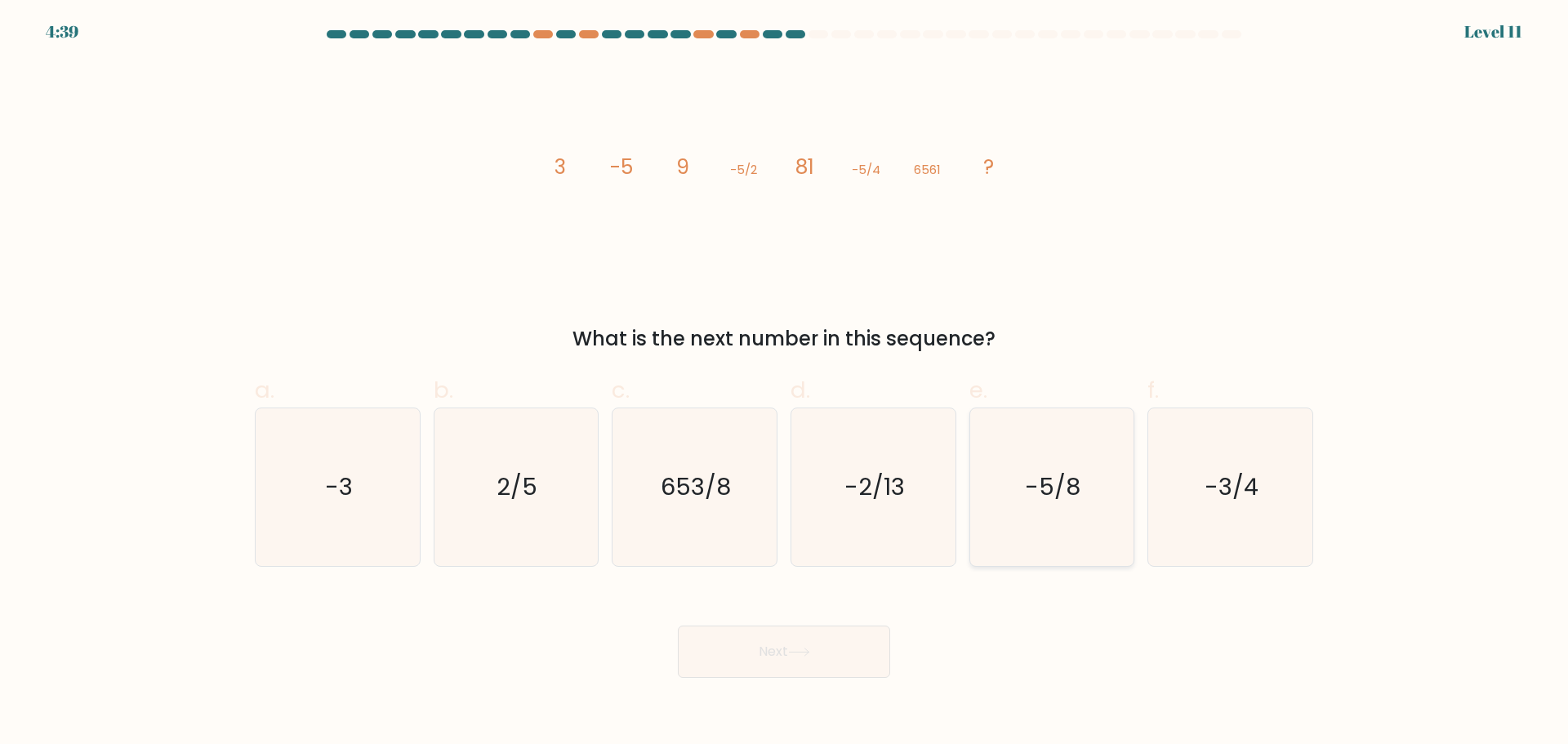
radio input "true"
click at [771, 660] on button "Next" at bounding box center [784, 651] width 213 height 52
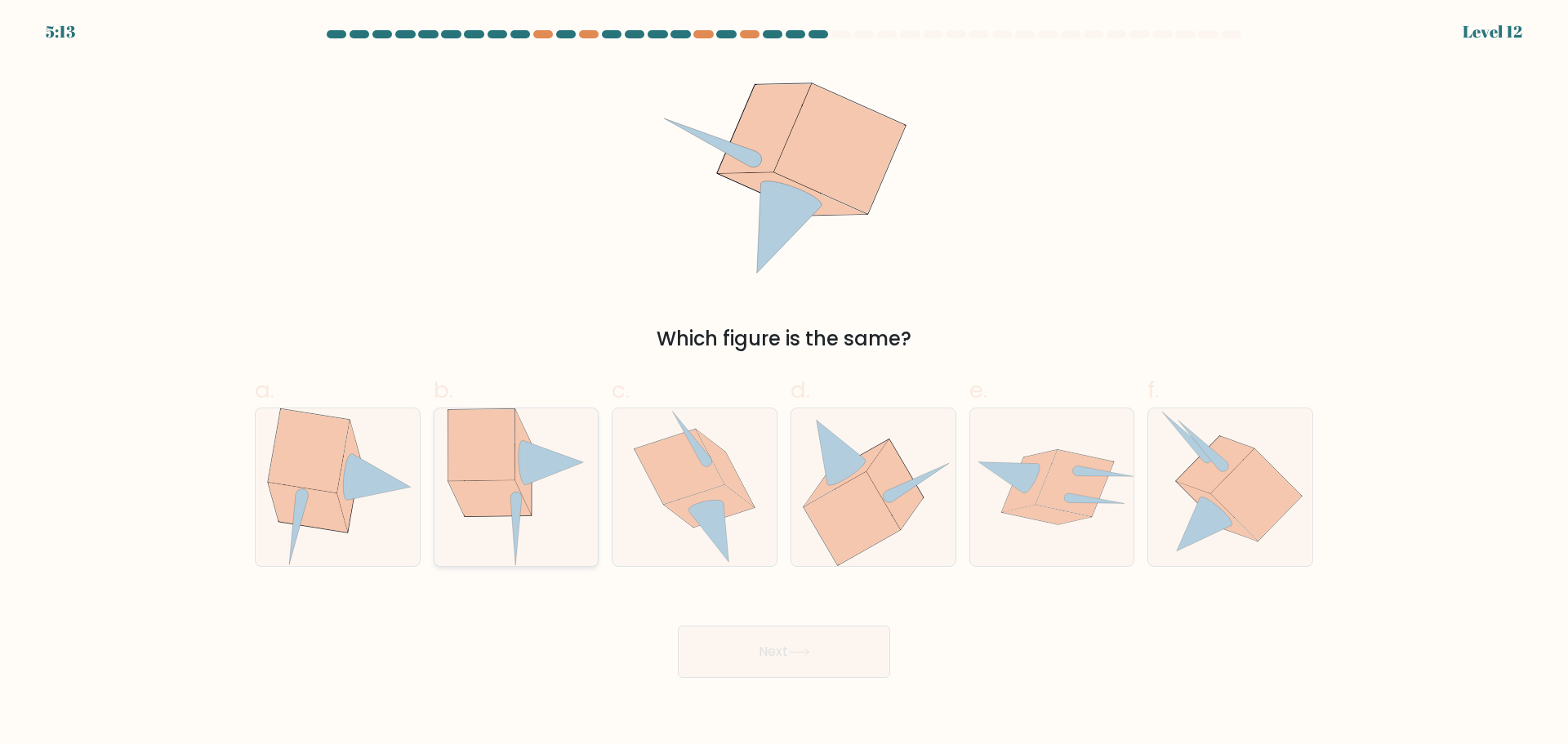
click at [514, 524] on icon at bounding box center [516, 531] width 11 height 67
click at [784, 383] on input "b." at bounding box center [784, 377] width 1 height 10
radio input "true"
click at [797, 660] on button "Next" at bounding box center [784, 651] width 213 height 52
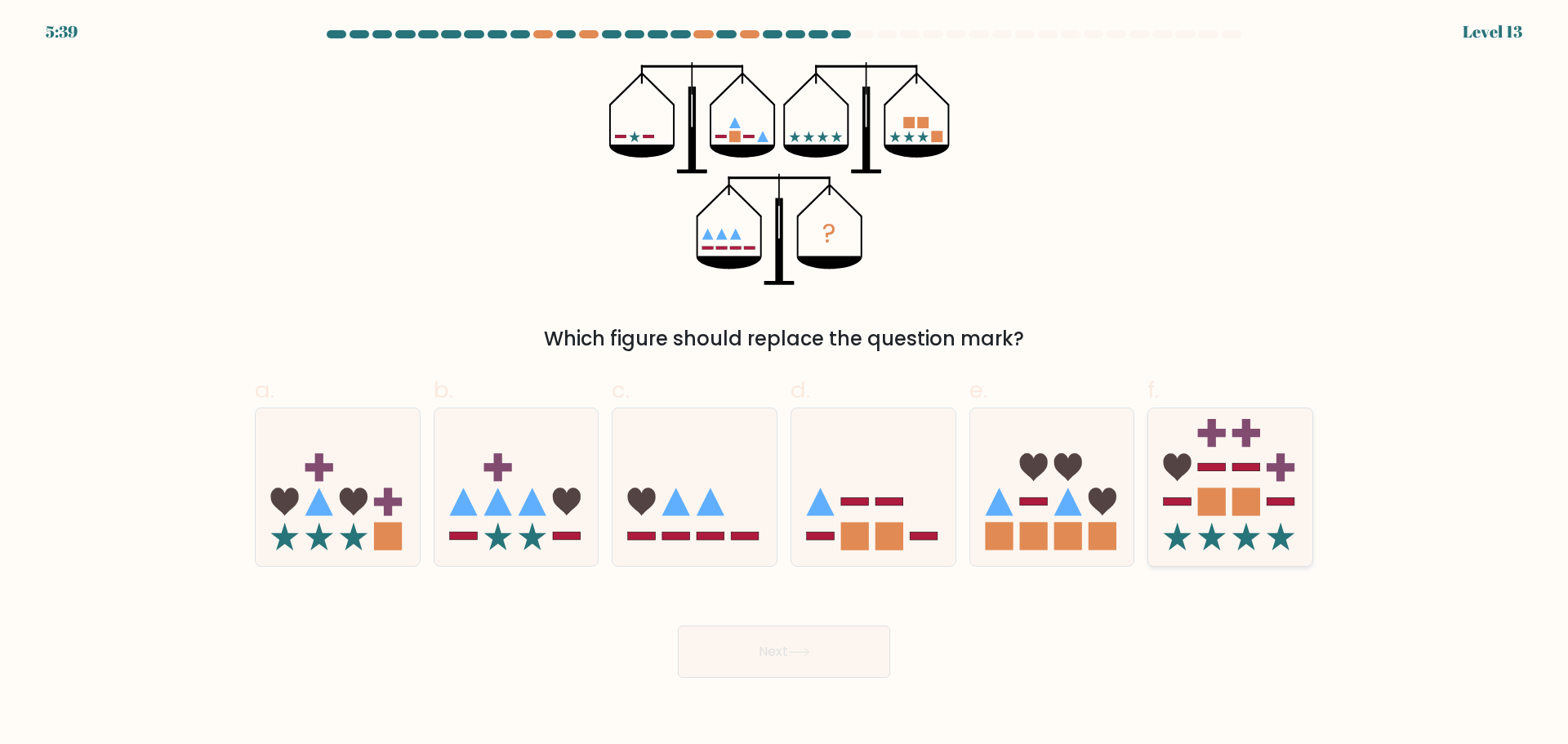
click at [1278, 530] on icon at bounding box center [1230, 486] width 164 height 136
click at [785, 383] on input "f." at bounding box center [784, 377] width 1 height 10
radio input "true"
click at [799, 655] on icon at bounding box center [798, 651] width 22 height 9
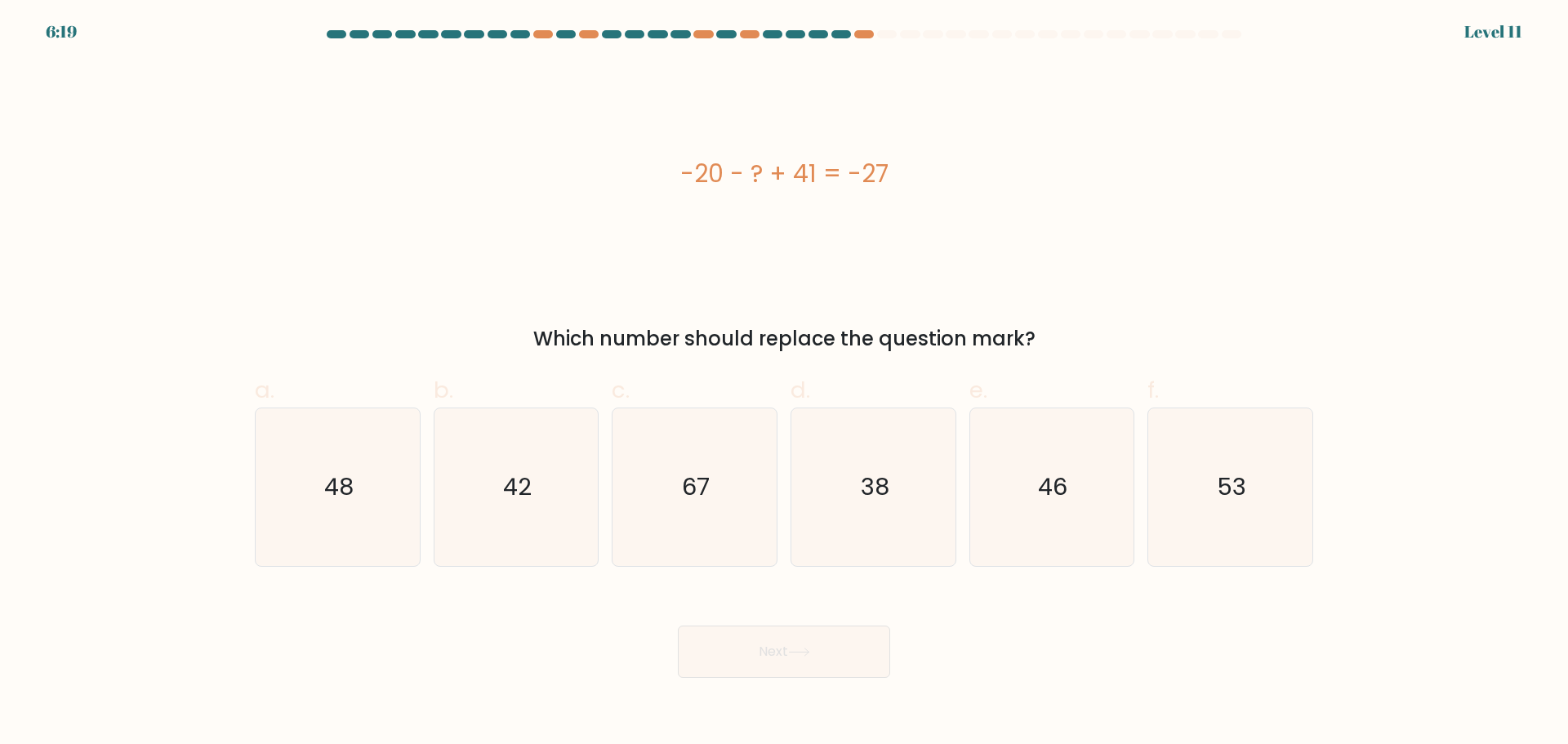
drag, startPoint x: 626, startPoint y: 167, endPoint x: 1029, endPoint y: 300, distance: 424.4
click at [1029, 300] on div "-20 - ? + 41 = -27 Which number should replace the question mark?" at bounding box center [784, 207] width 1078 height 291
click at [311, 524] on icon "48" at bounding box center [338, 487] width 158 height 158
click at [784, 383] on input "a. 48" at bounding box center [784, 377] width 1 height 10
radio input "true"
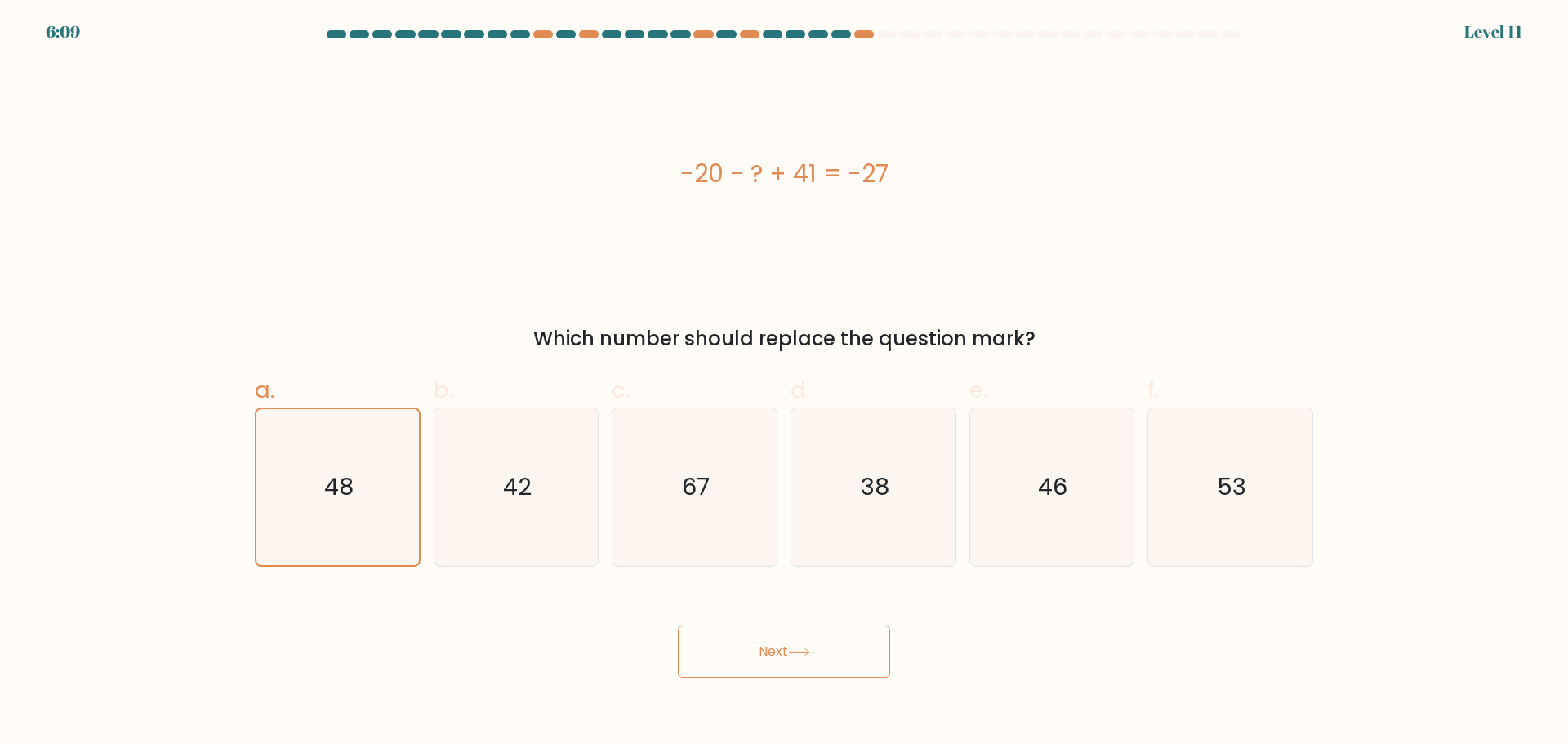
click at [751, 649] on button "Next" at bounding box center [784, 651] width 213 height 52
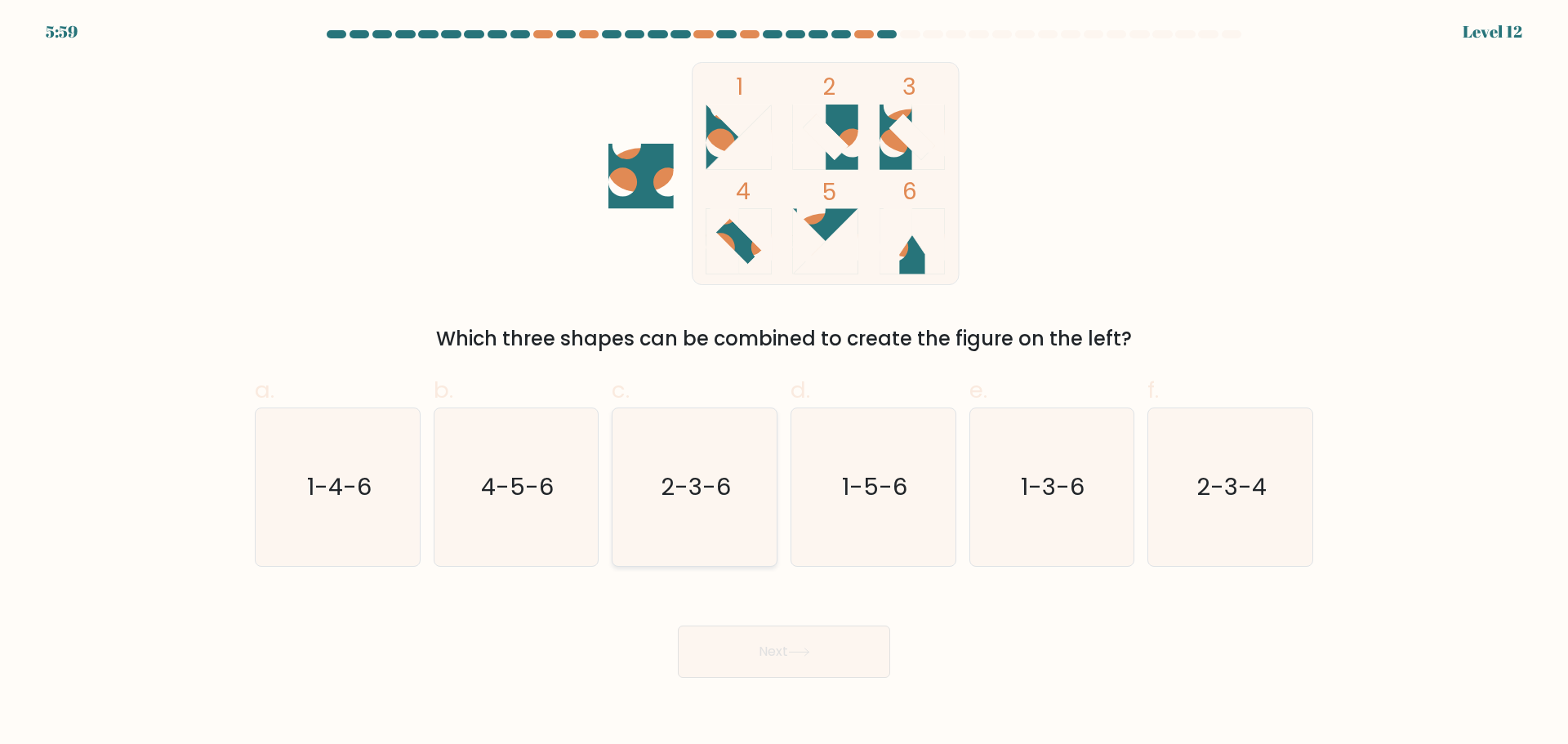
click at [718, 523] on icon "2-3-6" at bounding box center [695, 487] width 158 height 158
click at [784, 383] on input "c. 2-3-6" at bounding box center [784, 377] width 1 height 10
radio input "true"
click at [794, 662] on button "Next" at bounding box center [784, 651] width 213 height 52
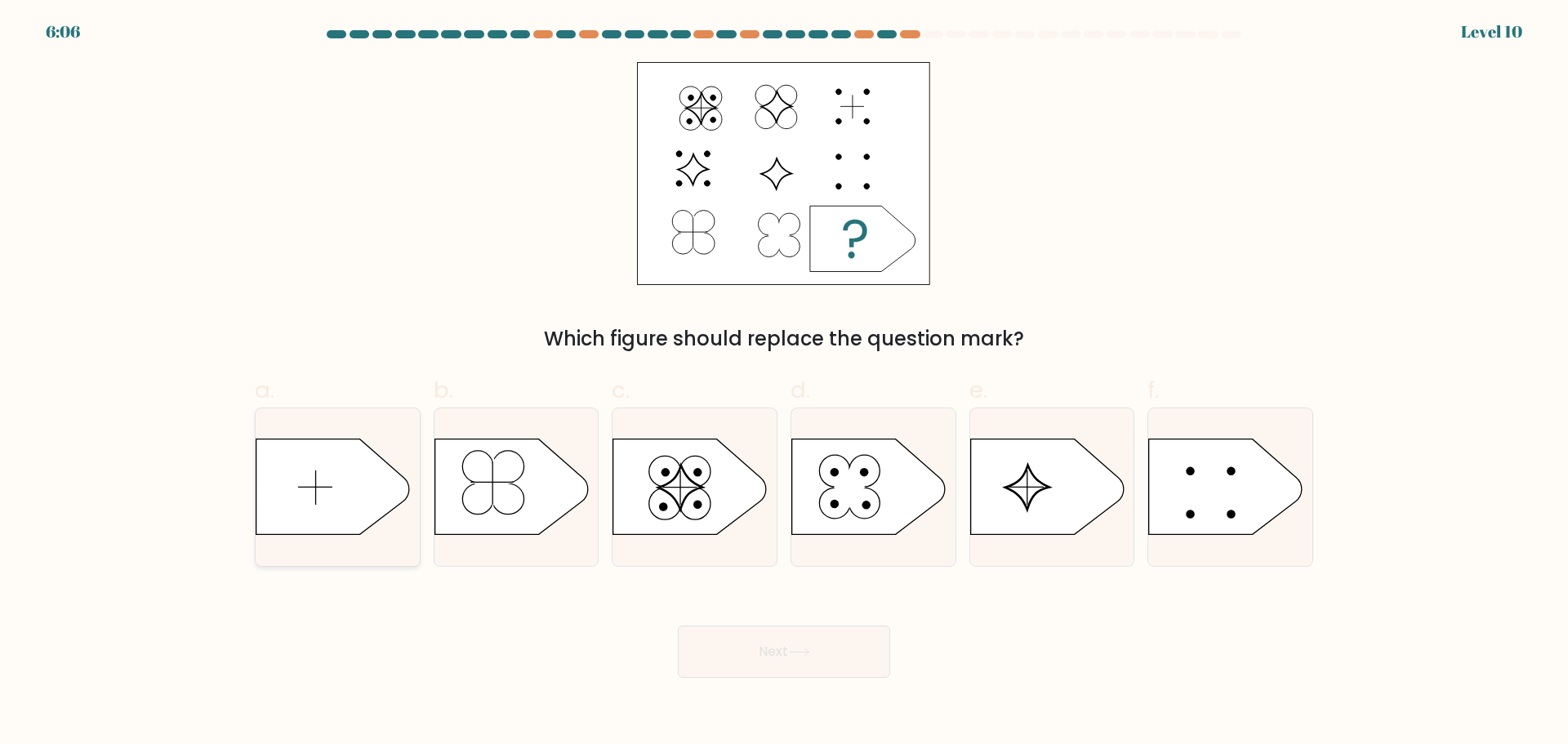
click at [331, 503] on icon at bounding box center [333, 486] width 154 height 96
click at [784, 383] on input "a." at bounding box center [784, 377] width 1 height 10
radio input "true"
click at [785, 660] on button "Next" at bounding box center [784, 651] width 213 height 52
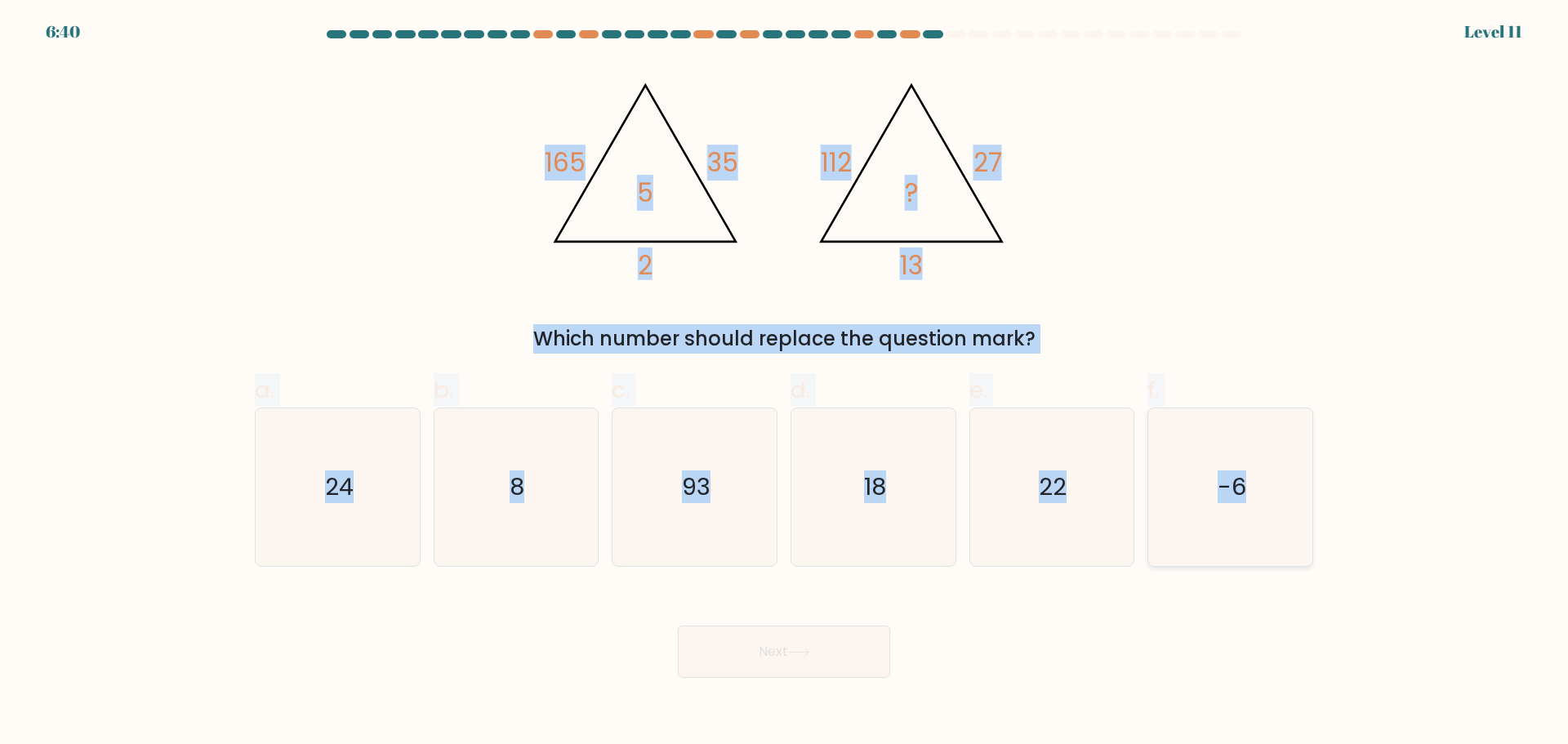
drag, startPoint x: 510, startPoint y: 141, endPoint x: 1270, endPoint y: 500, distance: 840.5
click at [1266, 504] on form at bounding box center [784, 354] width 1568 height 647
click at [333, 530] on icon "24" at bounding box center [338, 487] width 158 height 158
click at [784, 383] on input "a. 24" at bounding box center [784, 377] width 1 height 10
radio input "true"
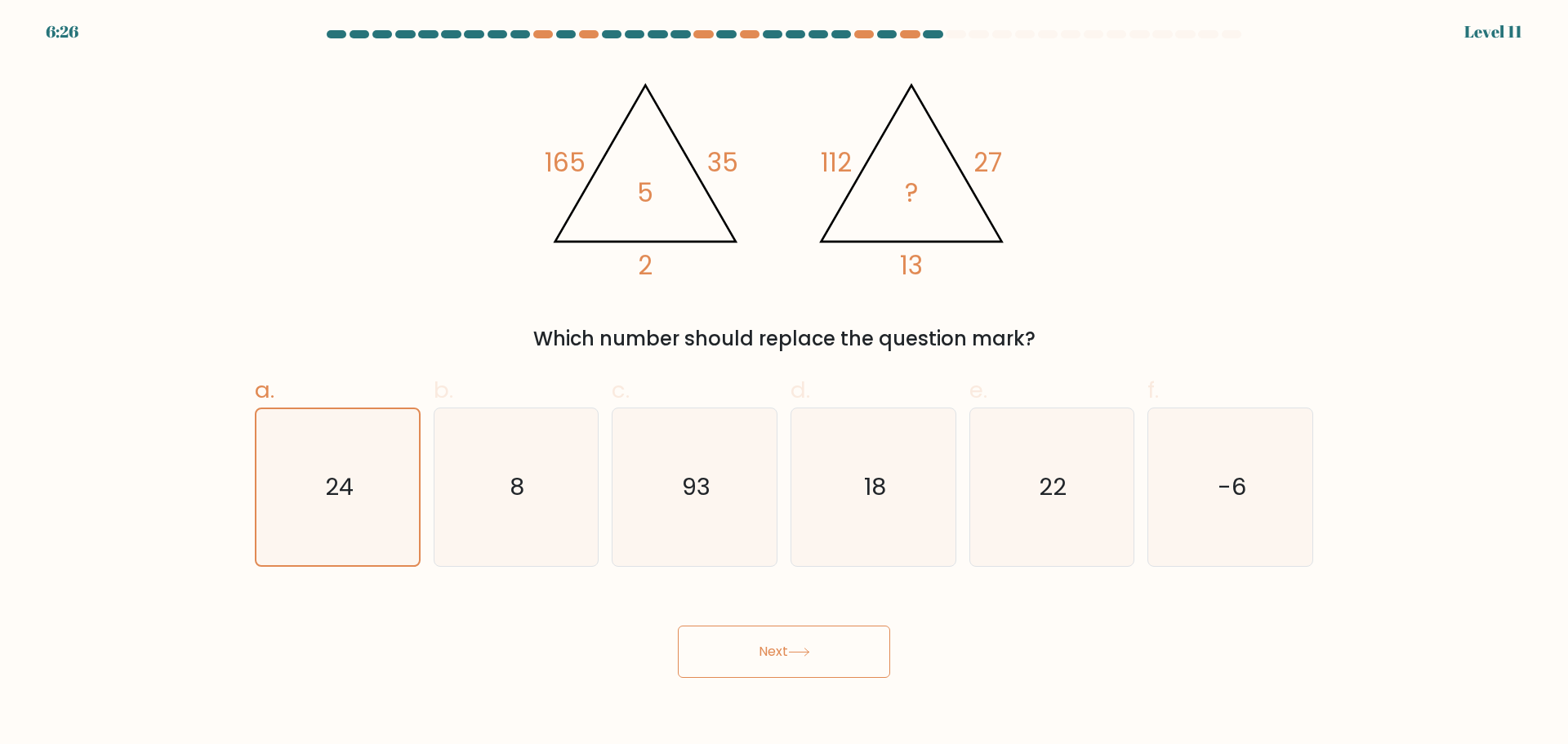
click at [765, 656] on button "Next" at bounding box center [784, 651] width 213 height 52
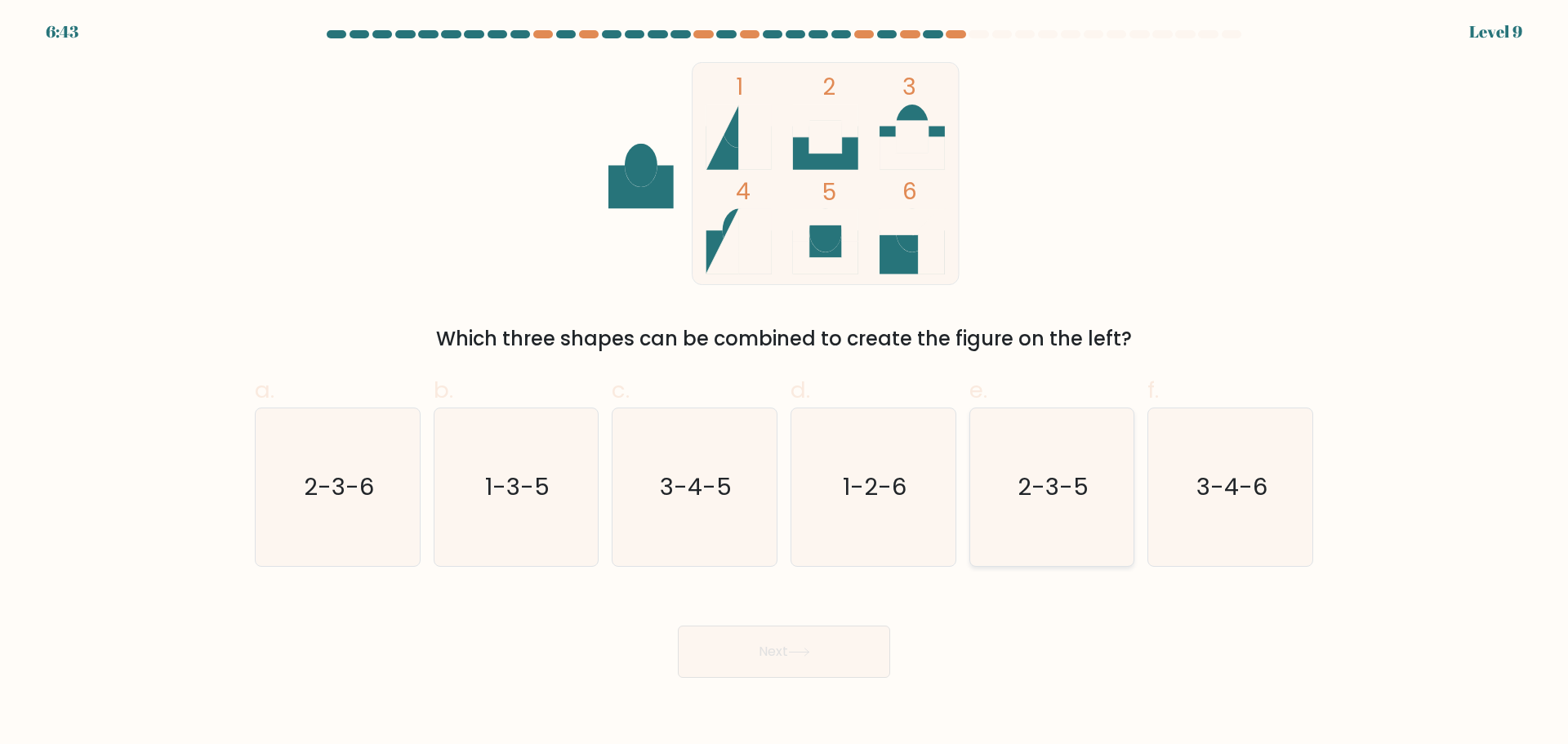
click at [1056, 524] on icon "2-3-5" at bounding box center [1052, 487] width 158 height 158
click at [785, 383] on input "e. 2-3-5" at bounding box center [784, 377] width 1 height 10
radio input "true"
click at [833, 660] on button "Next" at bounding box center [784, 651] width 213 height 52
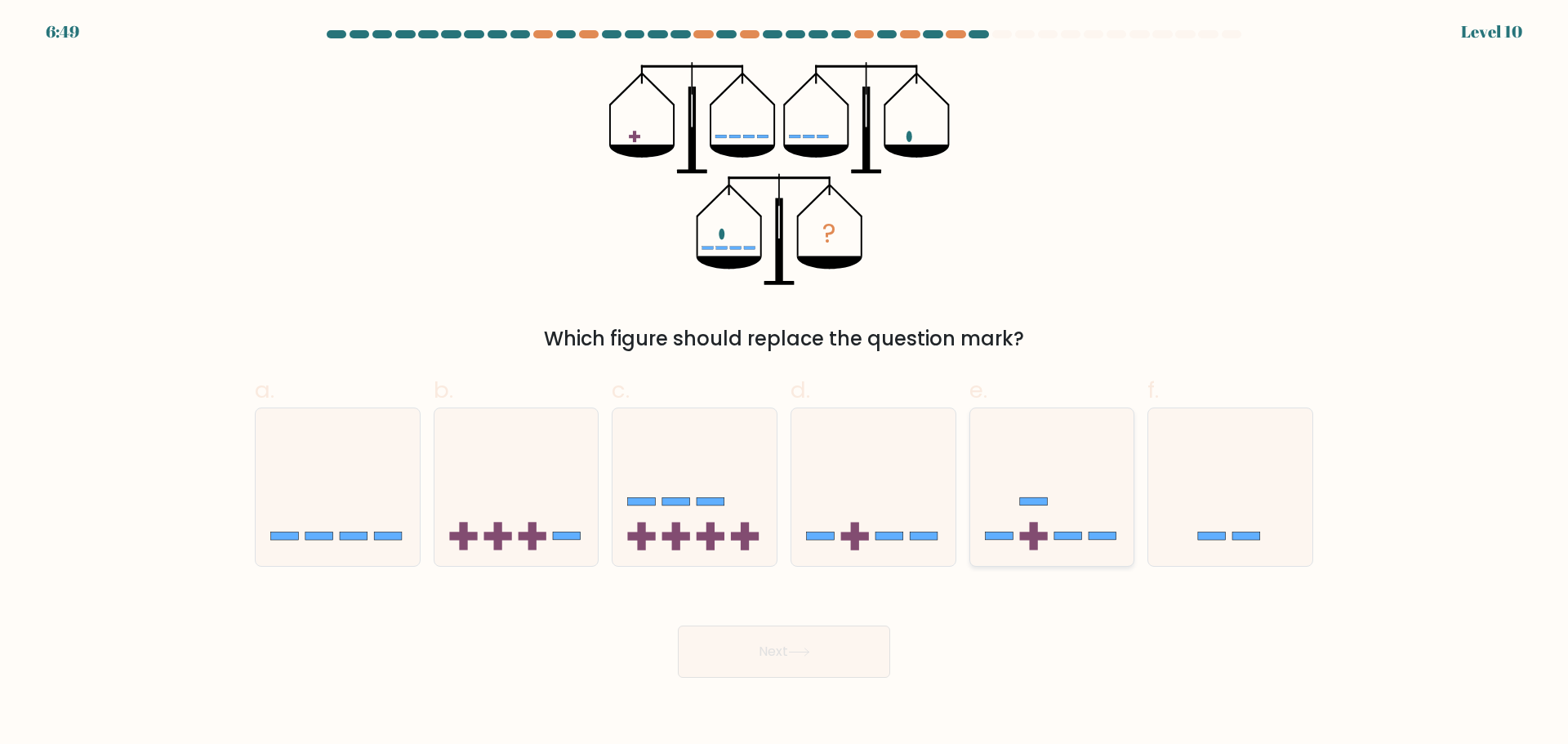
click at [1095, 541] on icon at bounding box center [1052, 486] width 164 height 136
click at [785, 383] on input "e." at bounding box center [784, 377] width 1 height 10
radio input "true"
click at [820, 664] on button "Next" at bounding box center [784, 651] width 213 height 52
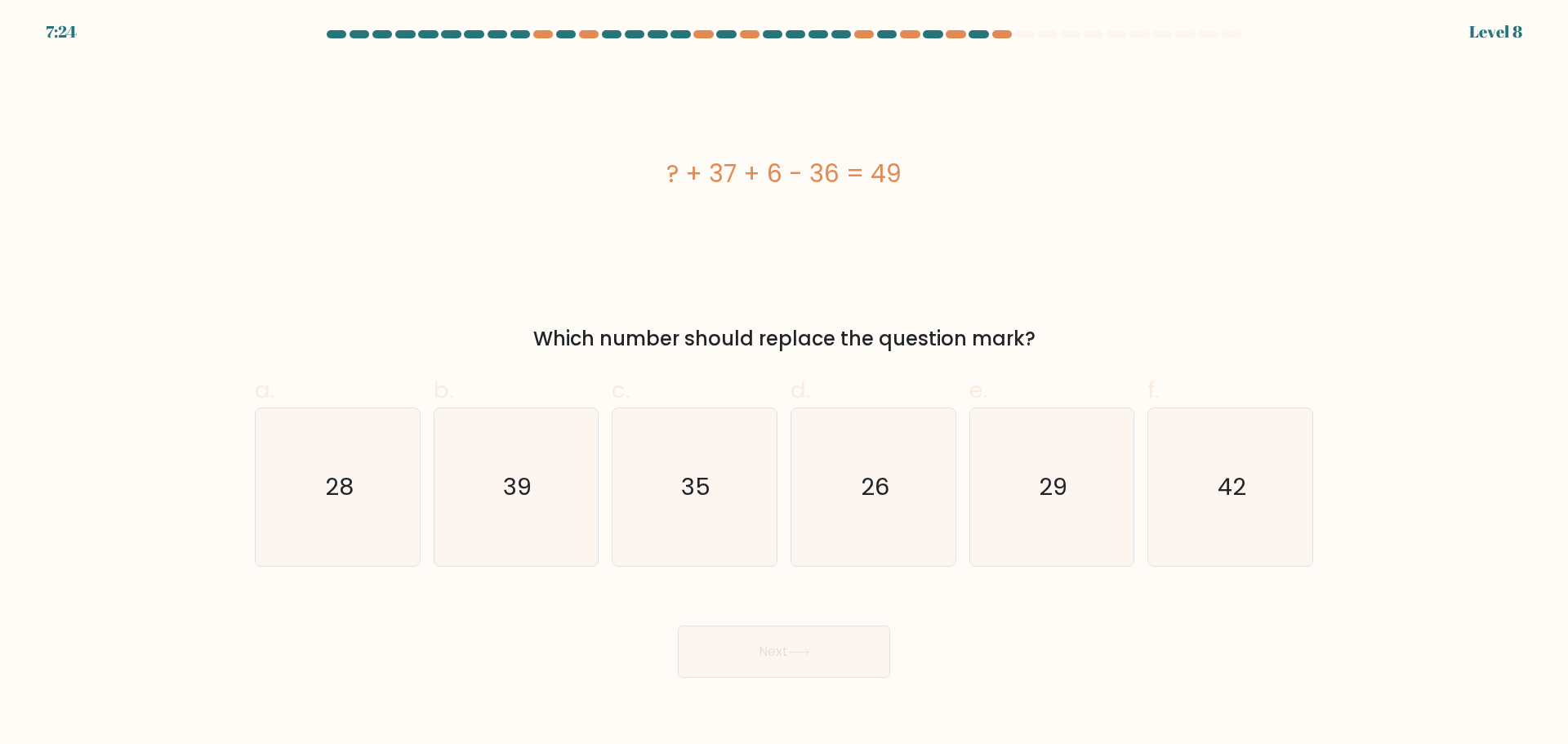
drag, startPoint x: 625, startPoint y: 171, endPoint x: 1036, endPoint y: 321, distance: 437.5
click at [1036, 321] on div "? + 37 + 6 - 36 = 49 Which number should replace the question mark?" at bounding box center [784, 207] width 1078 height 291
click at [1232, 504] on icon "42" at bounding box center [1230, 487] width 158 height 158
click at [785, 383] on input "f. 42" at bounding box center [784, 377] width 1 height 10
radio input "true"
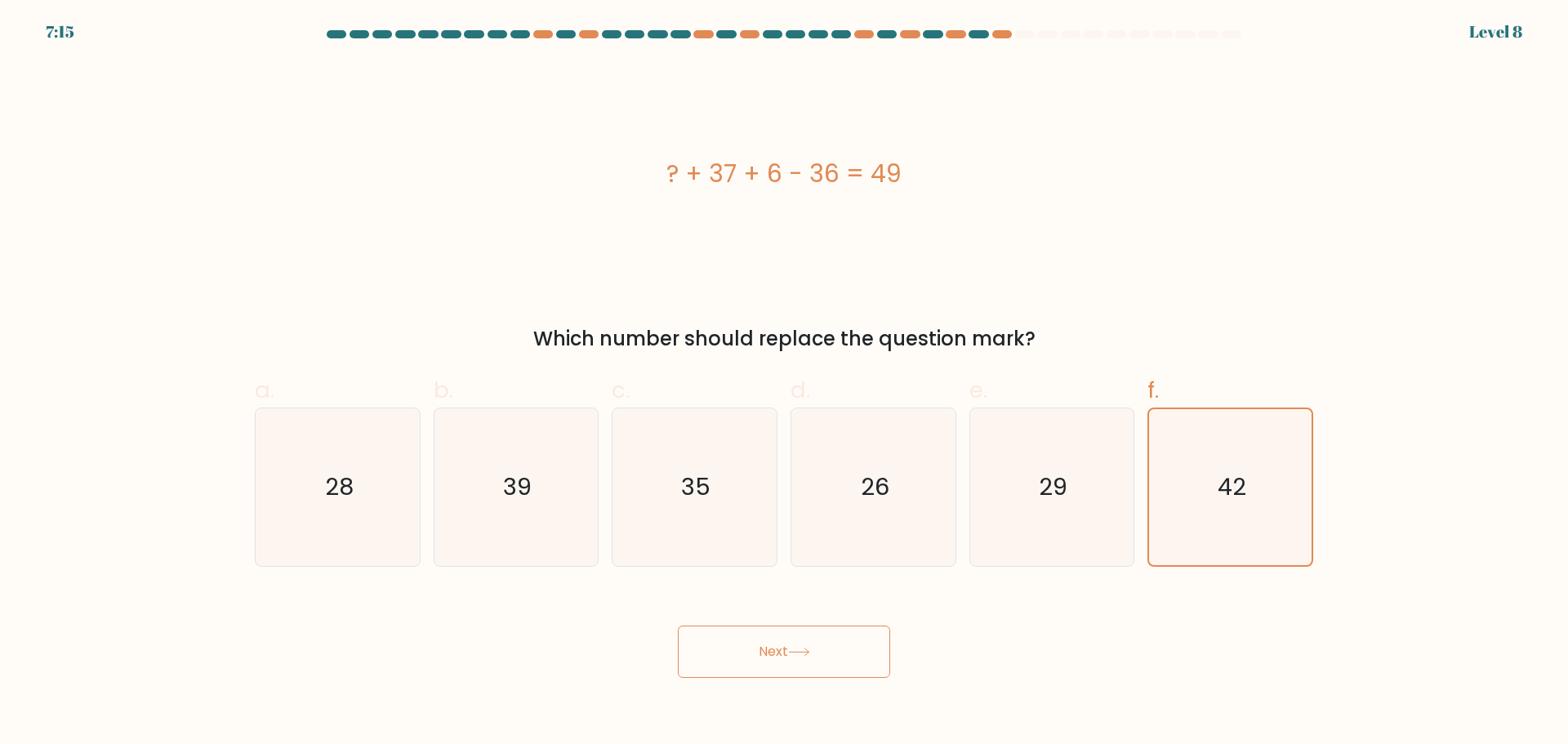
click at [793, 660] on button "Next" at bounding box center [784, 651] width 213 height 52
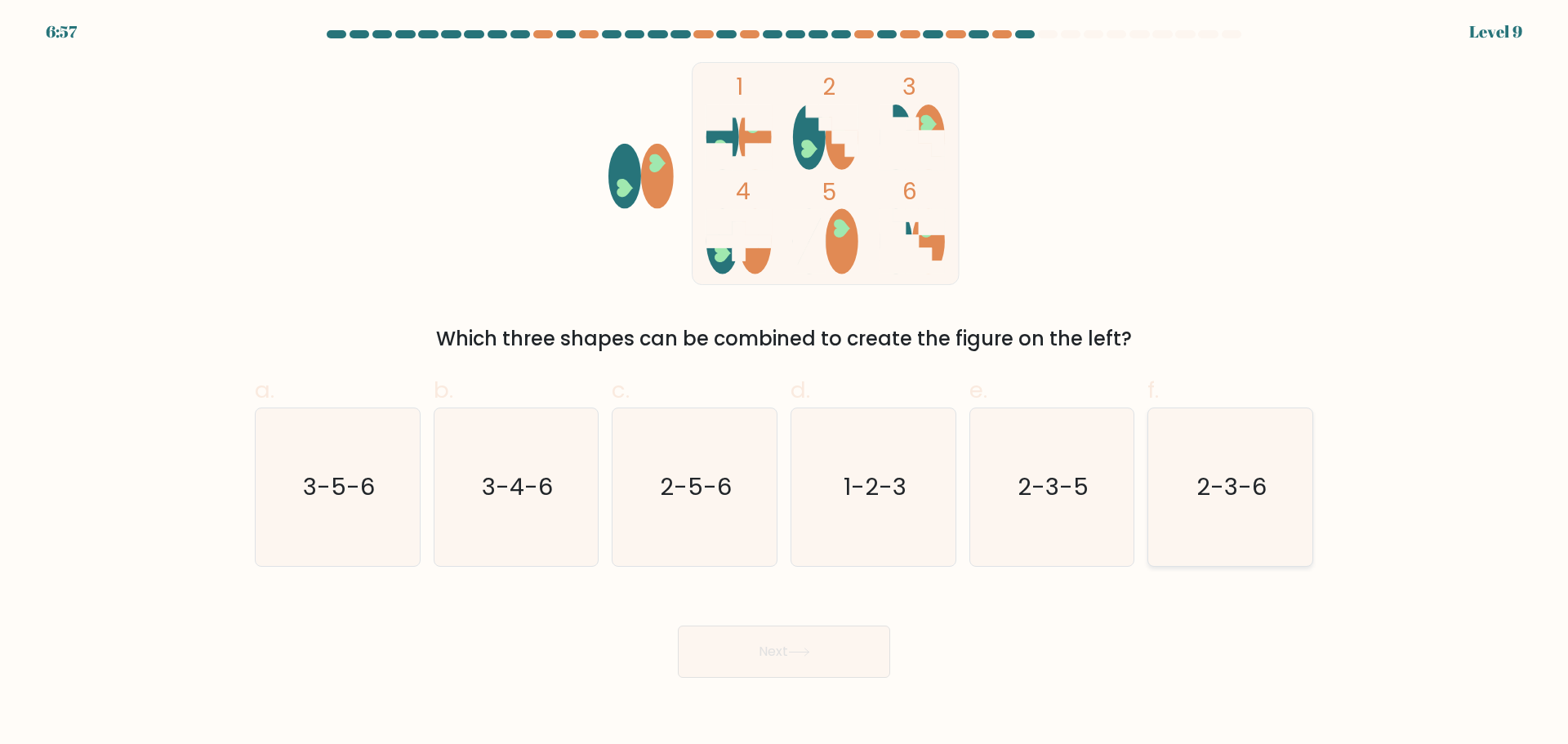
click at [1246, 506] on icon "2-3-6" at bounding box center [1230, 487] width 158 height 158
click at [785, 383] on input "f. 2-3-6" at bounding box center [784, 377] width 1 height 10
radio input "true"
click at [817, 662] on button "Next" at bounding box center [784, 651] width 213 height 52
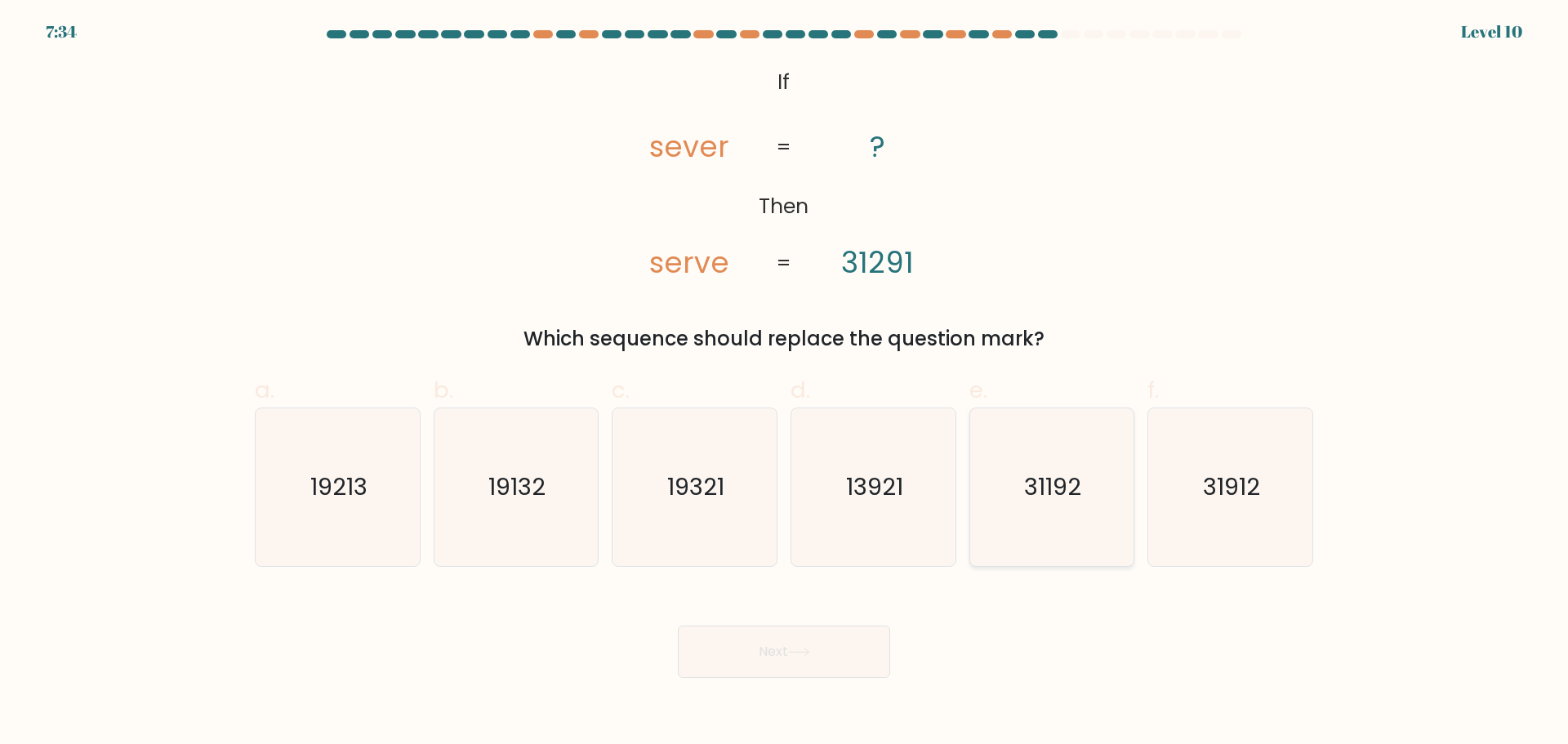
click at [1069, 531] on icon "31192" at bounding box center [1052, 487] width 158 height 158
click at [785, 383] on input "e. 31192" at bounding box center [784, 377] width 1 height 10
radio input "true"
click at [1221, 519] on icon "31912" at bounding box center [1230, 487] width 158 height 158
click at [785, 383] on input "f. 31912" at bounding box center [784, 377] width 1 height 10
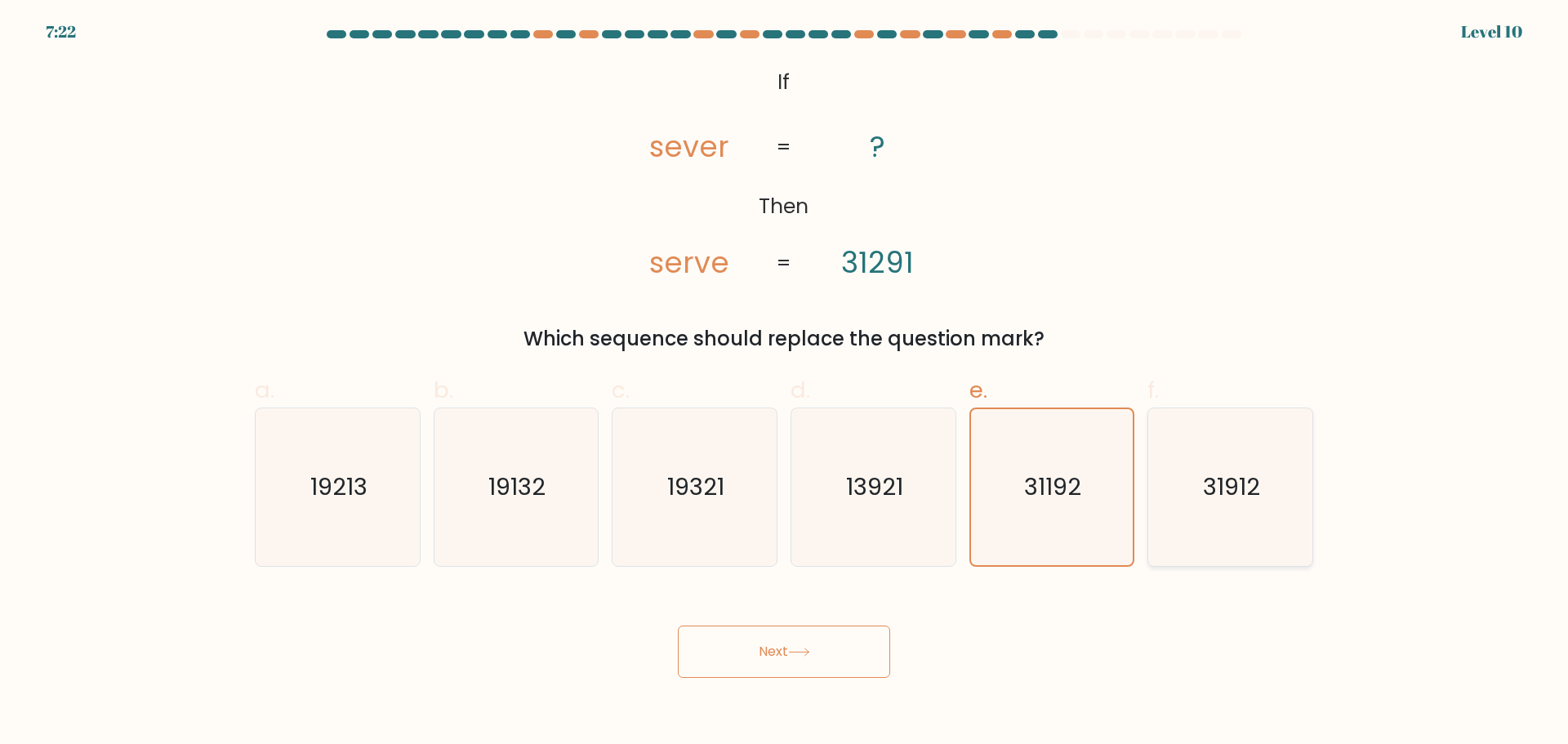
radio input "true"
click at [829, 652] on button "Next" at bounding box center [784, 651] width 213 height 52
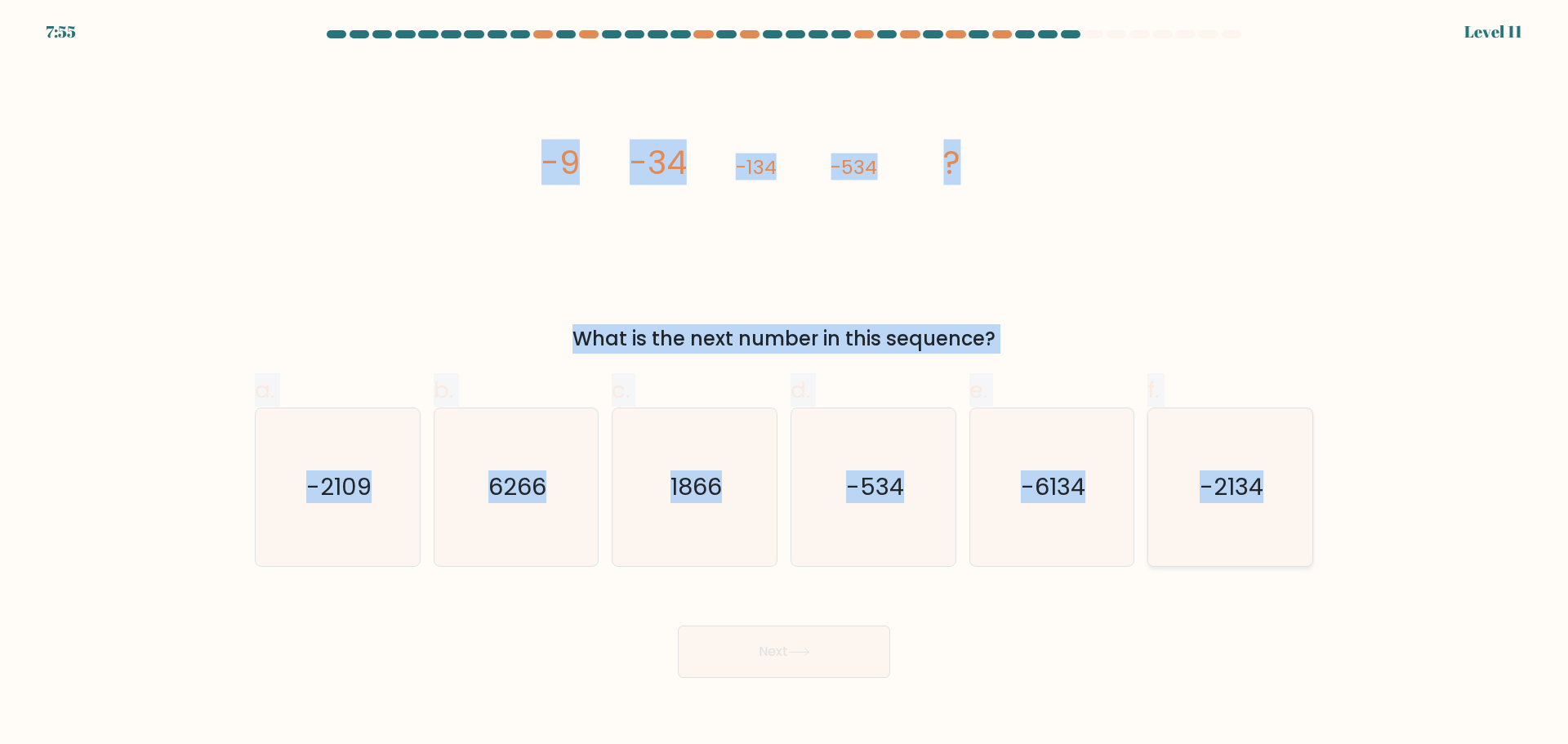
drag, startPoint x: 530, startPoint y: 143, endPoint x: 1295, endPoint y: 483, distance: 837.2
click at [1295, 483] on form at bounding box center [784, 354] width 1568 height 647
click at [1270, 284] on div "image/svg+xml -9 -34 -134 -534 ? What is the next number in this sequence?" at bounding box center [784, 207] width 1078 height 291
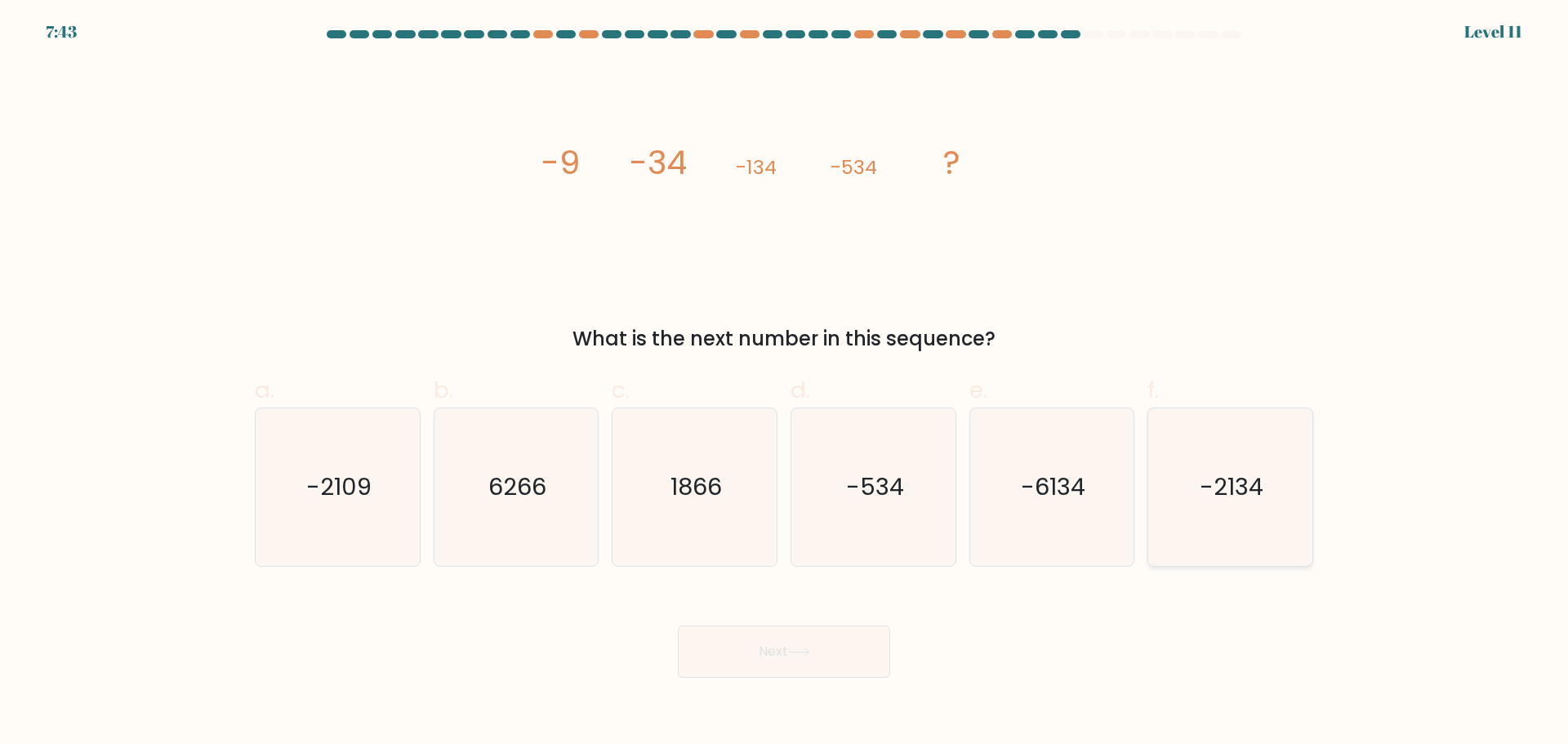
click at [1243, 471] on text "-2134" at bounding box center [1232, 487] width 64 height 32
click at [785, 383] on input "f. -2134" at bounding box center [784, 377] width 1 height 10
radio input "true"
click at [826, 676] on button "Next" at bounding box center [784, 651] width 213 height 52
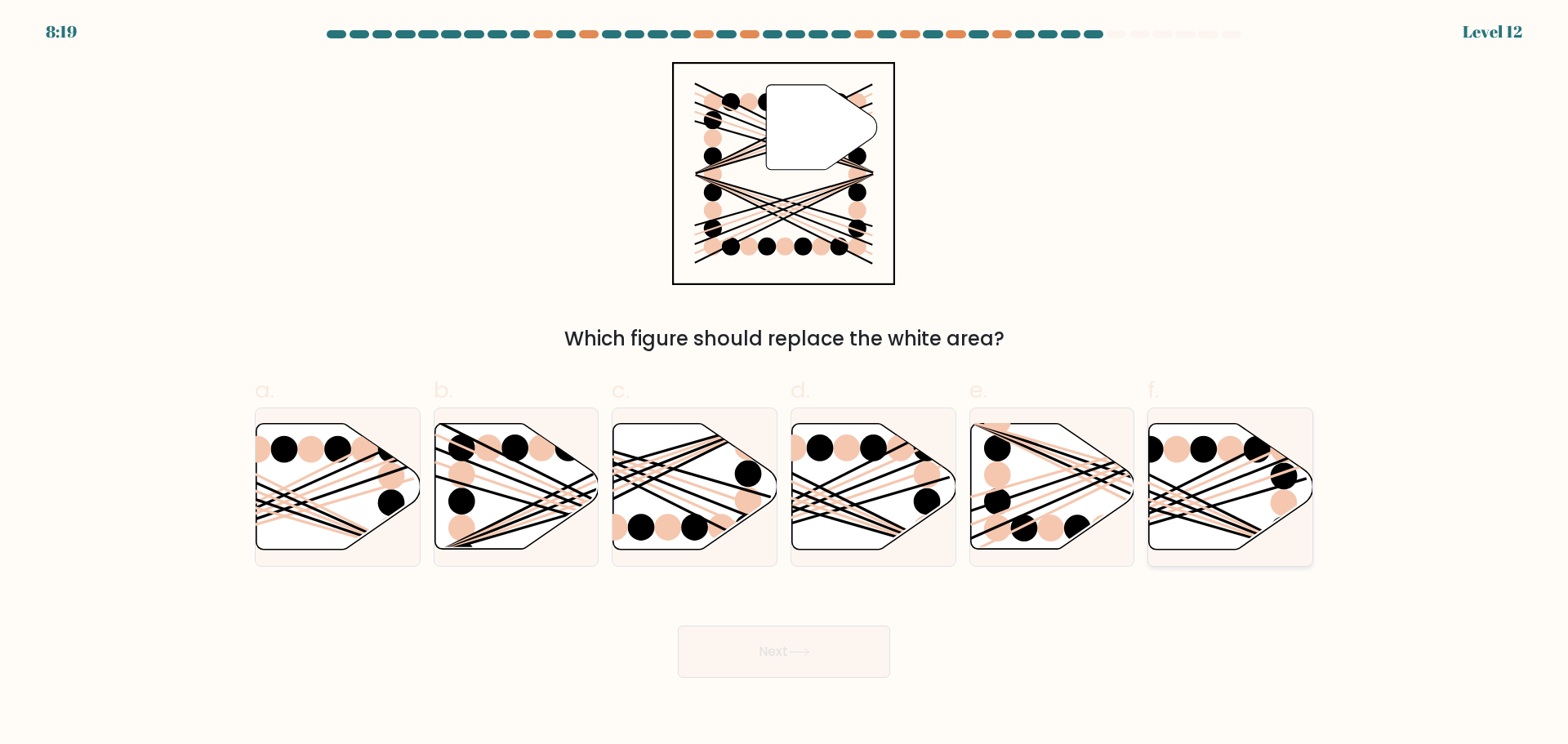
click at [1278, 474] on line at bounding box center [1176, 510] width 262 height 90
click at [785, 383] on input "f." at bounding box center [784, 377] width 1 height 10
radio input "true"
drag, startPoint x: 787, startPoint y: 666, endPoint x: 821, endPoint y: 647, distance: 38.9
click at [786, 666] on button "Next" at bounding box center [784, 651] width 213 height 52
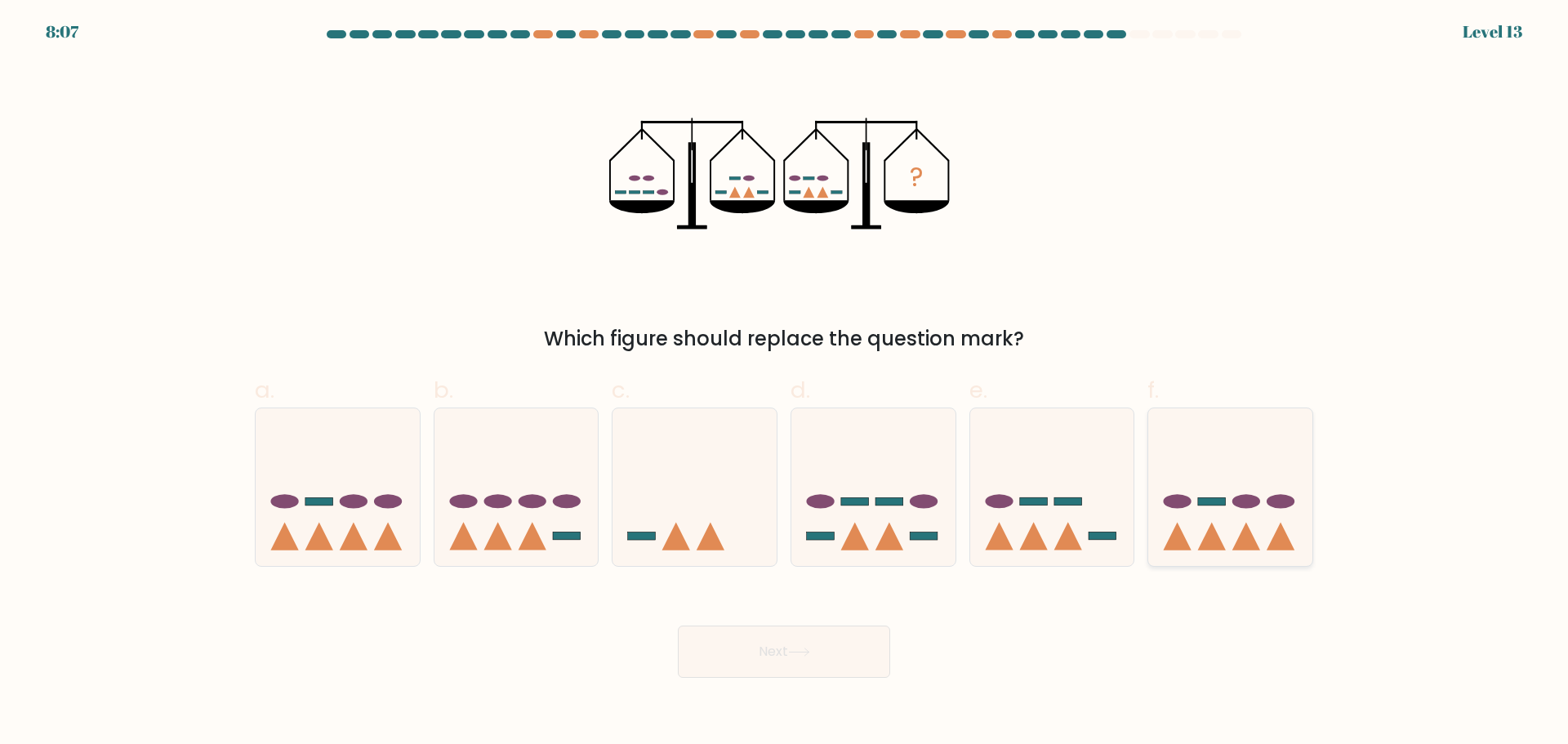
click at [1176, 493] on icon at bounding box center [1230, 486] width 164 height 136
click at [785, 383] on input "f." at bounding box center [784, 377] width 1 height 10
radio input "true"
click at [831, 659] on button "Next" at bounding box center [784, 651] width 213 height 52
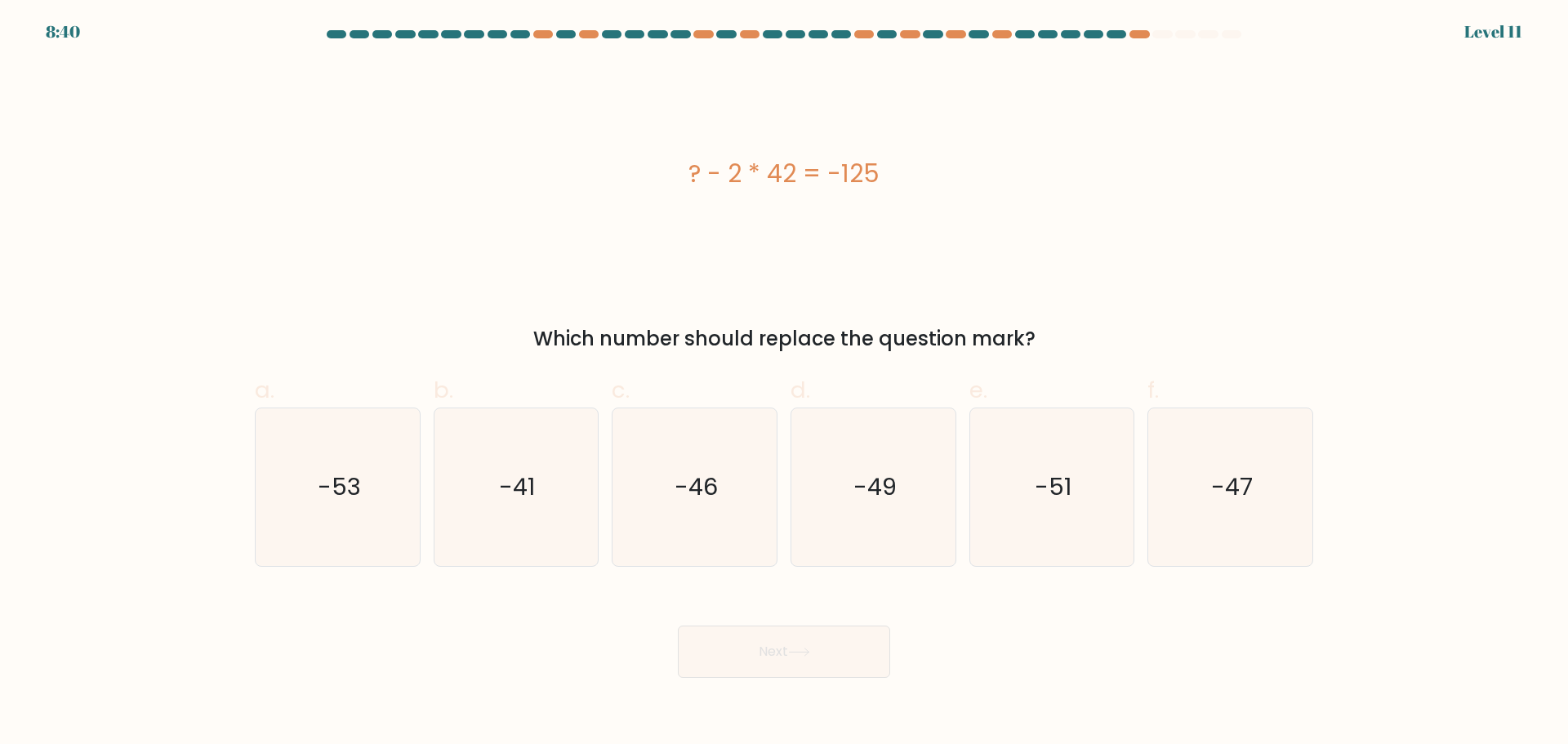
drag, startPoint x: 682, startPoint y: 173, endPoint x: 1121, endPoint y: 329, distance: 465.9
click at [1121, 329] on div "? - 2 * 42 = -125 Which number should replace the question mark?" at bounding box center [784, 207] width 1078 height 291
click at [511, 519] on icon "-41" at bounding box center [515, 487] width 158 height 158
click at [784, 383] on input "b. -41" at bounding box center [784, 377] width 1 height 10
radio input "true"
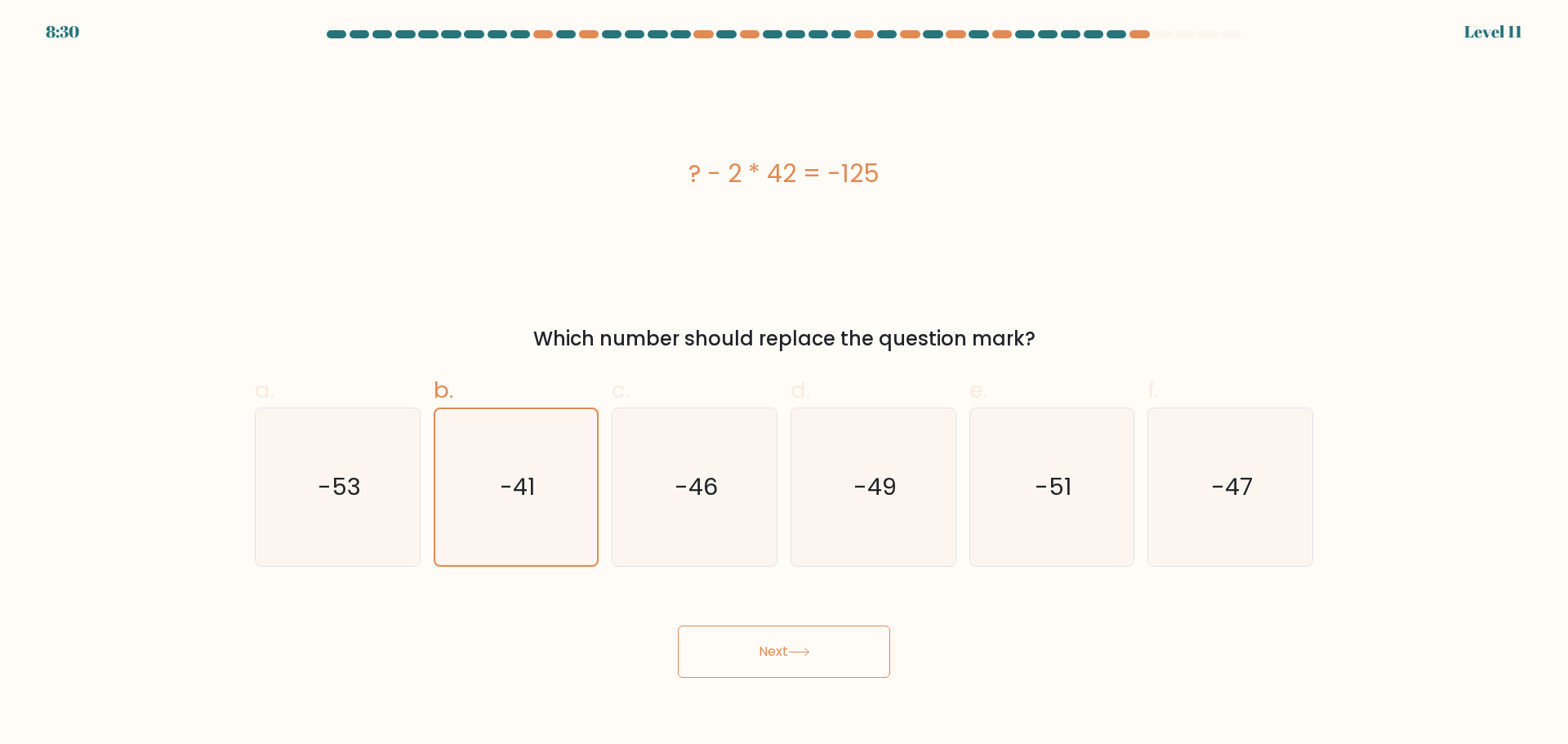
click at [773, 665] on button "Next" at bounding box center [784, 651] width 213 height 52
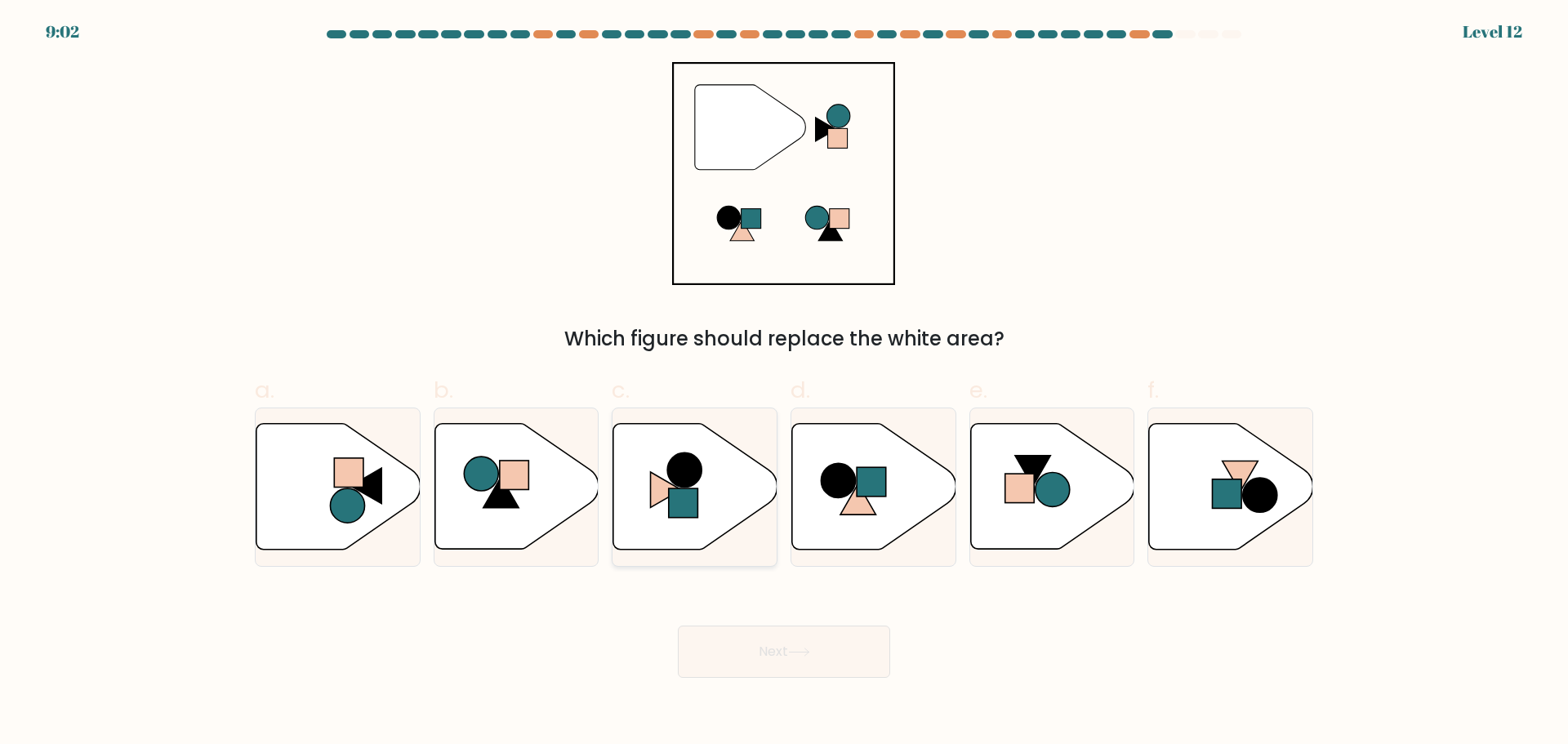
click at [694, 519] on icon at bounding box center [695, 486] width 164 height 126
click at [784, 383] on input "c." at bounding box center [784, 377] width 1 height 10
radio input "true"
click at [733, 667] on button "Next" at bounding box center [784, 651] width 213 height 52
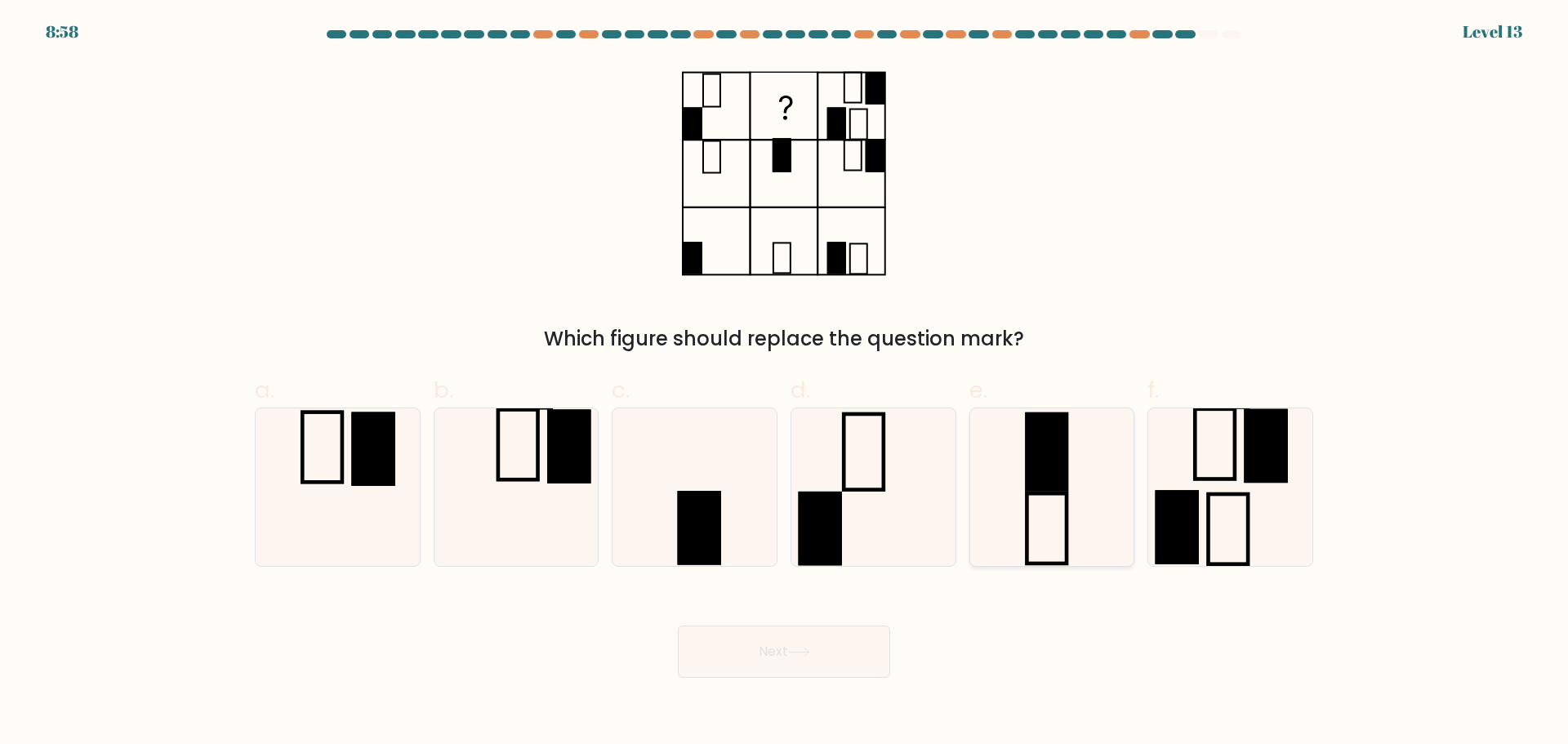
click at [1107, 526] on icon at bounding box center [1052, 487] width 158 height 158
click at [785, 383] on input "e." at bounding box center [784, 377] width 1 height 10
radio input "true"
click at [811, 662] on button "Next" at bounding box center [784, 651] width 213 height 52
click at [805, 658] on button "Next" at bounding box center [784, 651] width 213 height 52
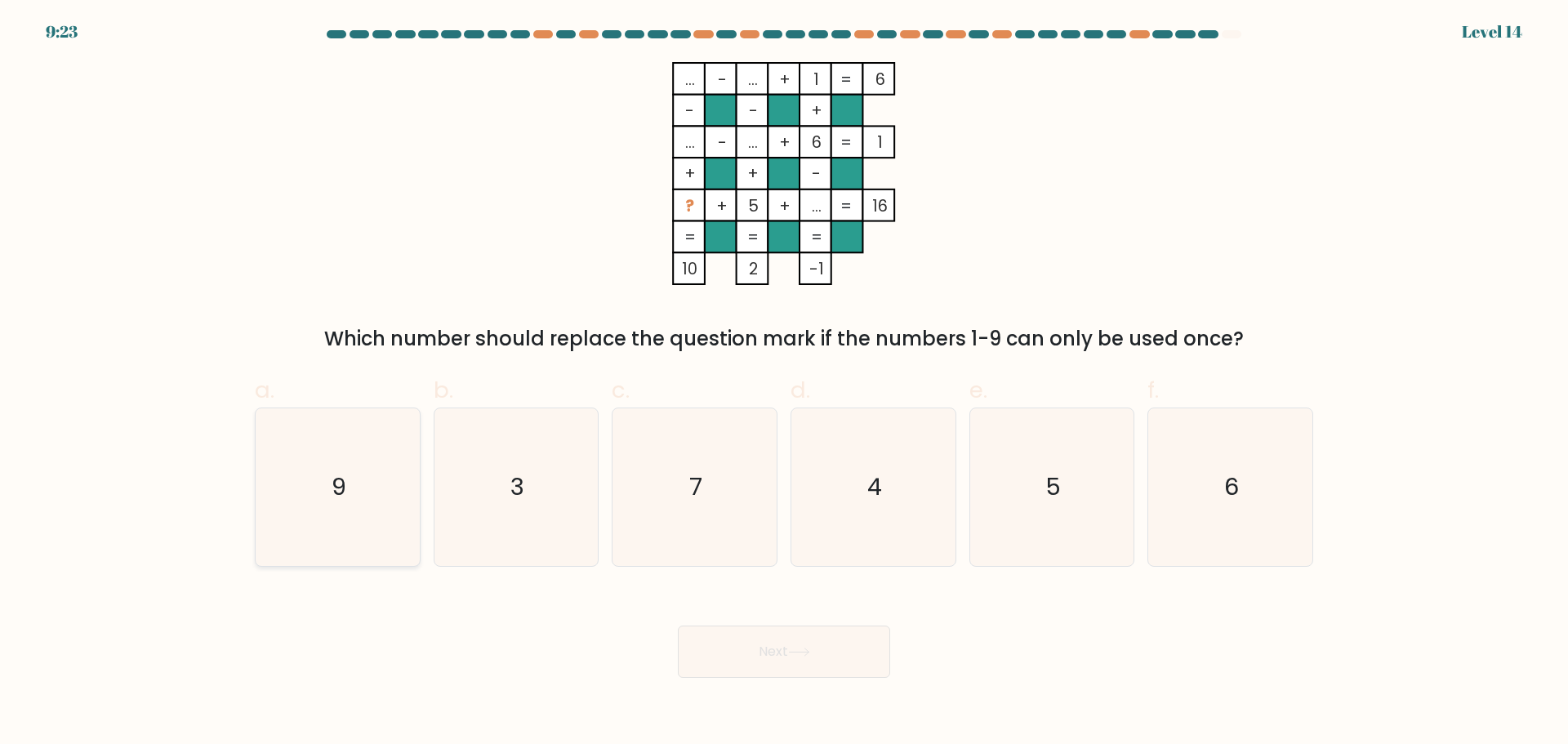
click at [347, 529] on icon "9" at bounding box center [338, 487] width 158 height 158
click at [784, 383] on input "a. 9" at bounding box center [784, 377] width 1 height 10
radio input "true"
click at [787, 647] on button "Next" at bounding box center [784, 651] width 213 height 52
